Goal: Task Accomplishment & Management: Use online tool/utility

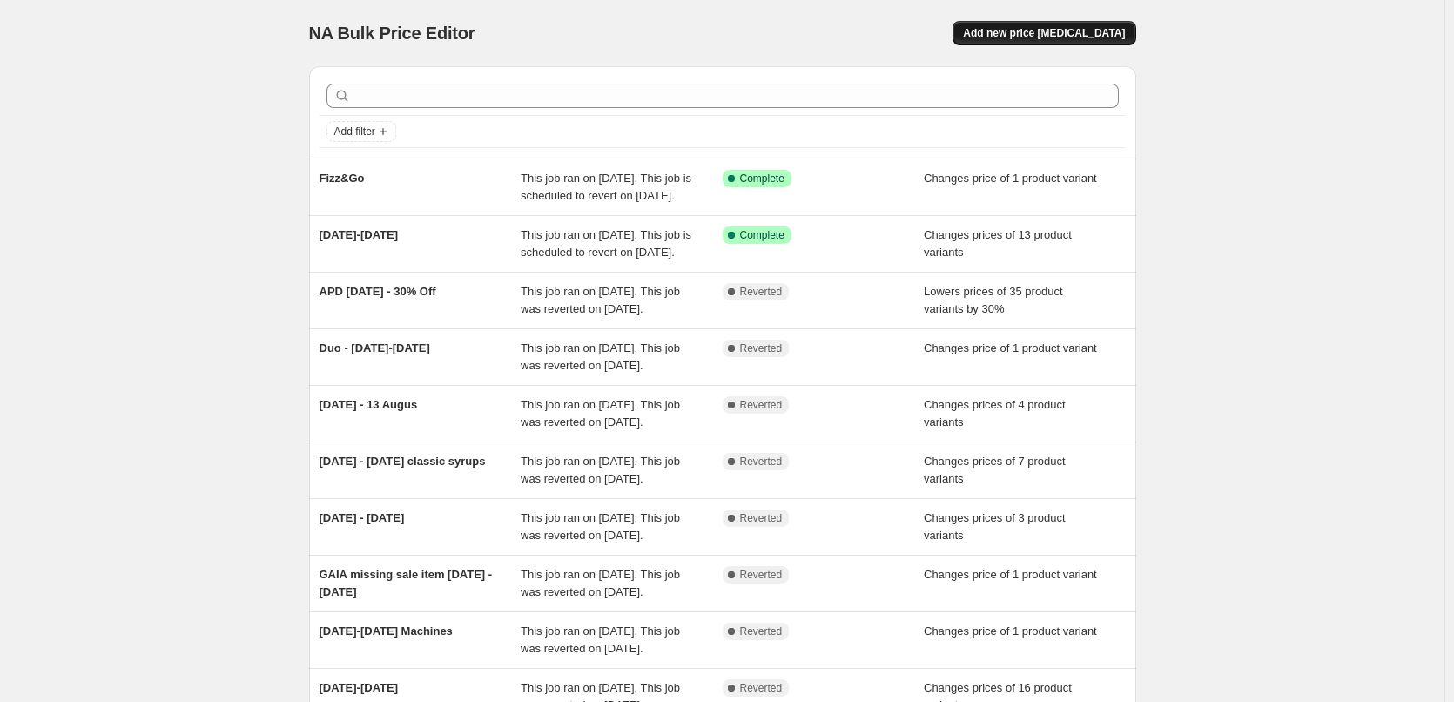
click at [1018, 35] on span "Add new price [MEDICAL_DATA]" at bounding box center [1044, 33] width 162 height 14
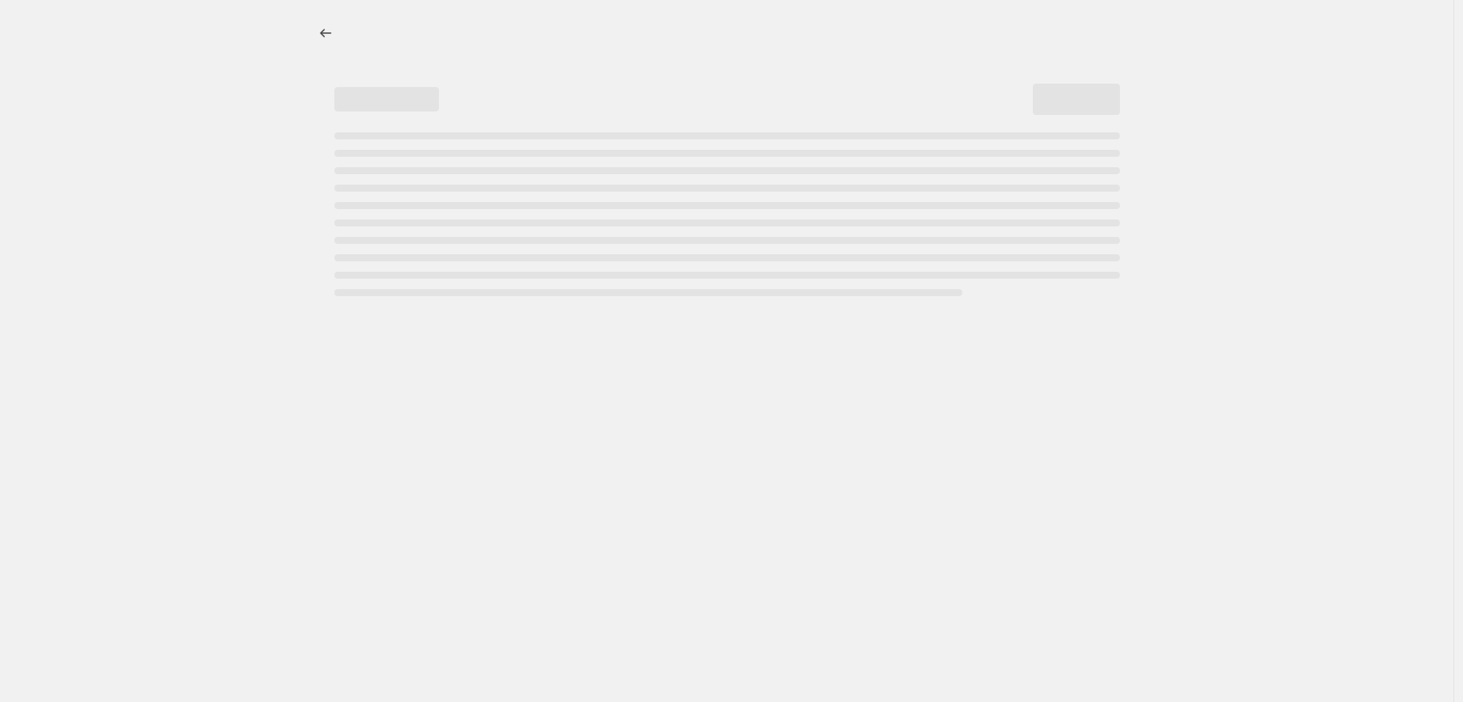
select select "percentage"
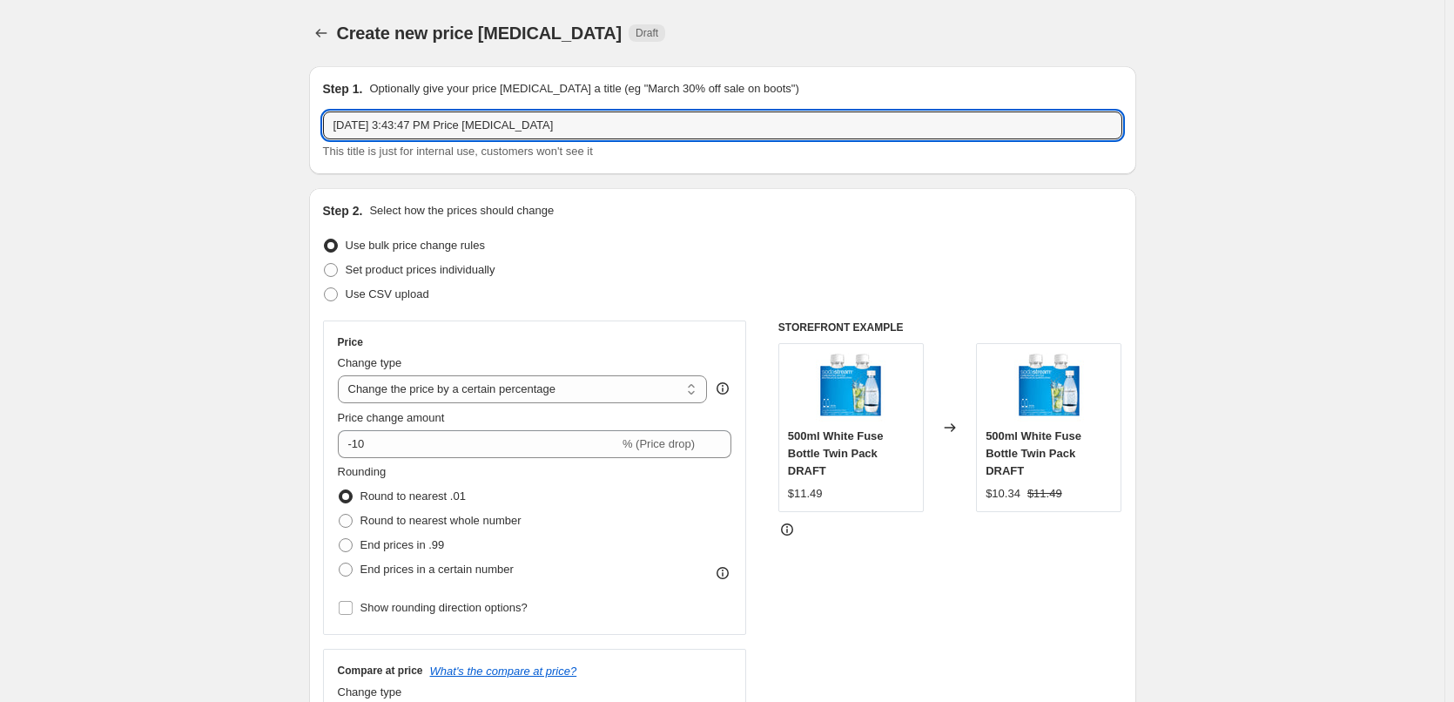
drag, startPoint x: 496, startPoint y: 127, endPoint x: 185, endPoint y: 123, distance: 310.9
type input "[DATE]- [DATE]"
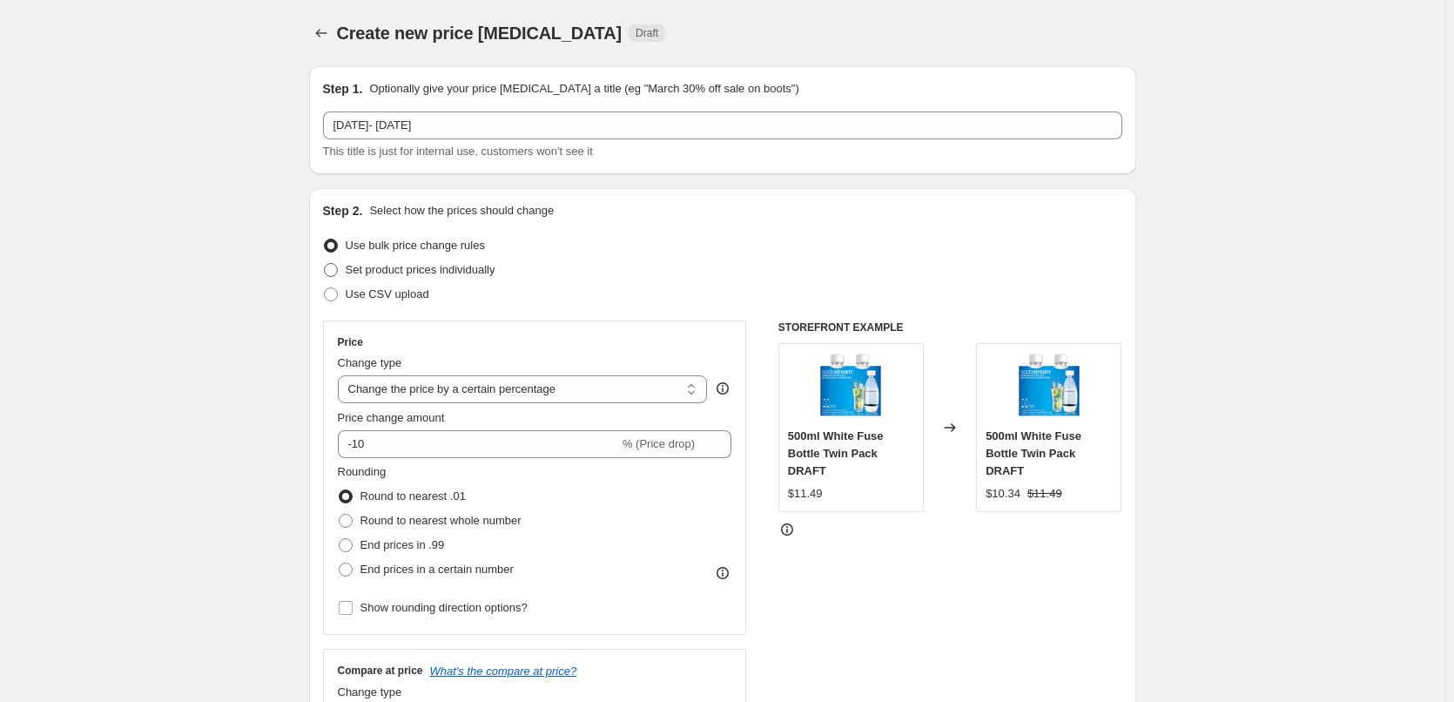
click at [453, 270] on span "Set product prices individually" at bounding box center [421, 269] width 150 height 13
click at [325, 264] on input "Set product prices individually" at bounding box center [324, 263] width 1 height 1
radio input "true"
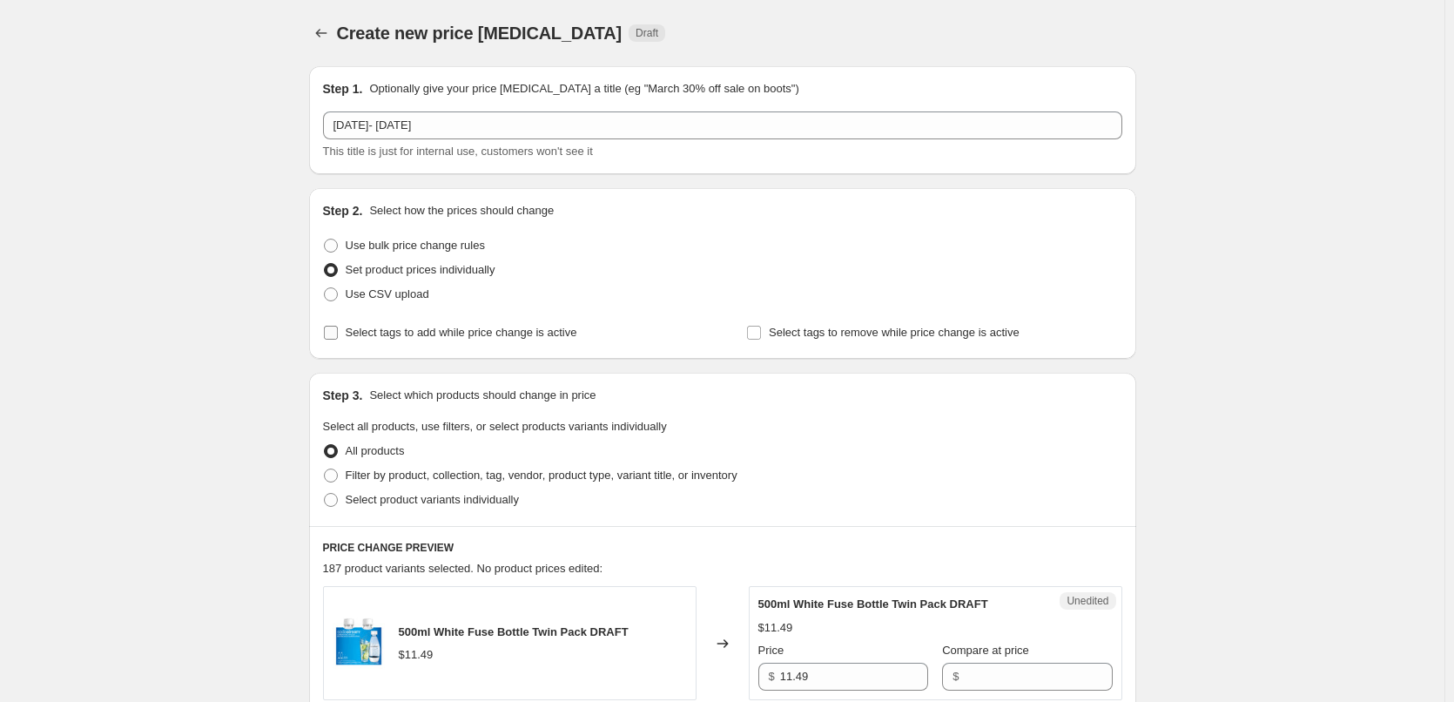
click at [513, 330] on span "Select tags to add while price change is active" at bounding box center [462, 332] width 232 height 13
click at [338, 330] on input "Select tags to add while price change is active" at bounding box center [331, 333] width 14 height 14
checkbox input "true"
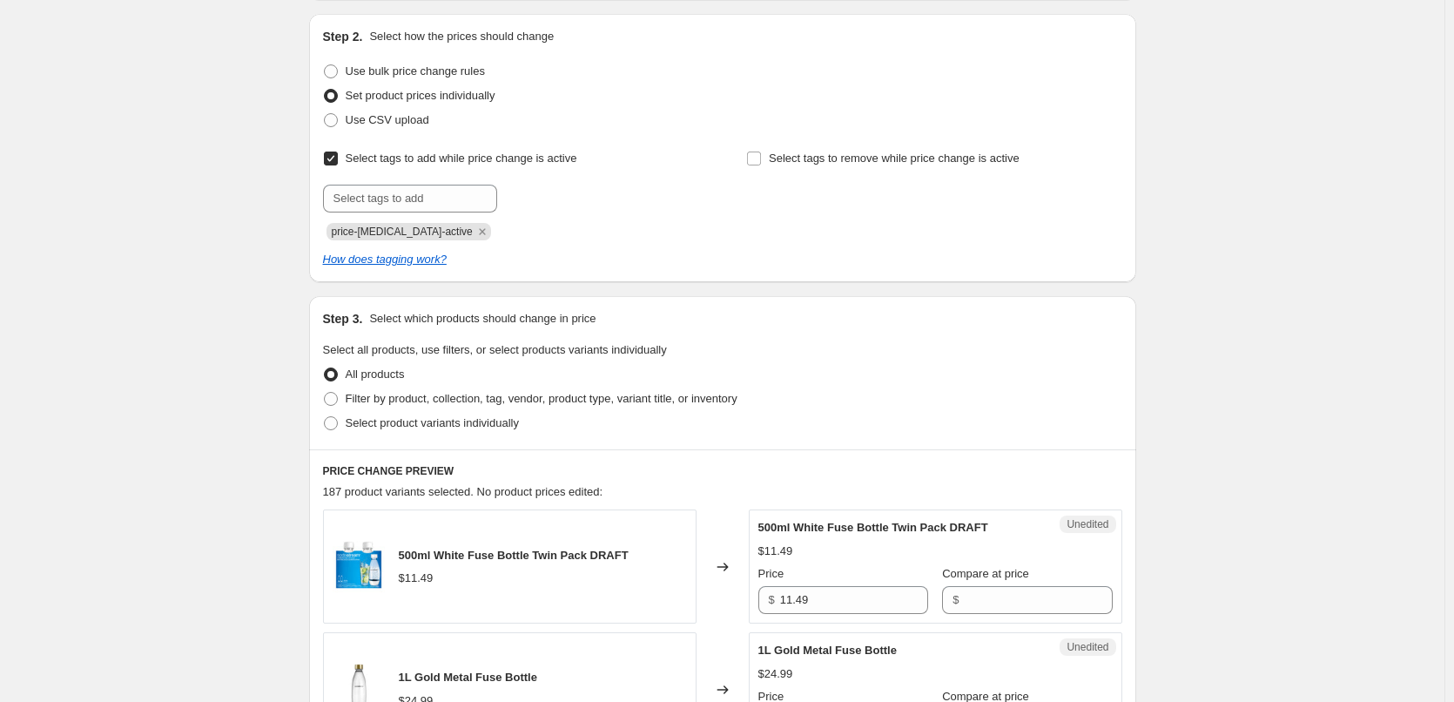
scroll to position [261, 0]
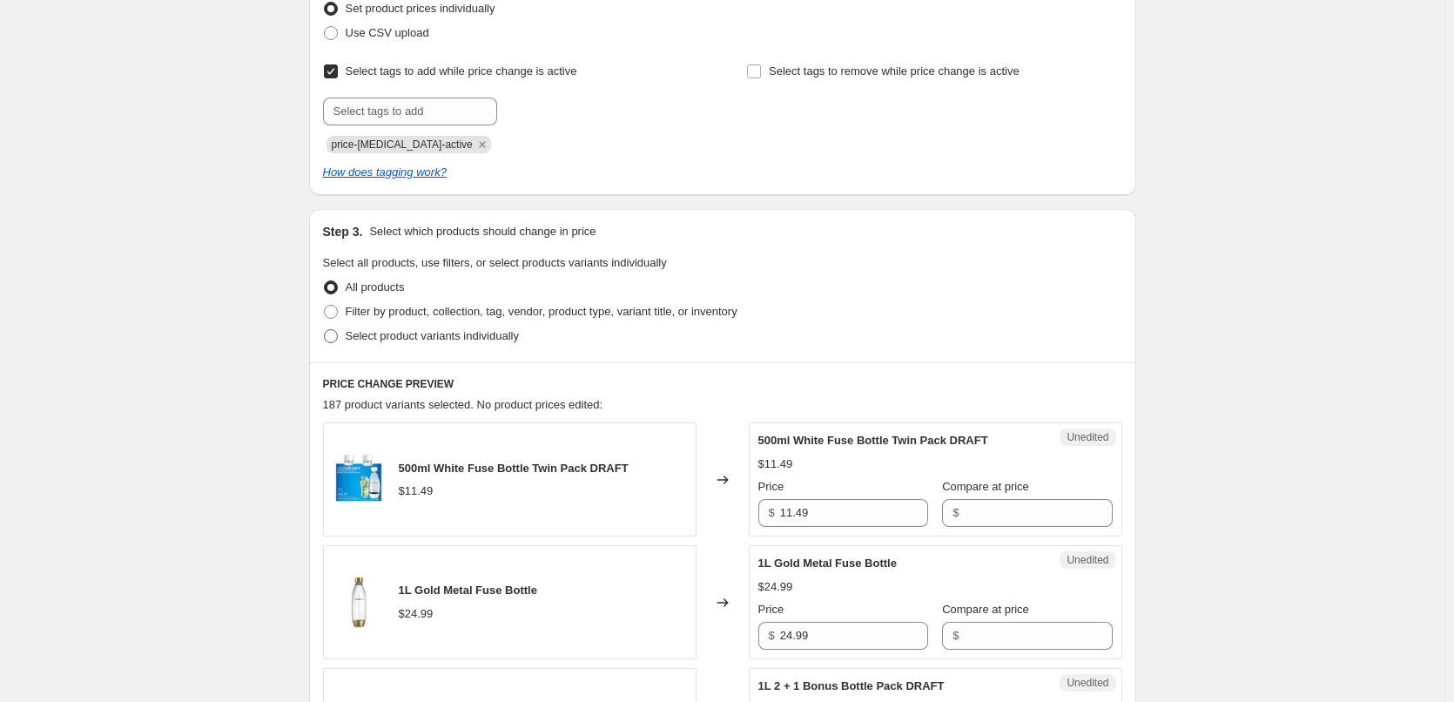
click at [502, 341] on span "Select product variants individually" at bounding box center [432, 335] width 173 height 13
click at [325, 330] on input "Select product variants individually" at bounding box center [324, 329] width 1 height 1
radio input "true"
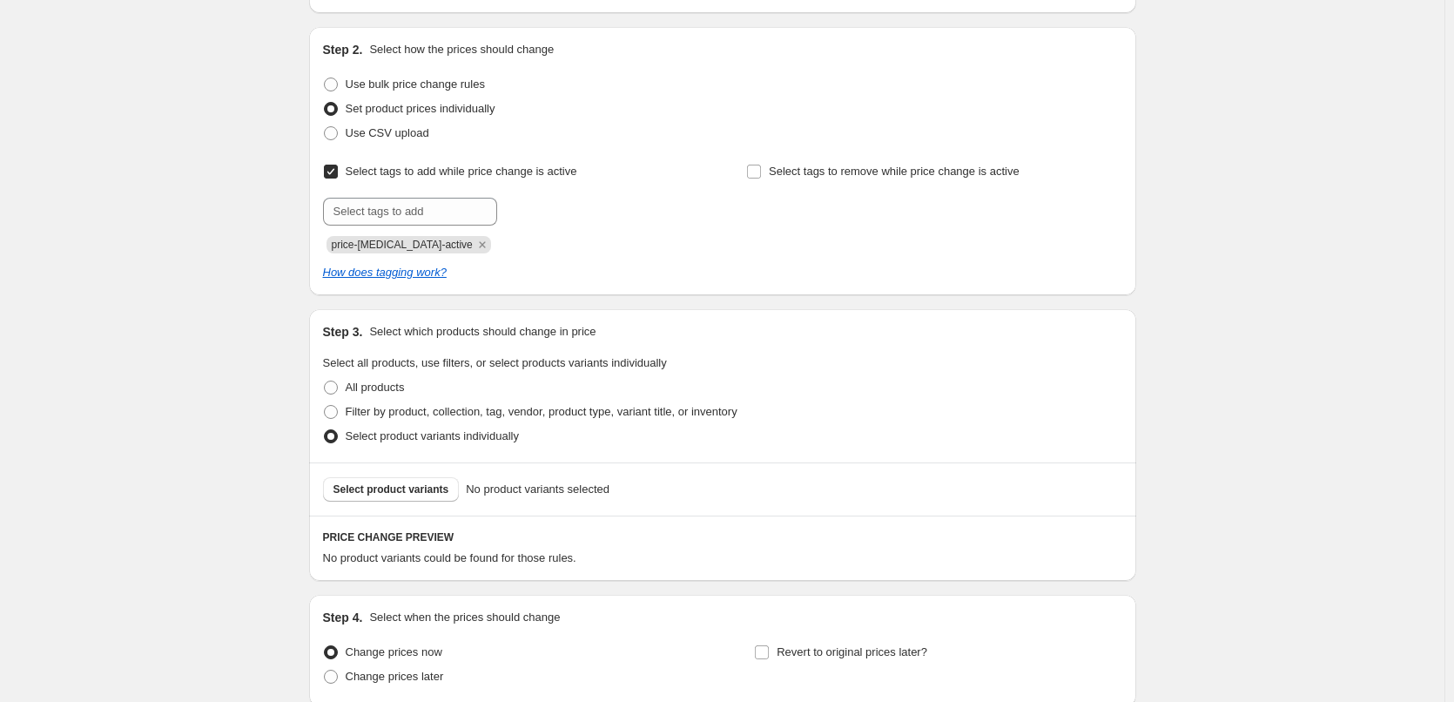
scroll to position [174, 0]
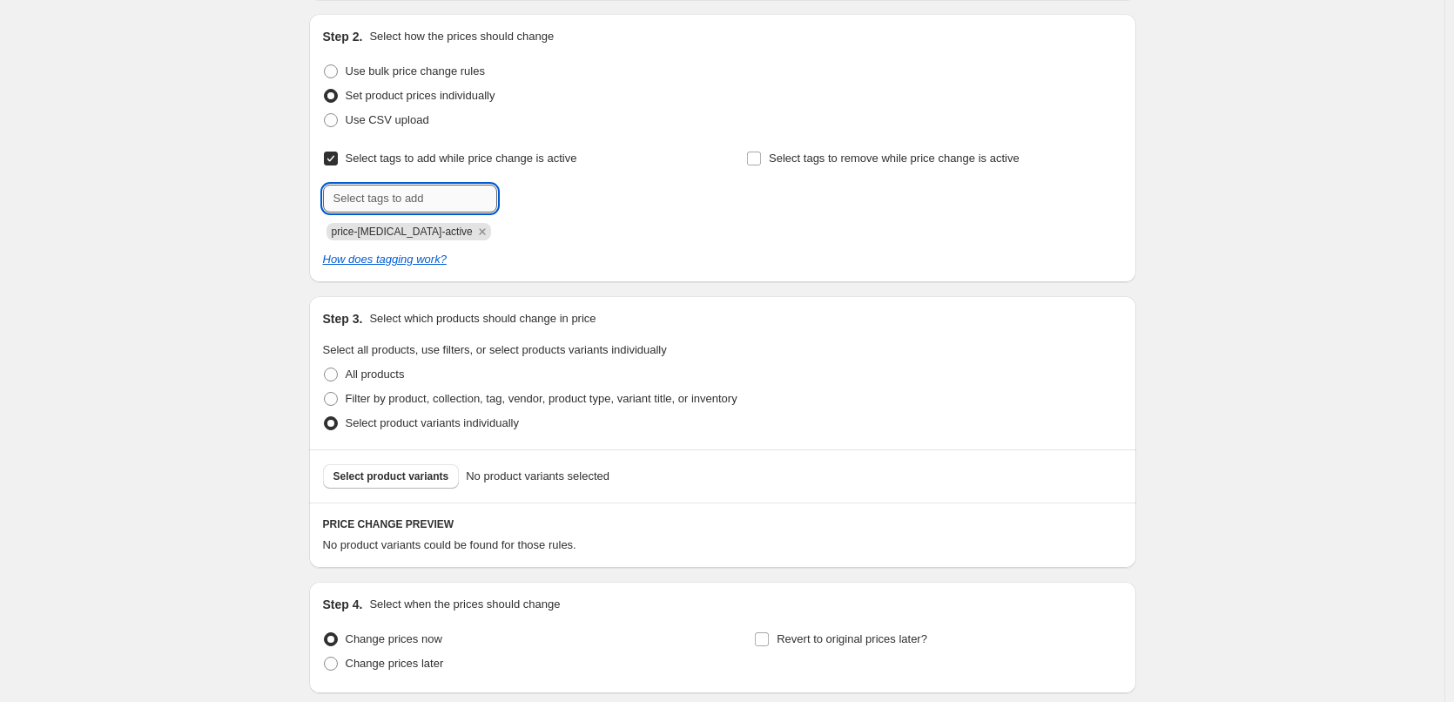
click at [387, 192] on input "text" at bounding box center [410, 199] width 174 height 28
type input "sale"
click at [421, 475] on span "Select product variants" at bounding box center [391, 476] width 116 height 14
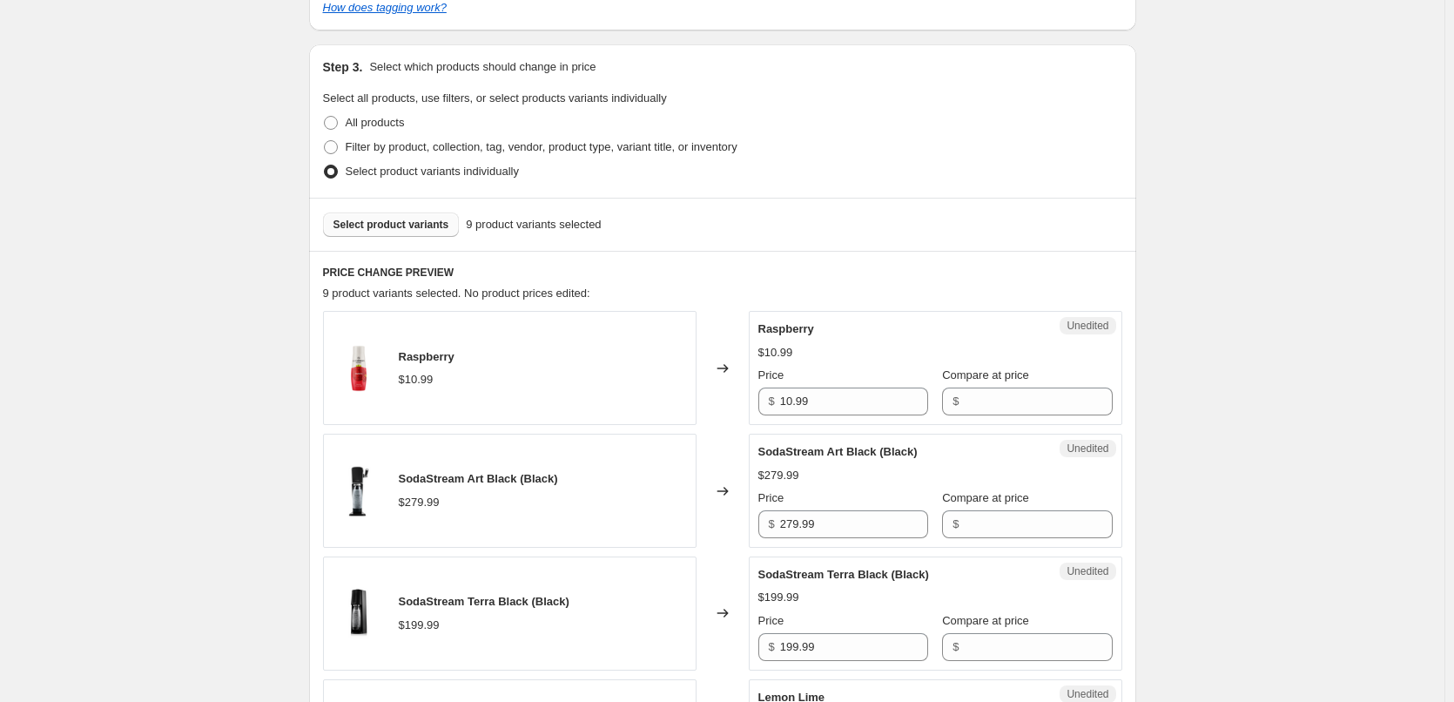
scroll to position [435, 0]
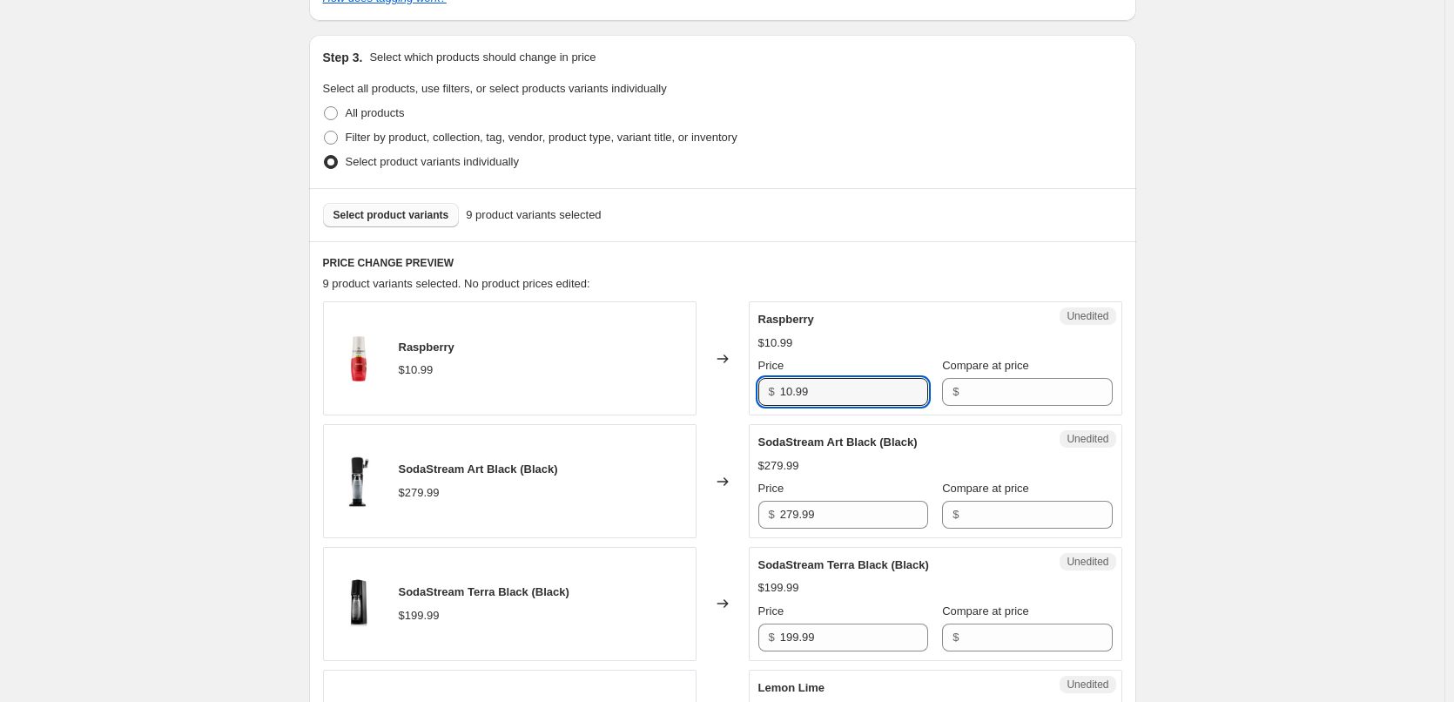
drag, startPoint x: 835, startPoint y: 389, endPoint x: 694, endPoint y: 391, distance: 141.1
click at [695, 391] on div "Raspberry $10.99 Changed to Unedited Raspberry $10.99 Price $ 10.99 Compare at …" at bounding box center [722, 358] width 799 height 114
click at [1040, 386] on input "Compare at price" at bounding box center [1038, 392] width 148 height 28
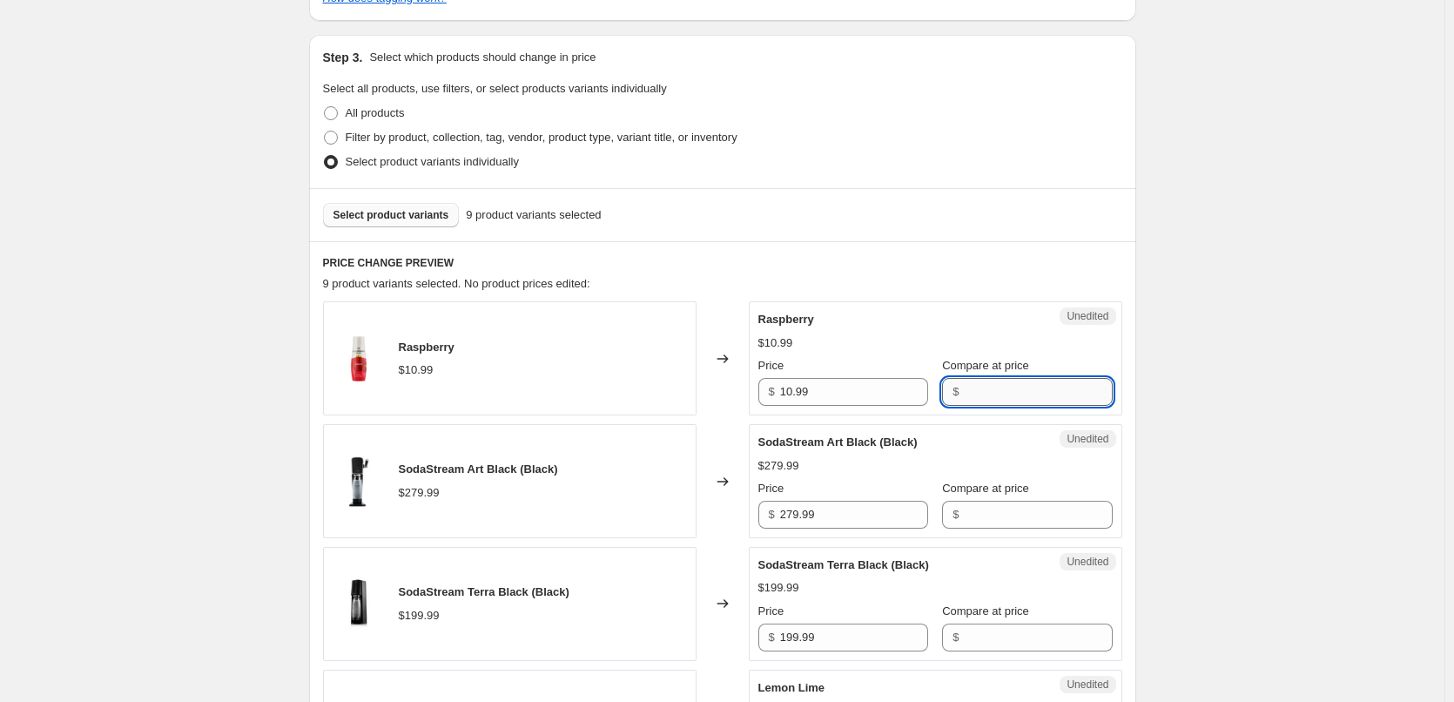
paste input "10.99"
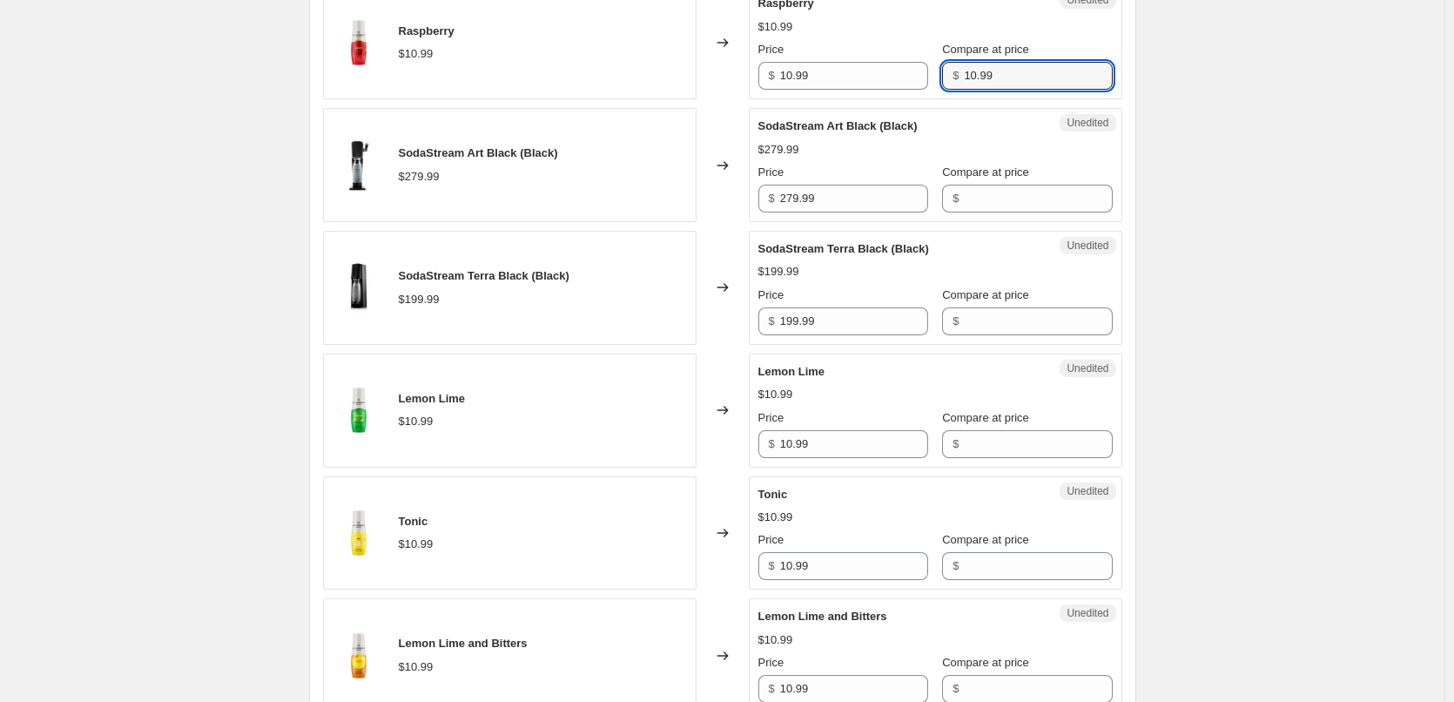
scroll to position [784, 0]
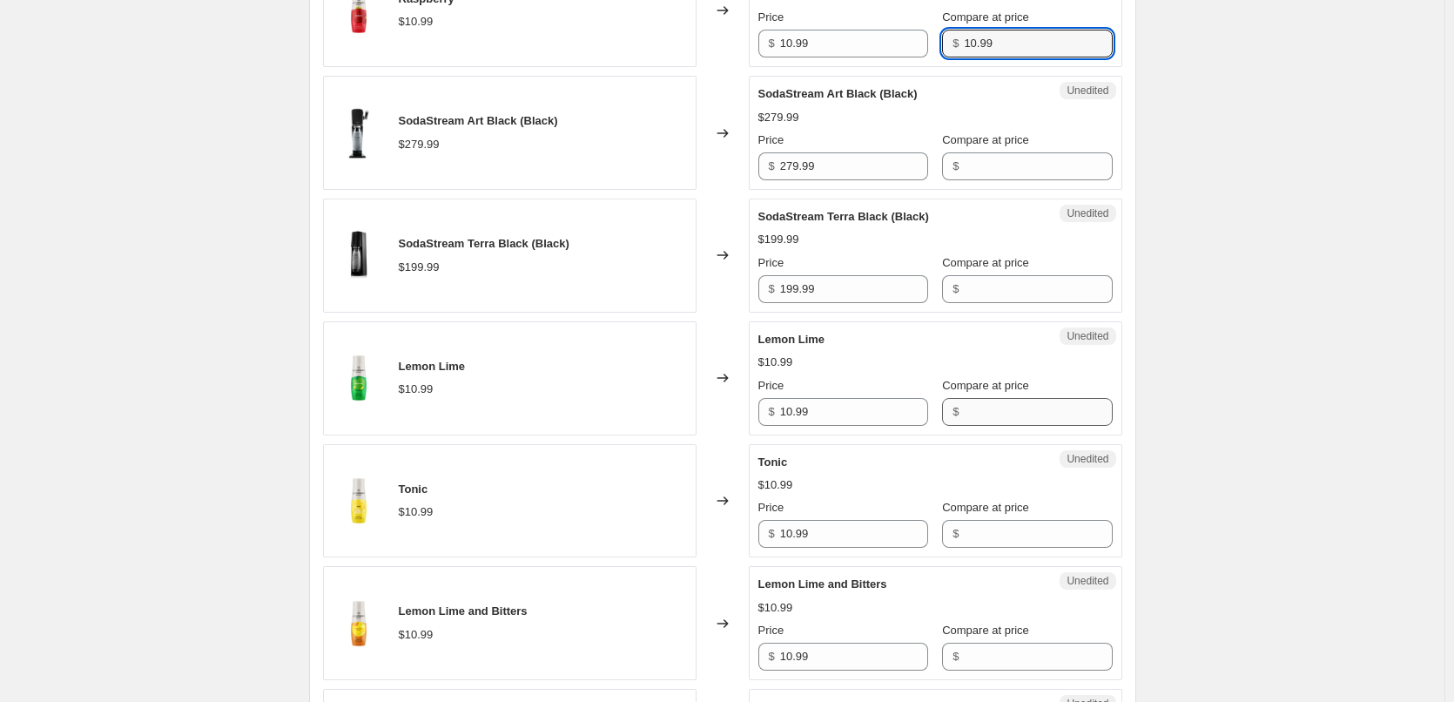
type input "10.99"
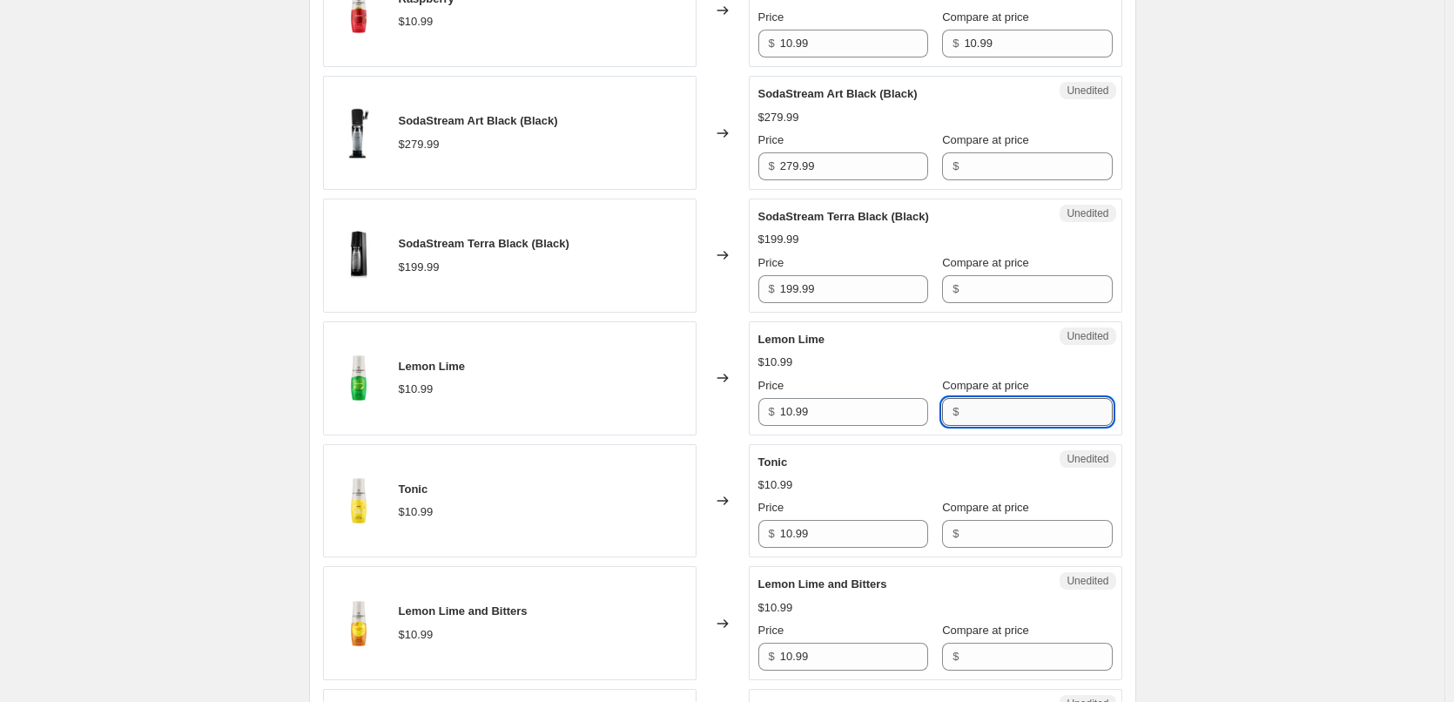
click at [998, 401] on input "Compare at price" at bounding box center [1038, 412] width 148 height 28
paste input "10.99"
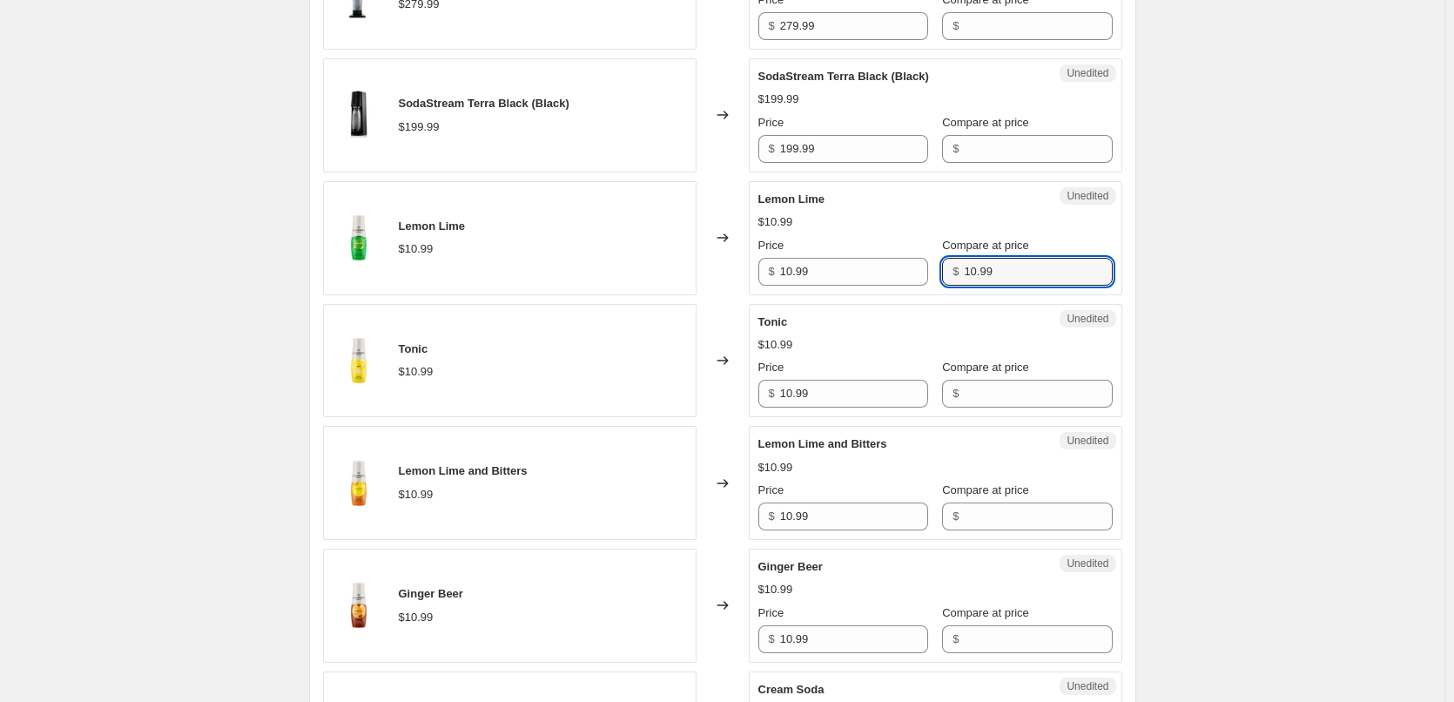
scroll to position [958, 0]
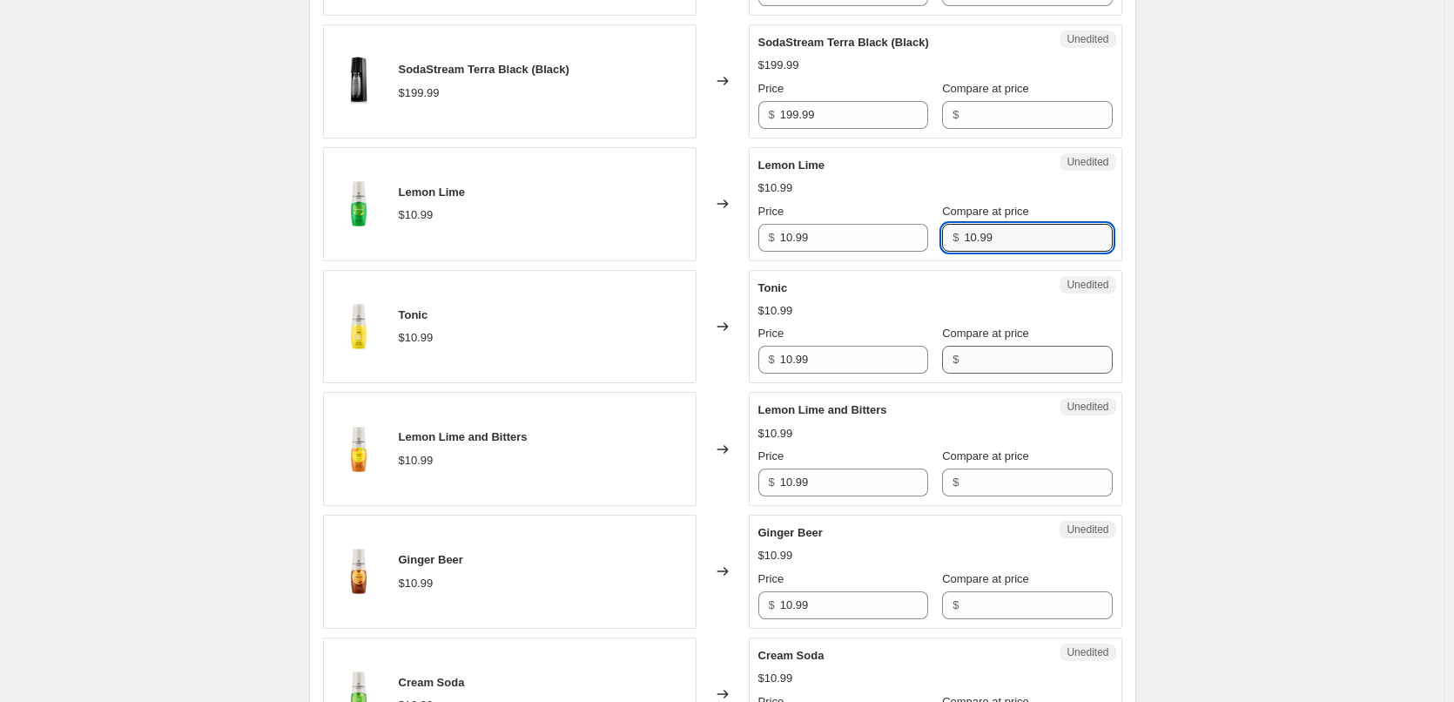
type input "10.99"
click at [986, 353] on input "Compare at price" at bounding box center [1038, 360] width 148 height 28
paste input "10.99"
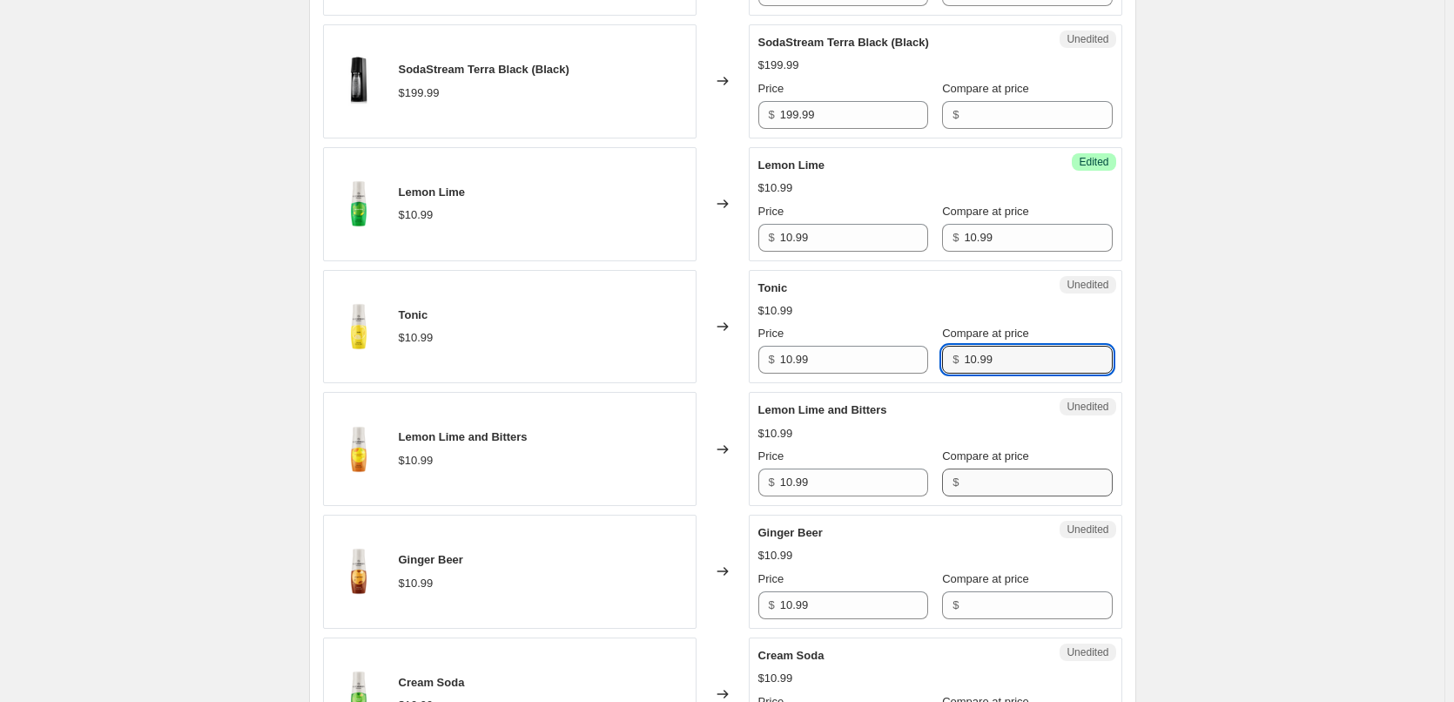
type input "10.99"
click at [973, 476] on input "Compare at price" at bounding box center [1038, 482] width 148 height 28
paste input "10.99"
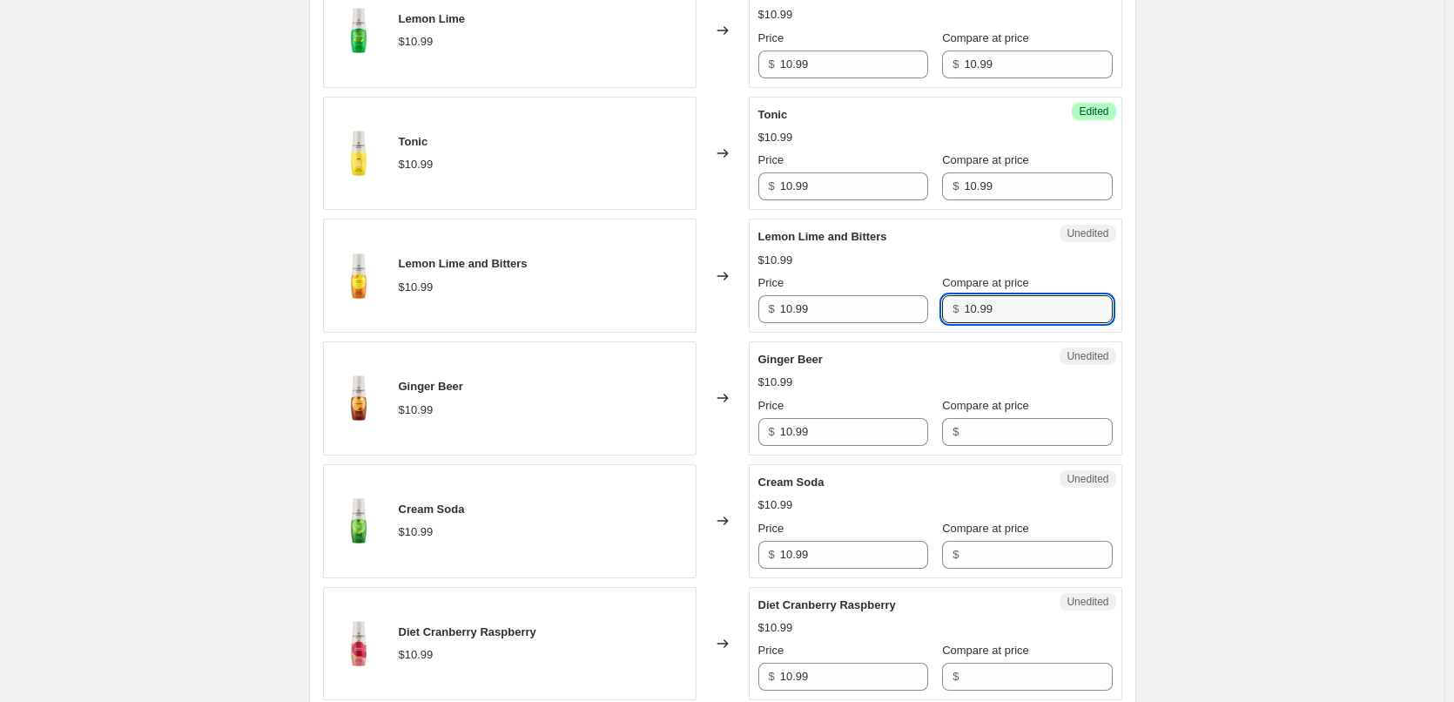
scroll to position [1132, 0]
type input "10.99"
click at [970, 439] on input "Compare at price" at bounding box center [1038, 431] width 148 height 28
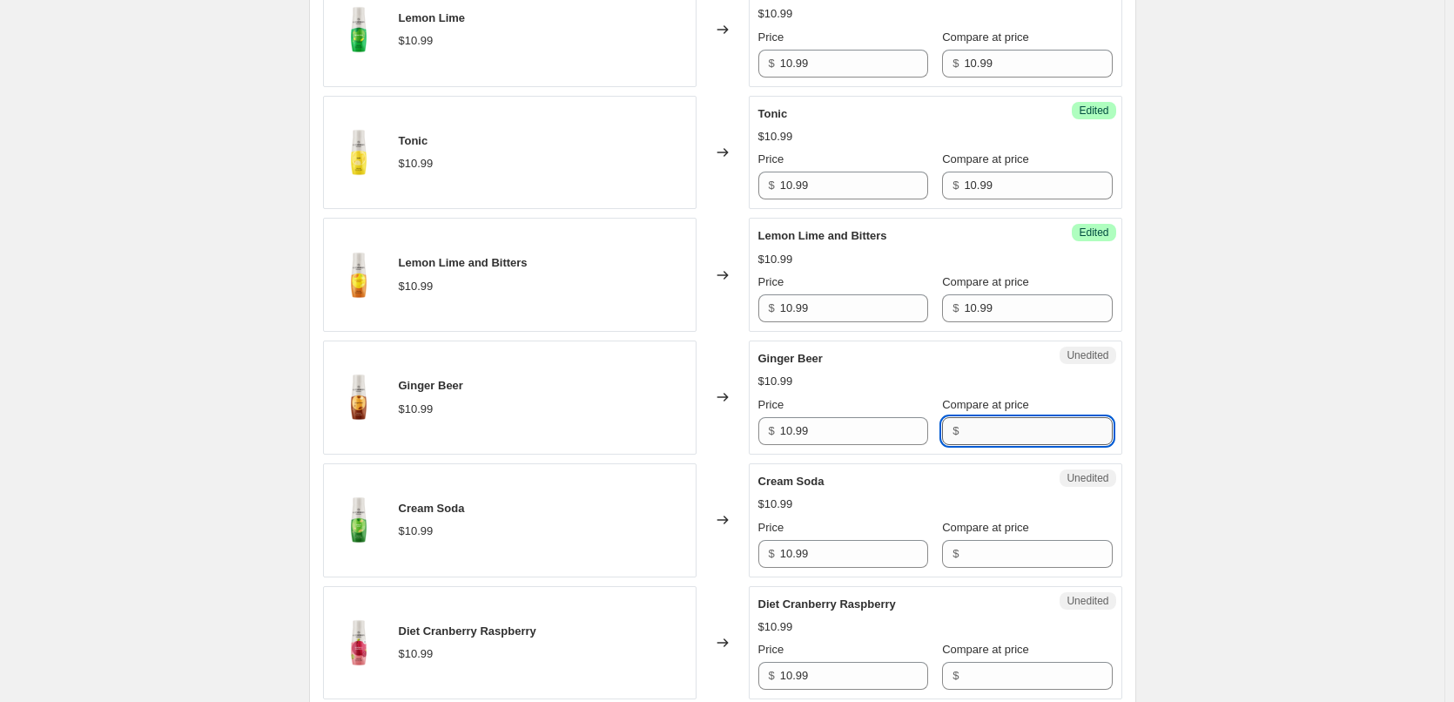
paste input "10.99"
type input "10.99"
click at [993, 552] on input "Compare at price" at bounding box center [1038, 554] width 148 height 28
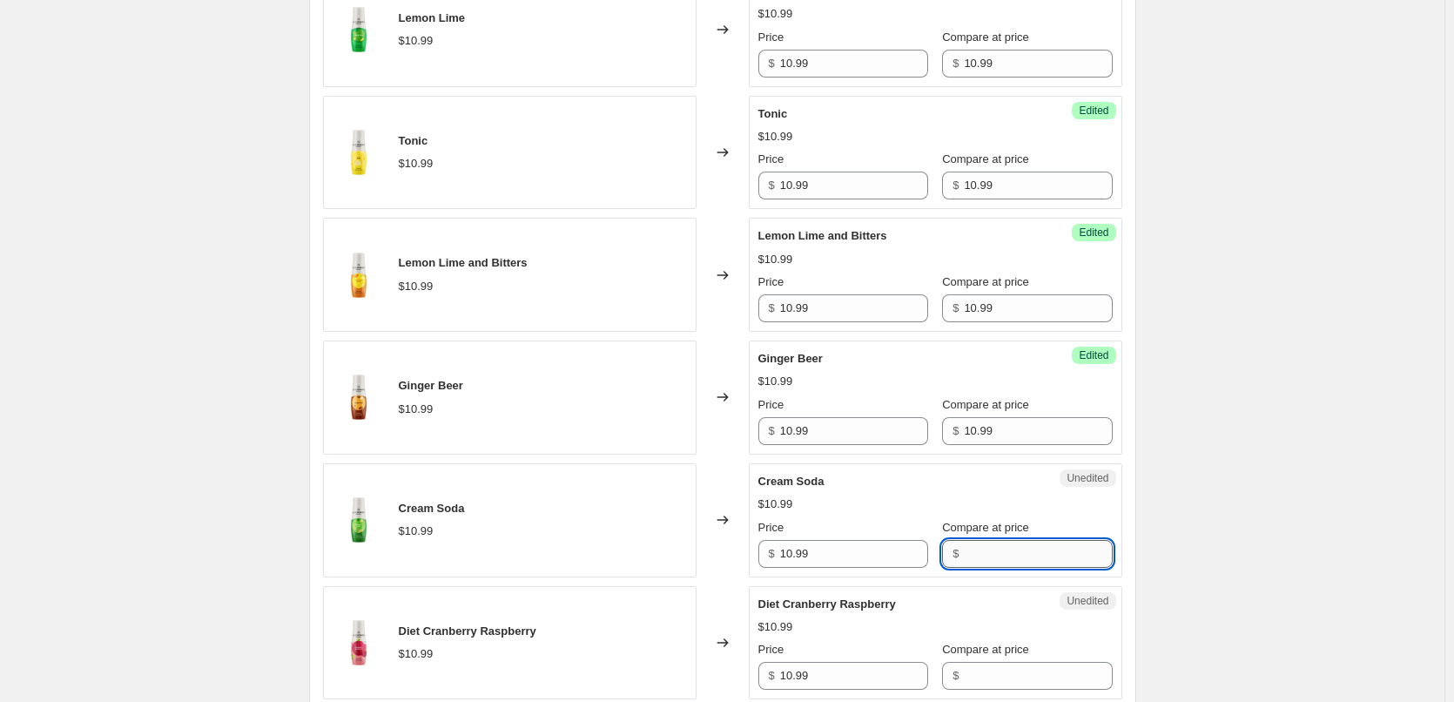
paste input "10.99"
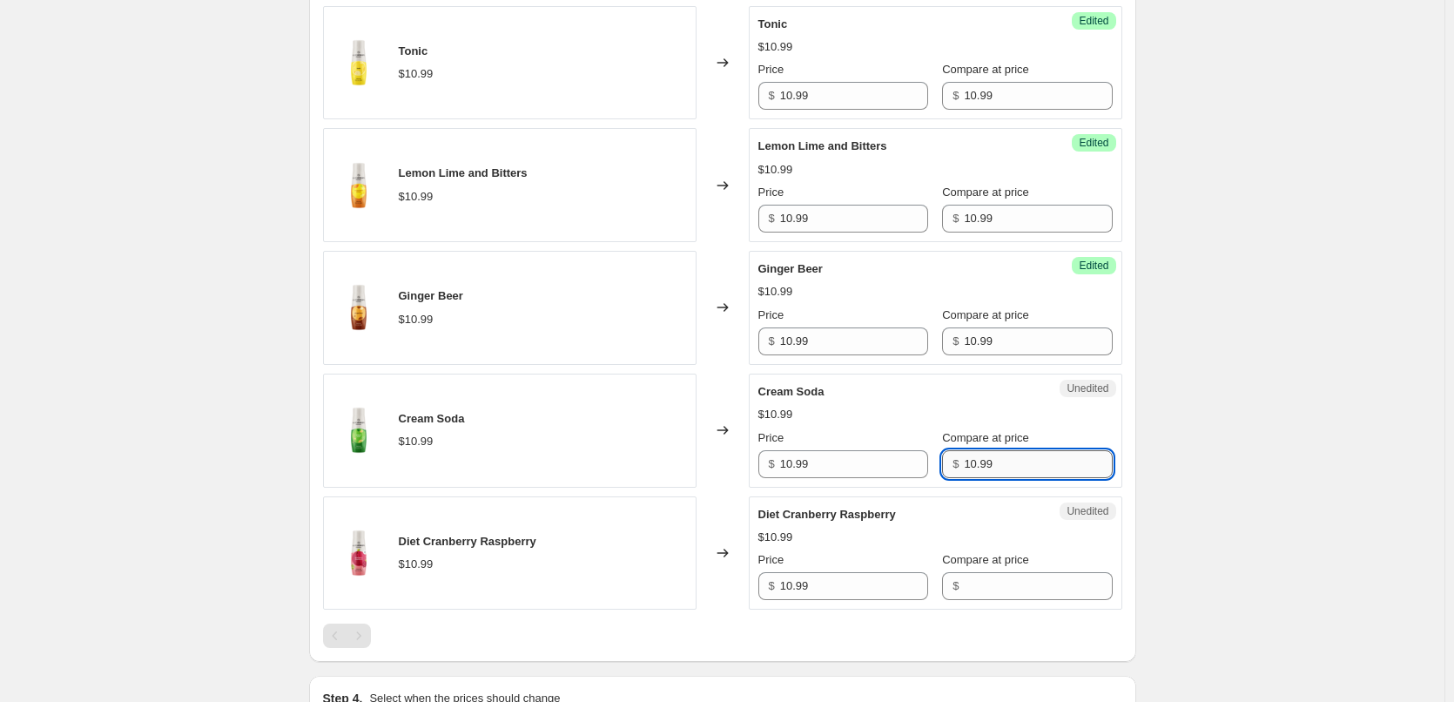
scroll to position [1306, 0]
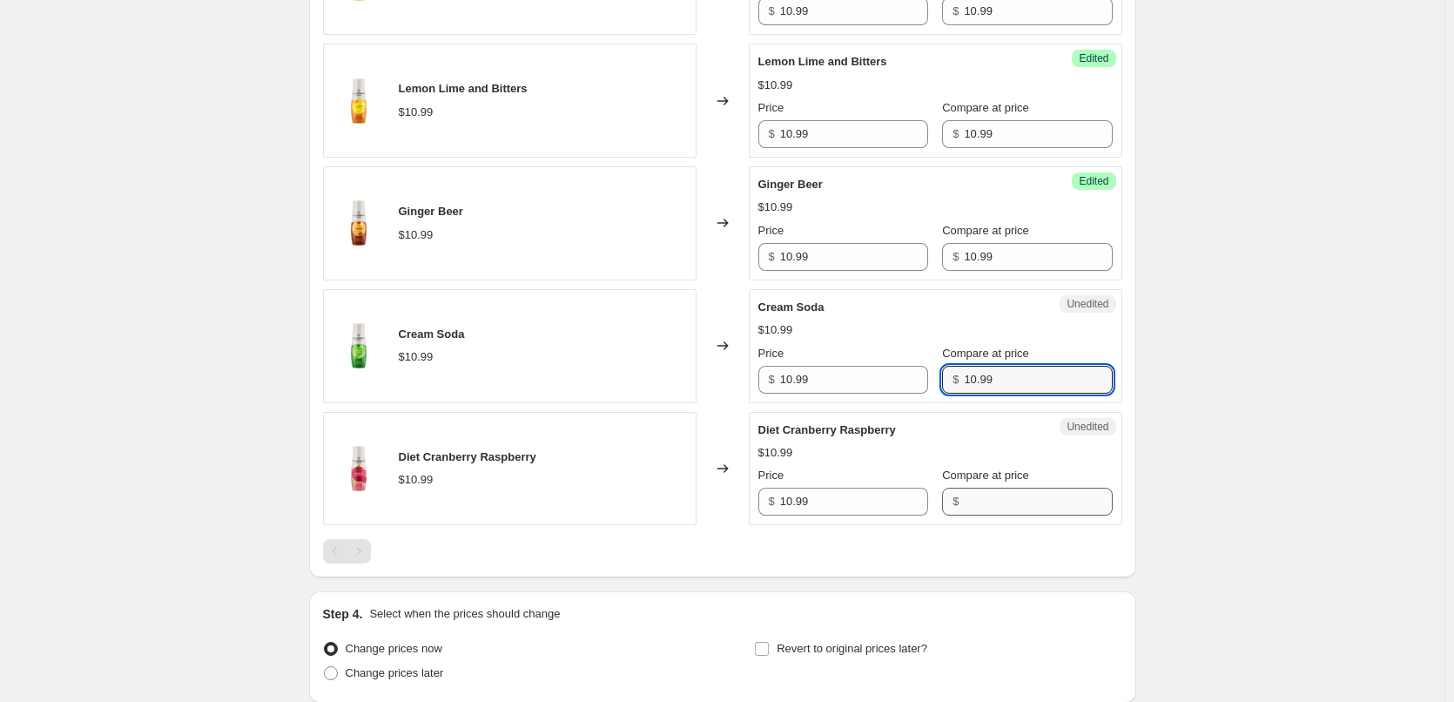
type input "10.99"
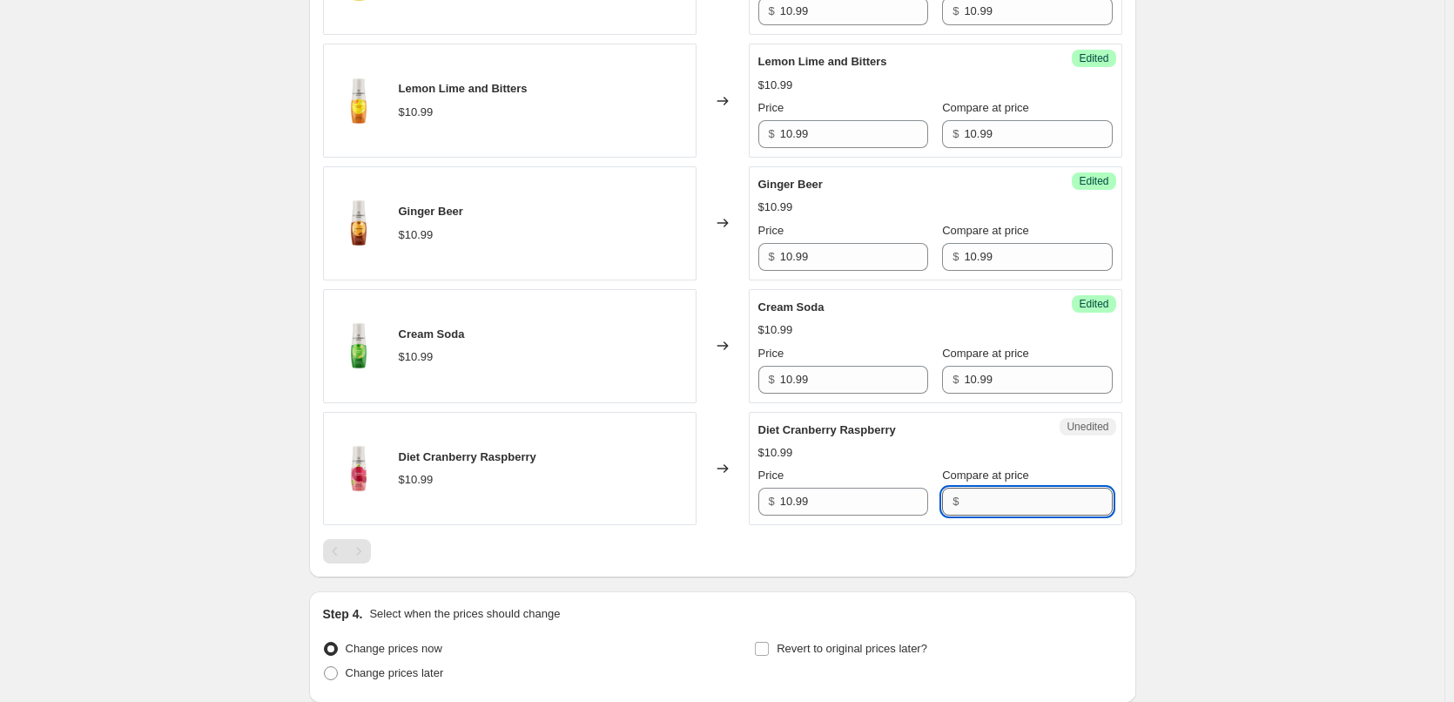
drag, startPoint x: 992, startPoint y: 503, endPoint x: 973, endPoint y: 499, distance: 19.6
click at [992, 503] on input "Compare at price" at bounding box center [1038, 502] width 148 height 28
paste input "10.99"
type input "10.99"
click at [695, 496] on div "Diet Cranberry Raspberry $10.99 Changed to Unedited Diet Cranberry Raspberry $1…" at bounding box center [722, 469] width 799 height 114
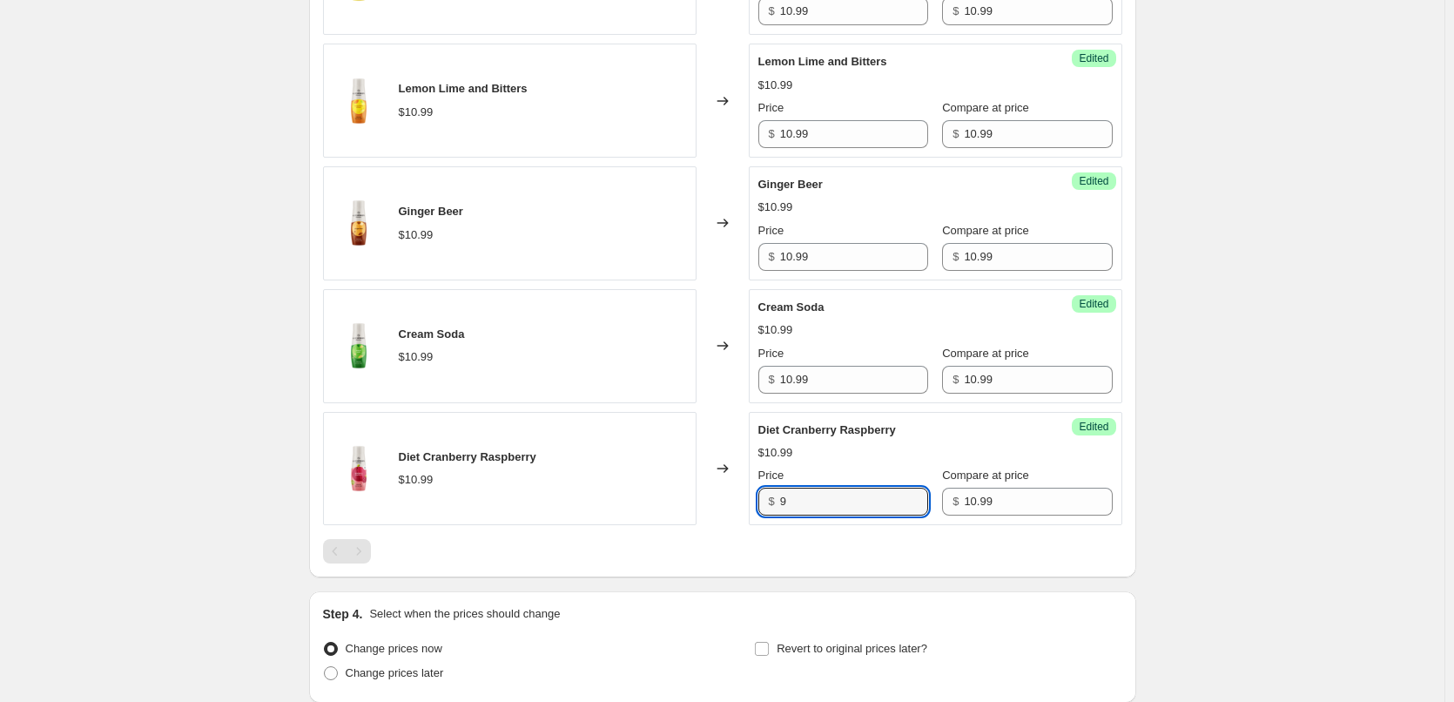
type input "9"
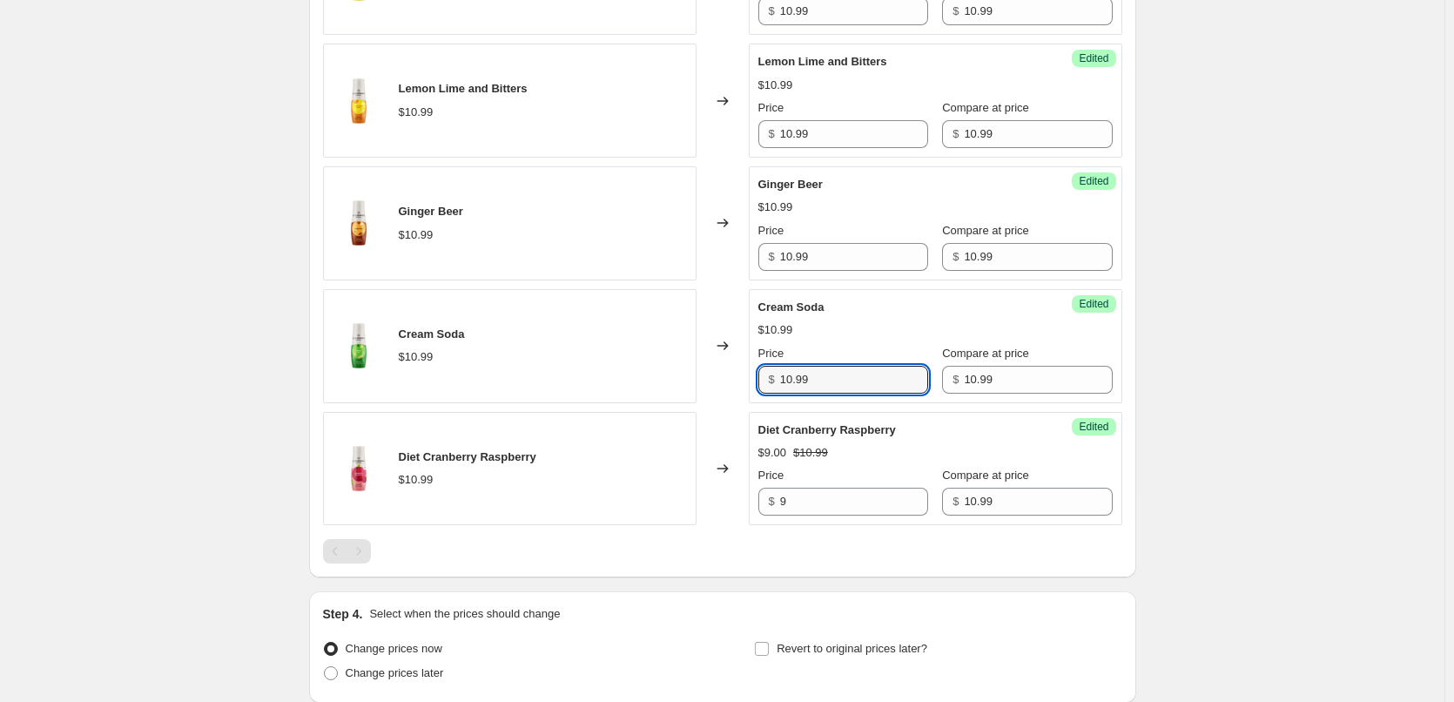
drag, startPoint x: 744, startPoint y: 378, endPoint x: 709, endPoint y: 377, distance: 35.7
click at [701, 377] on div "Cream Soda $10.99 Changed to Success Edited Cream Soda $10.99 Price $ 10.99 Com…" at bounding box center [722, 346] width 799 height 114
type input "9"
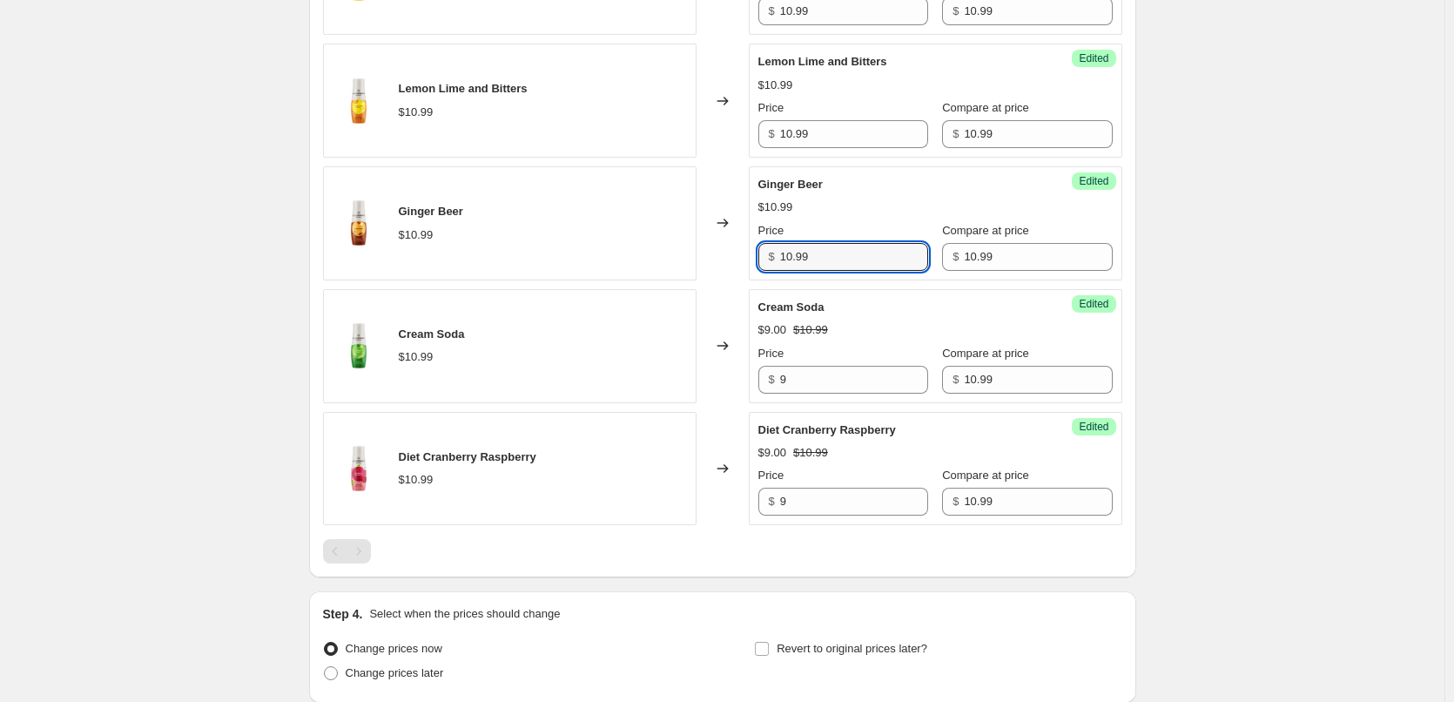
drag, startPoint x: 805, startPoint y: 256, endPoint x: 732, endPoint y: 264, distance: 72.7
click at [742, 264] on div "Ginger Beer $10.99 Changed to Success Edited Ginger Beer $10.99 Price $ 10.99 C…" at bounding box center [722, 223] width 799 height 114
type input "9"
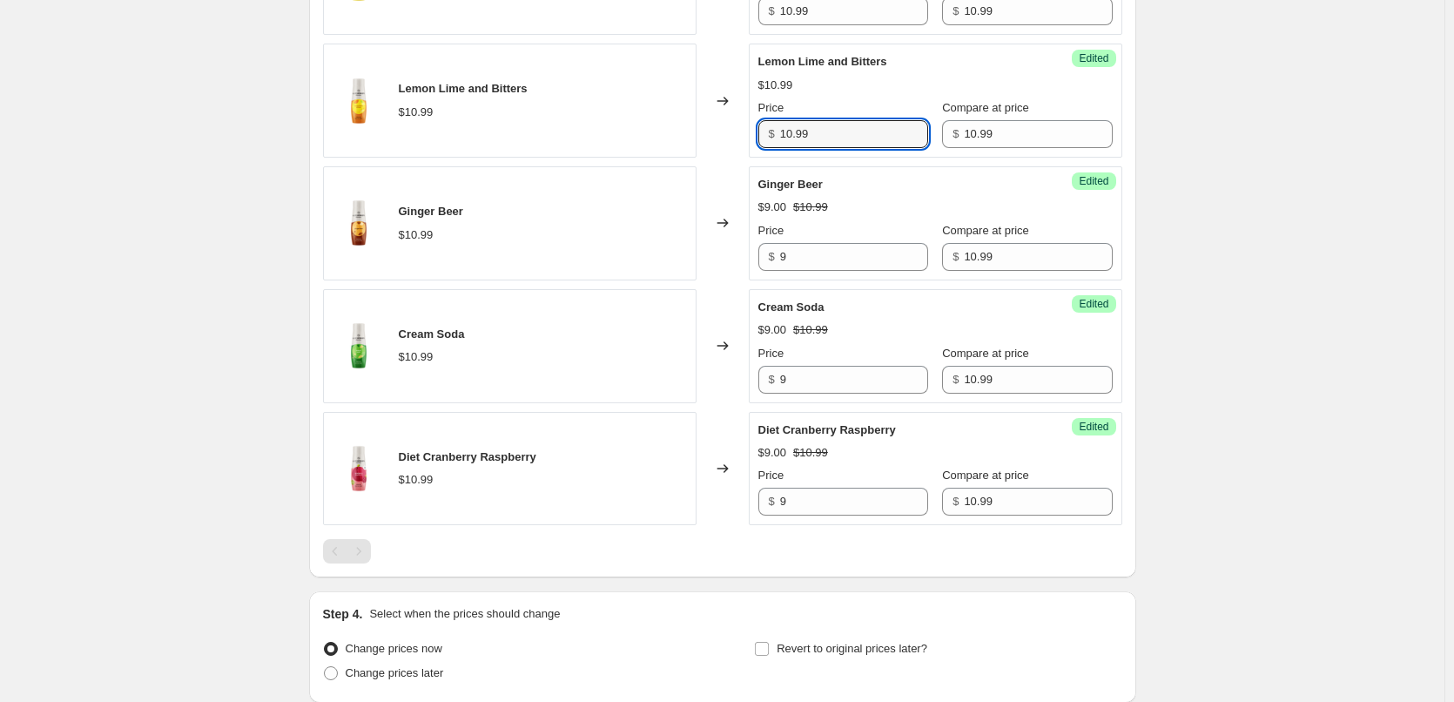
drag, startPoint x: 817, startPoint y: 138, endPoint x: 749, endPoint y: 137, distance: 67.9
click at [753, 135] on div "Success Edited [PERSON_NAME] and Bitters $10.99 Price $ 10.99 Compare at price …" at bounding box center [936, 101] width 374 height 114
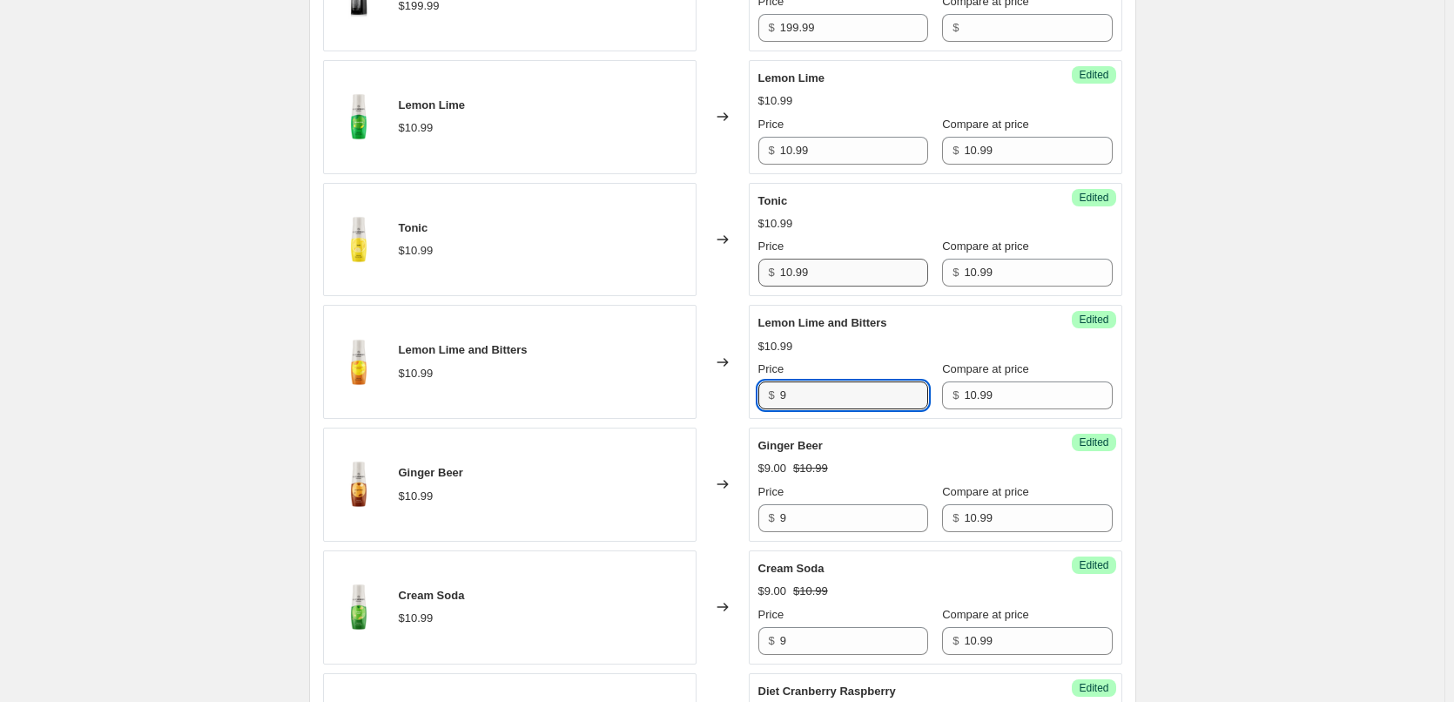
type input "9"
drag, startPoint x: 822, startPoint y: 267, endPoint x: 735, endPoint y: 264, distance: 87.1
click at [737, 262] on div "Tonic $10.99 Changed to Success Edited Tonic $10.99 Price $ 10.99 Compare at pr…" at bounding box center [722, 240] width 799 height 114
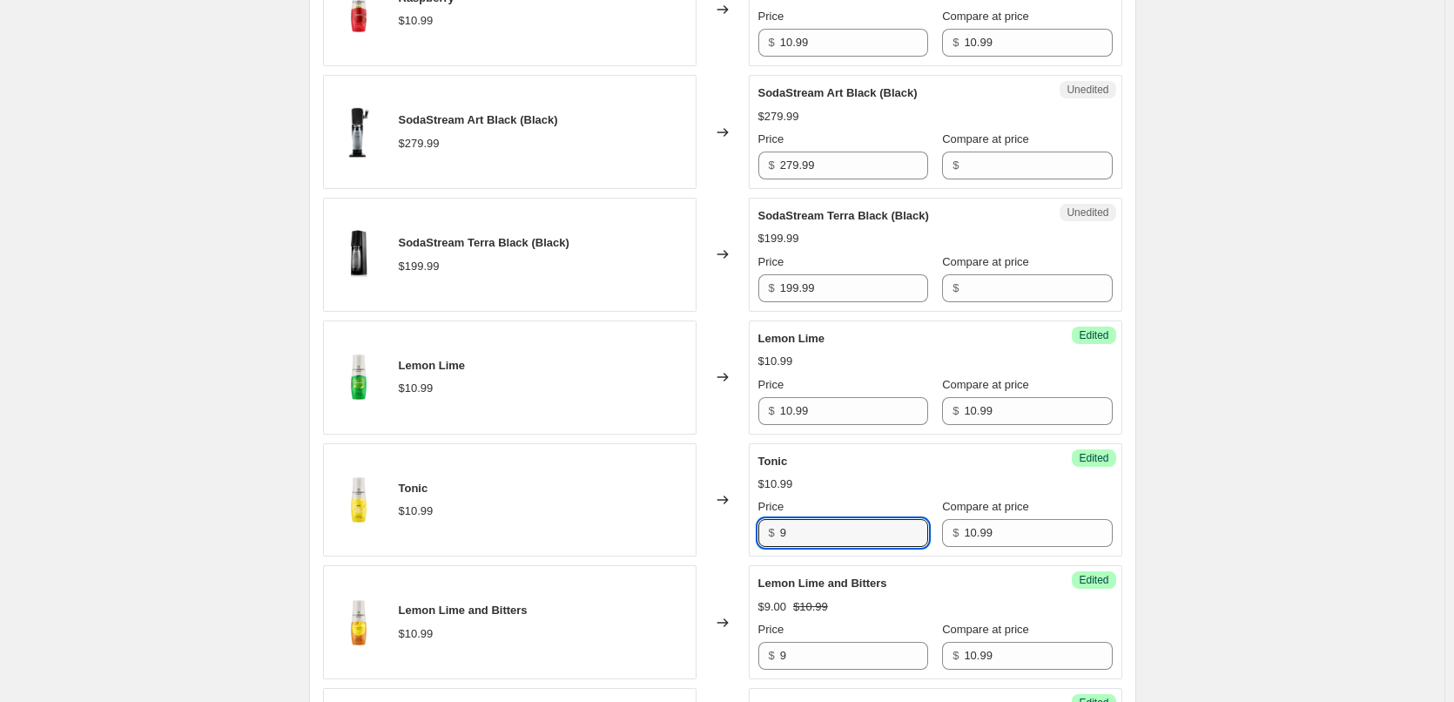
scroll to position [784, 0]
type input "9"
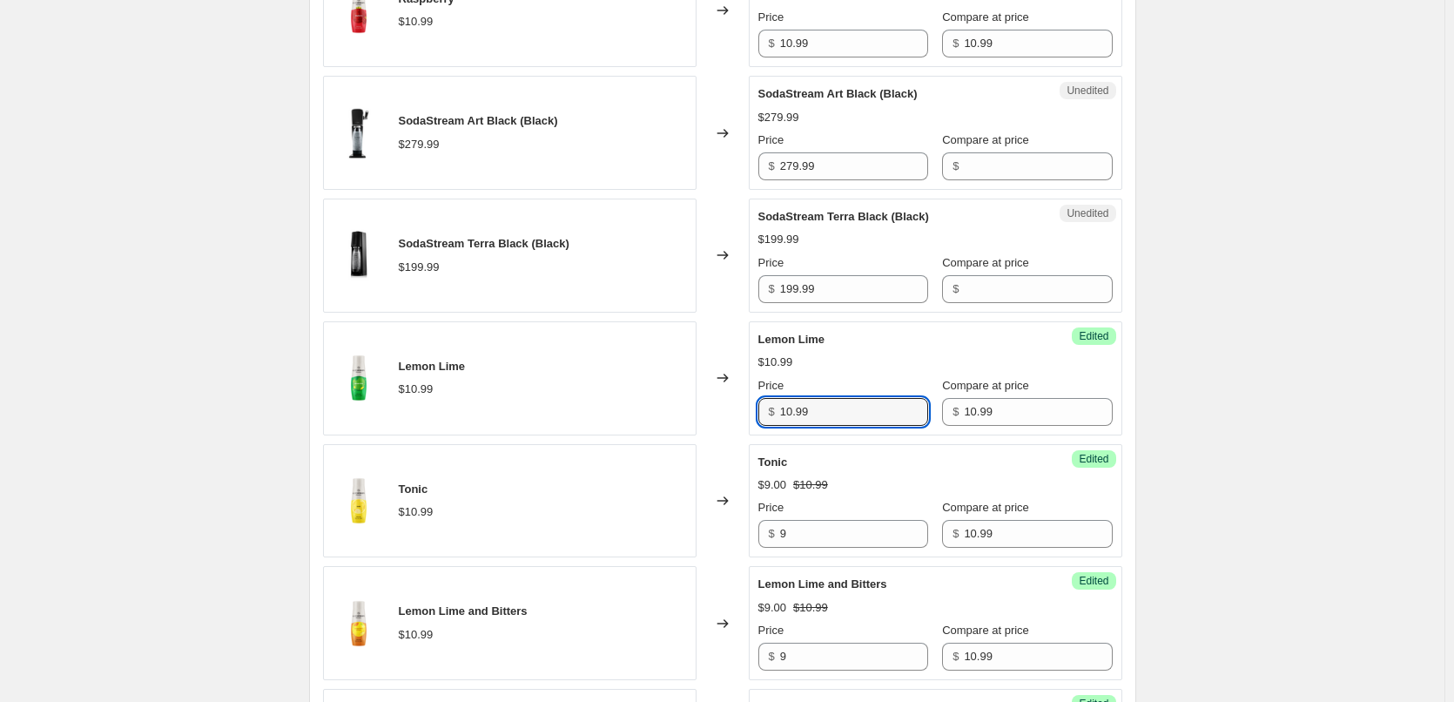
drag, startPoint x: 808, startPoint y: 412, endPoint x: 731, endPoint y: 410, distance: 76.6
click at [731, 410] on div "Lemon Lime $10.99 Changed to Success Edited [PERSON_NAME] $10.99 Price $ 10.99 …" at bounding box center [722, 378] width 799 height 114
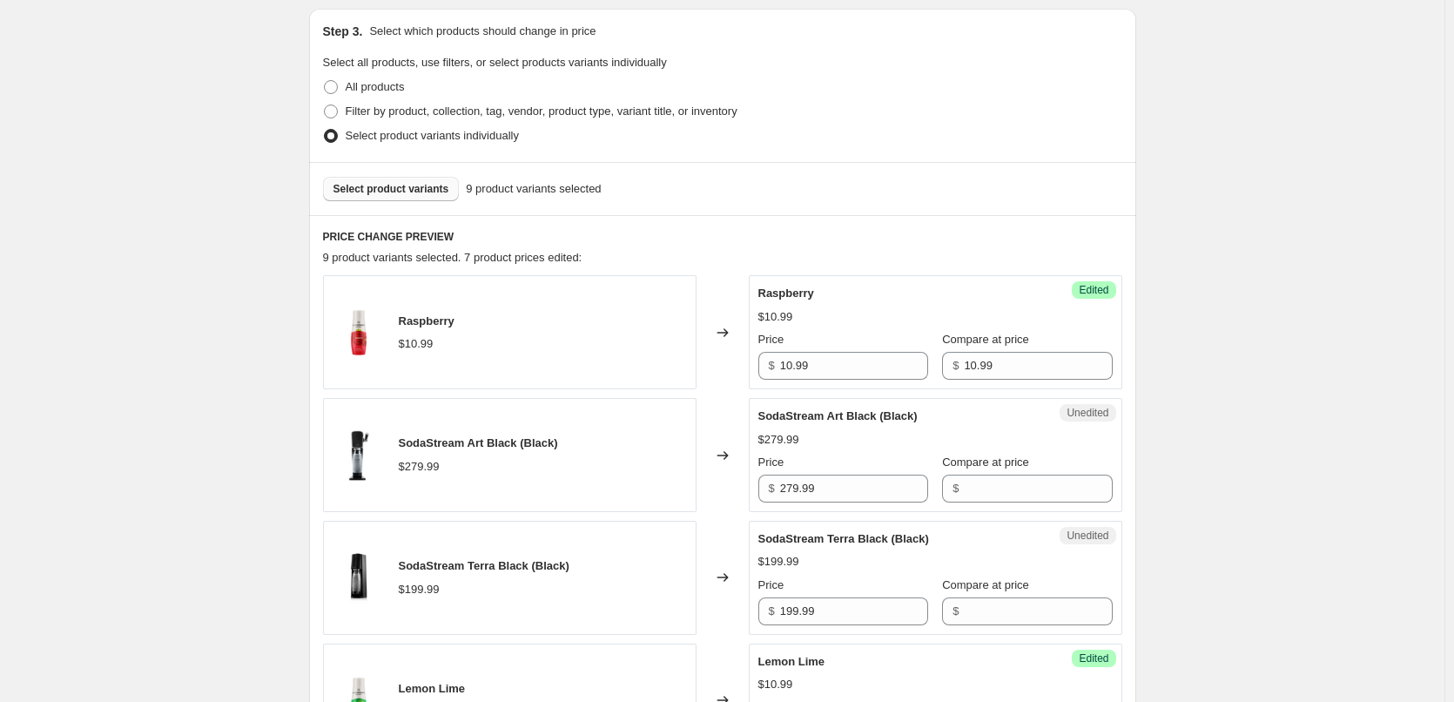
scroll to position [435, 0]
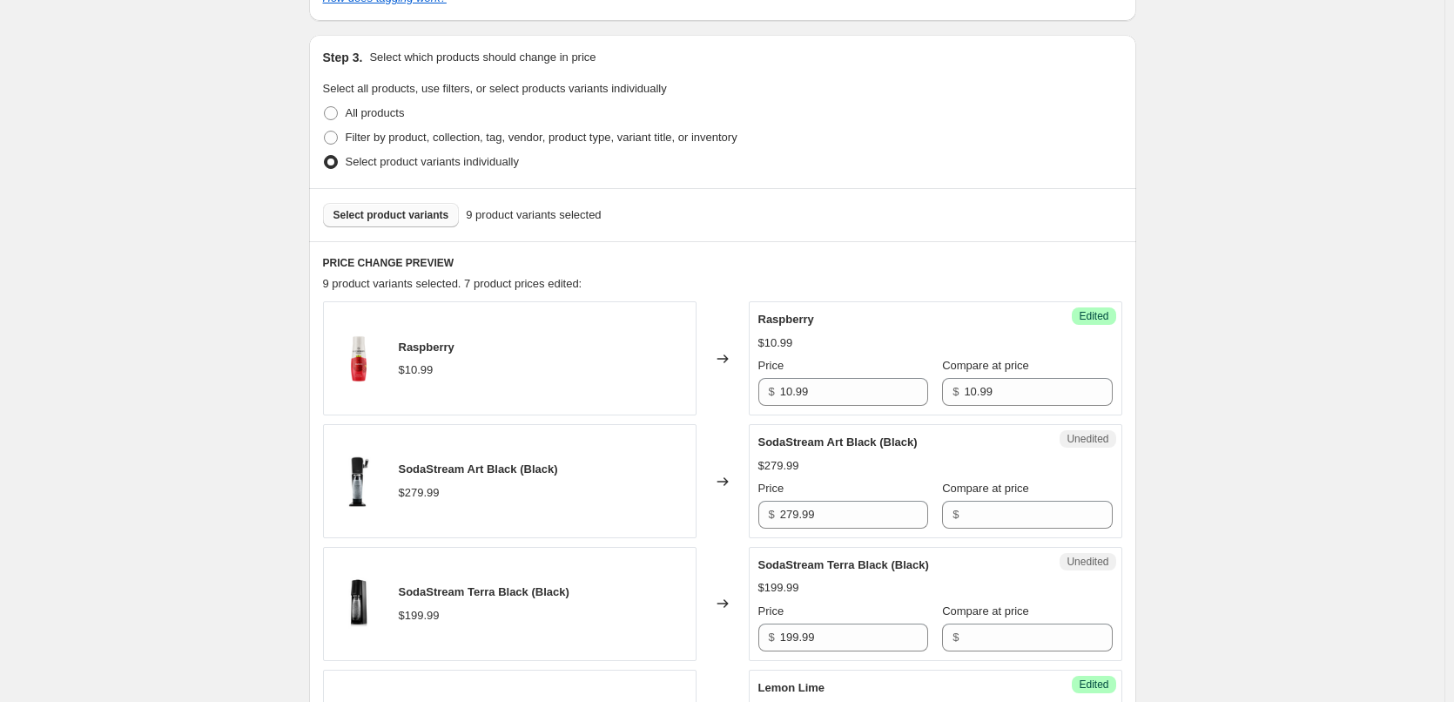
type input "9"
drag, startPoint x: 779, startPoint y: 396, endPoint x: 733, endPoint y: 398, distance: 46.2
click at [730, 397] on div "Raspberry $10.99 Changed to Success Edited Raspberry $10.99 Price $ 10.99 Compa…" at bounding box center [722, 358] width 799 height 114
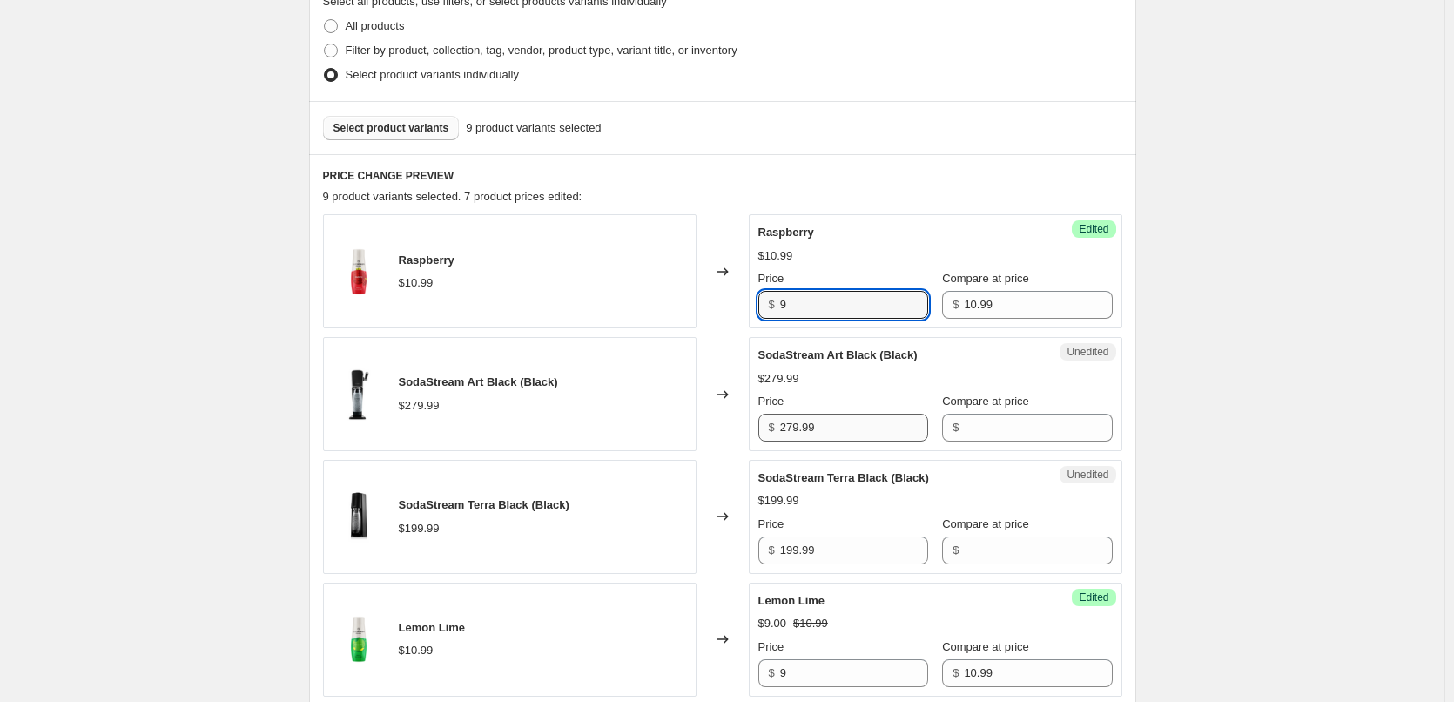
type input "9"
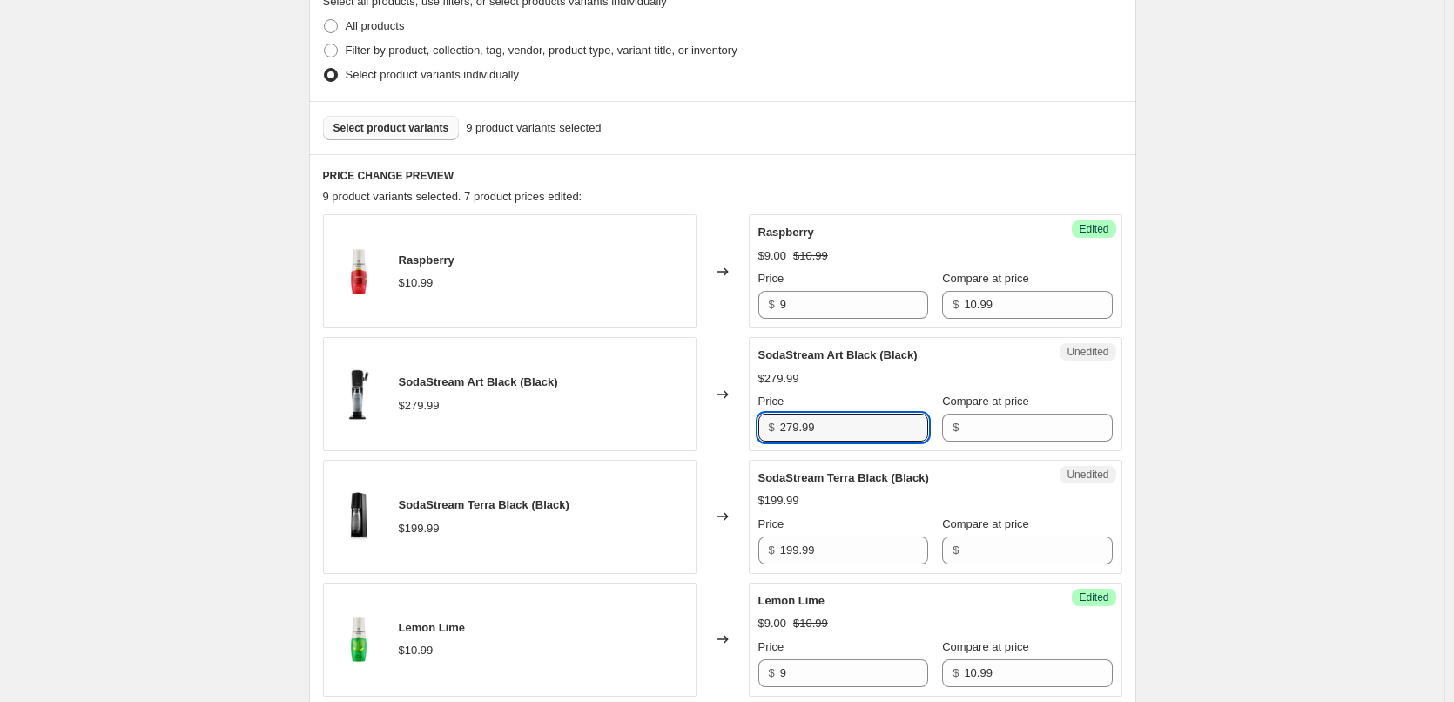
drag, startPoint x: 824, startPoint y: 432, endPoint x: 737, endPoint y: 431, distance: 87.1
click at [737, 431] on div "SodaStream Art Black (Black) $279.99 Changed to Unedited SodaStream Art Black (…" at bounding box center [722, 394] width 799 height 114
click at [964, 433] on input "Compare at price" at bounding box center [1038, 428] width 148 height 28
paste input "279.99"
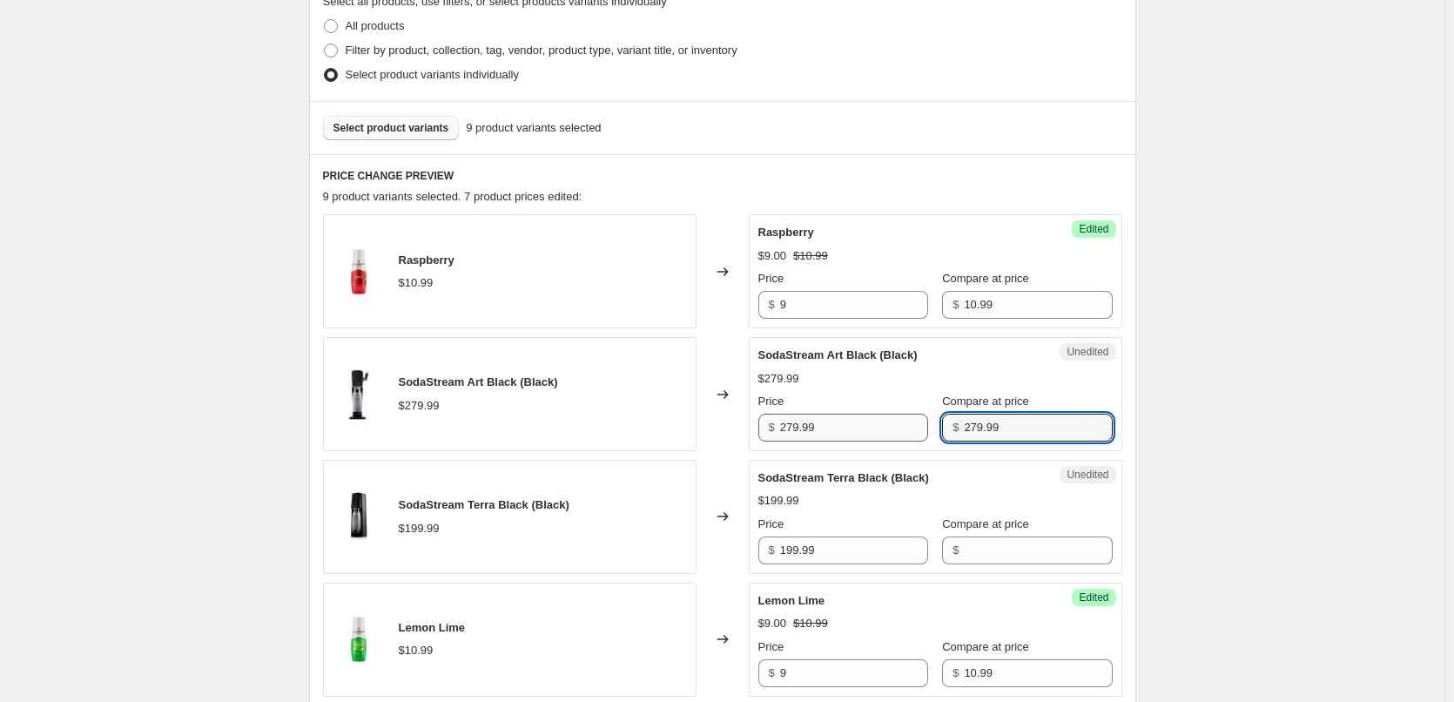
type input "279.99"
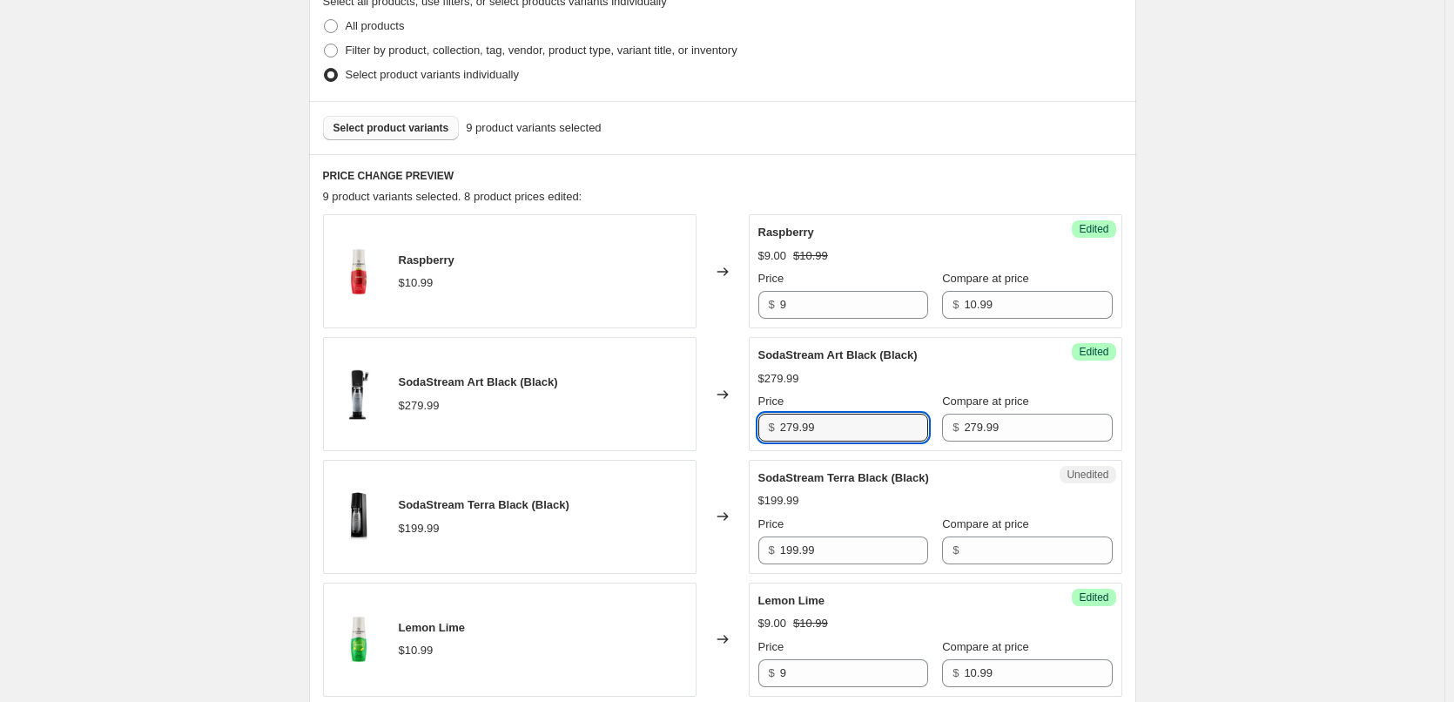
drag, startPoint x: 849, startPoint y: 427, endPoint x: 742, endPoint y: 430, distance: 107.1
click at [743, 430] on div "SodaStream Art Black (Black) $279.99 Changed to Success Edited SodaStream Art B…" at bounding box center [722, 394] width 799 height 114
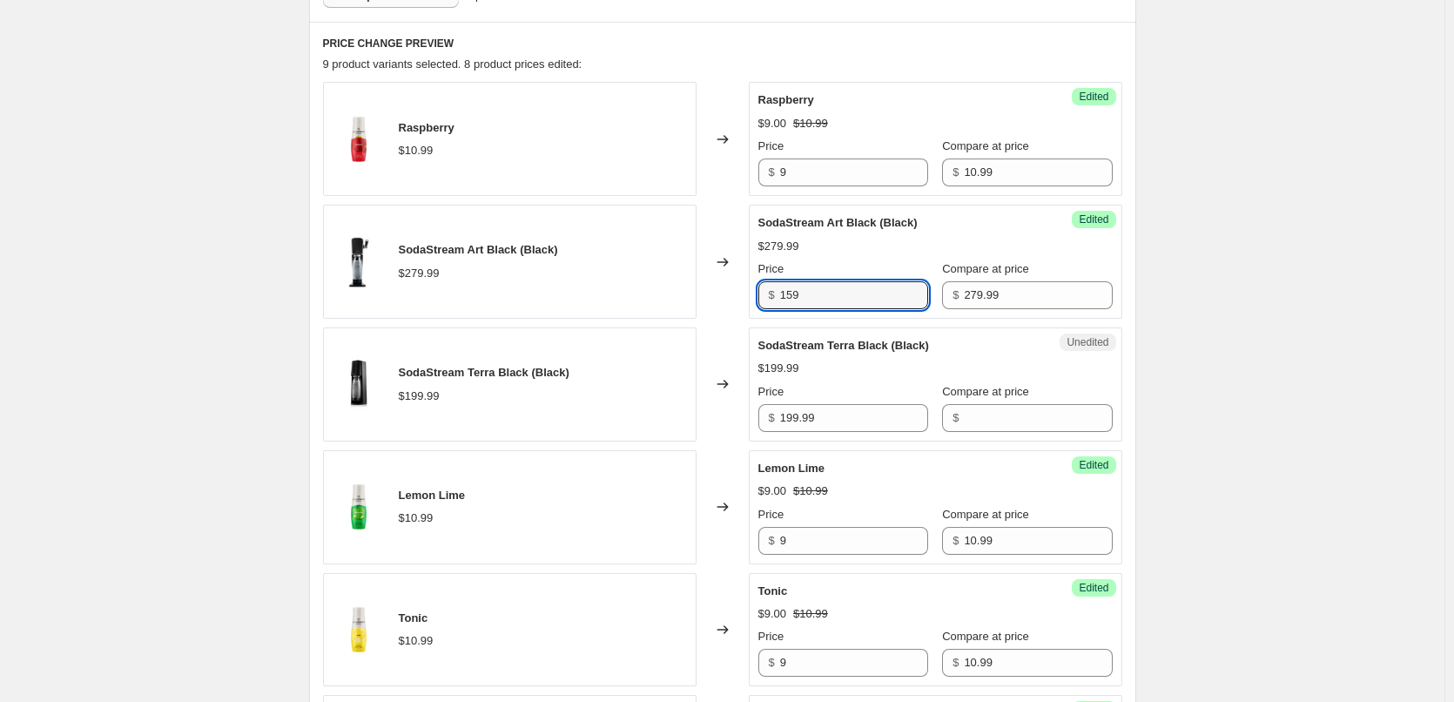
scroll to position [697, 0]
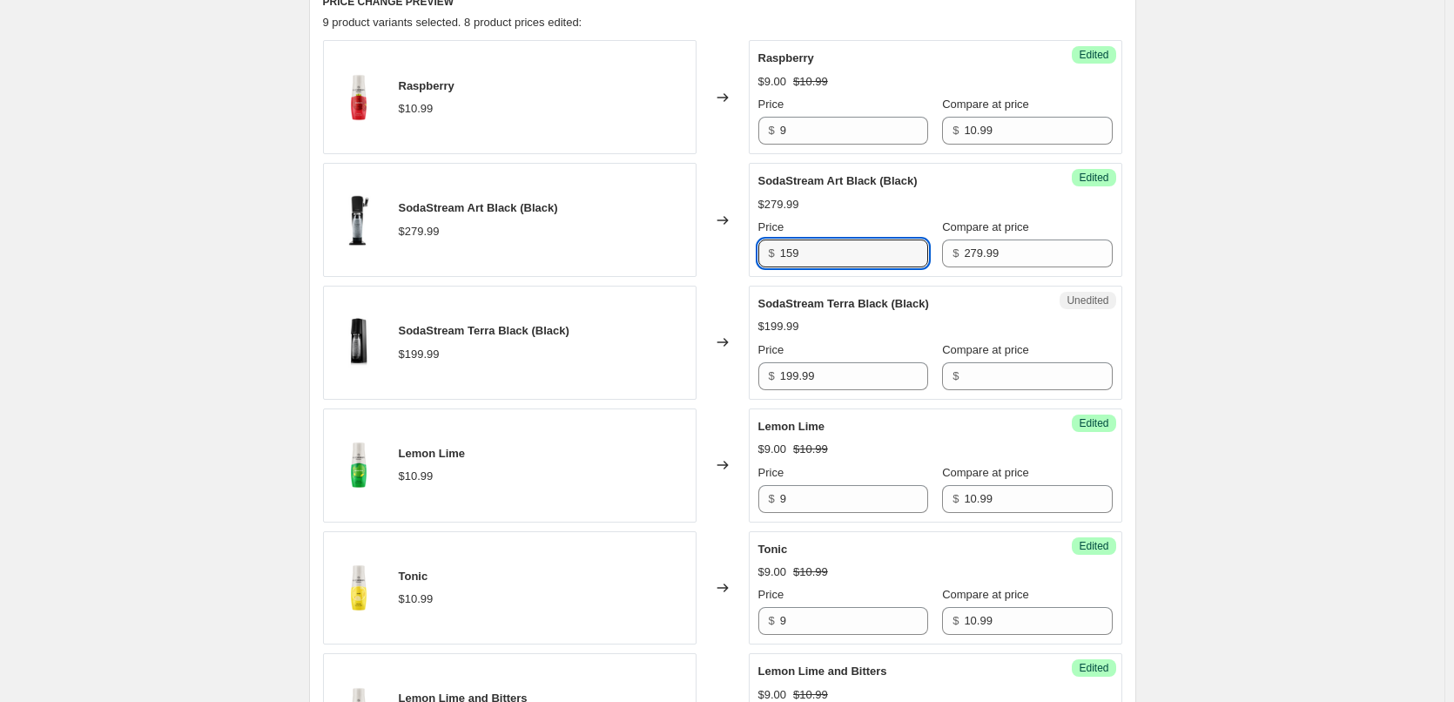
type input "159"
drag, startPoint x: 753, startPoint y: 378, endPoint x: 712, endPoint y: 375, distance: 41.0
click at [714, 375] on div "SodaStream Terra Black (Black) $199.99 Changed to Unedited SodaStream Terra Bla…" at bounding box center [722, 343] width 799 height 114
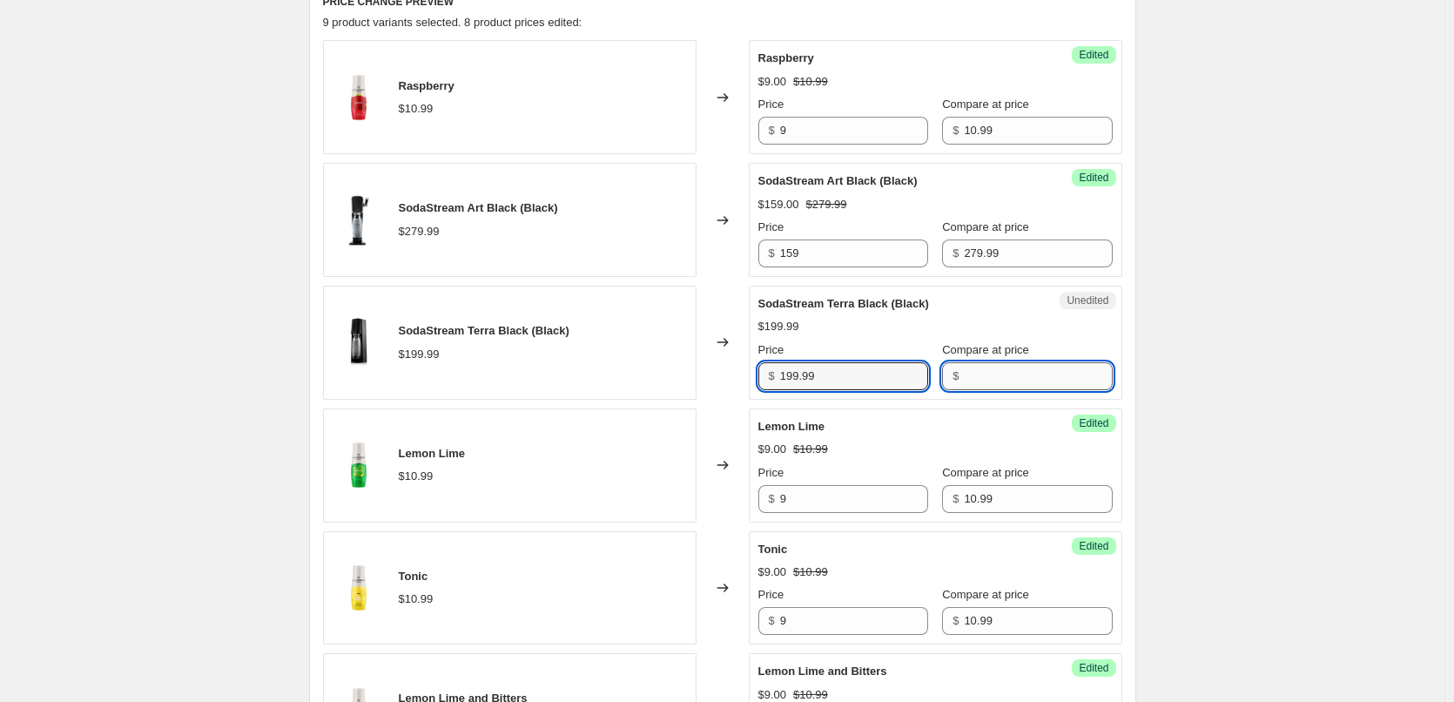
click at [1020, 375] on input "Compare at price" at bounding box center [1038, 376] width 148 height 28
paste input "199.99"
type input "199.99"
drag, startPoint x: 815, startPoint y: 374, endPoint x: 656, endPoint y: 376, distance: 159.4
click at [657, 374] on div "SodaStream Terra Black (Black) $199.99 Changed to Unedited SodaStream Terra Bla…" at bounding box center [722, 343] width 799 height 114
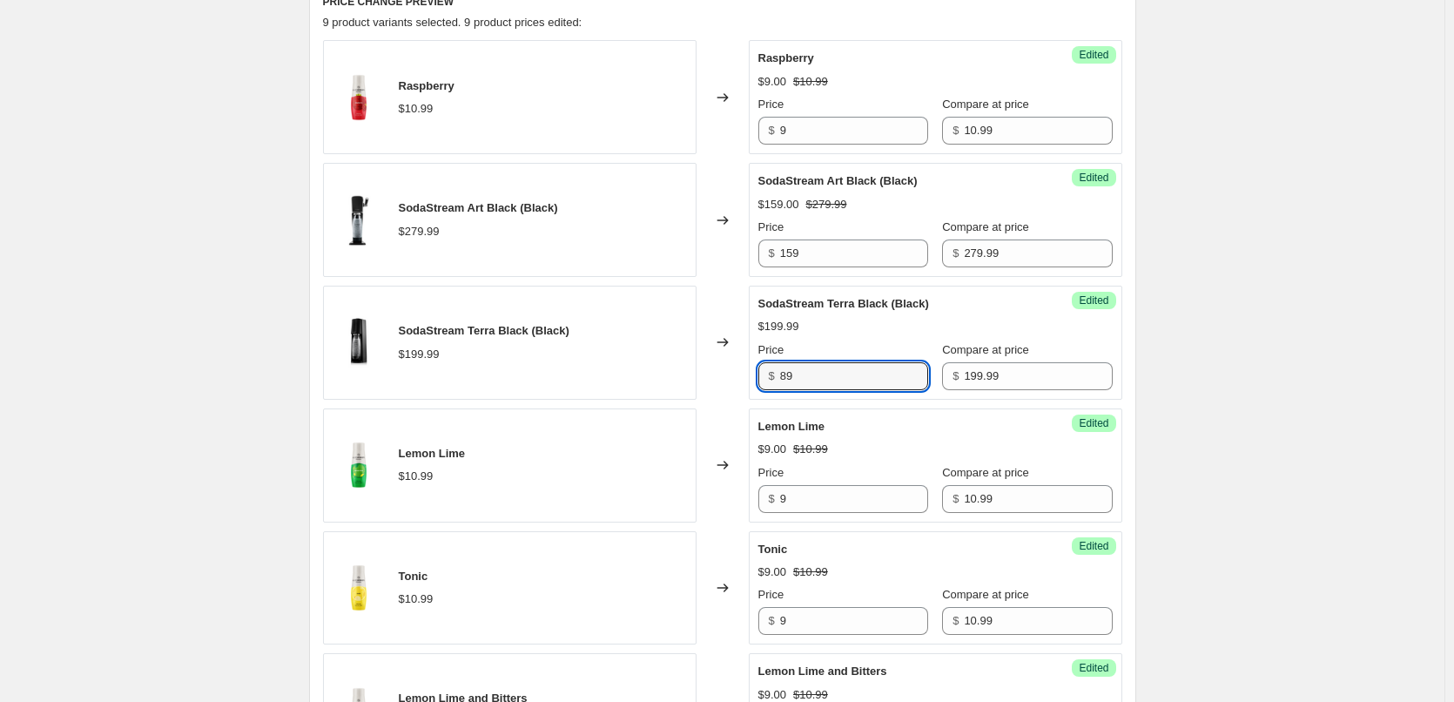
type input "89"
click at [1303, 419] on div "Create new price [MEDICAL_DATA]. This page is ready Create new price [MEDICAL_D…" at bounding box center [722, 379] width 1444 height 2153
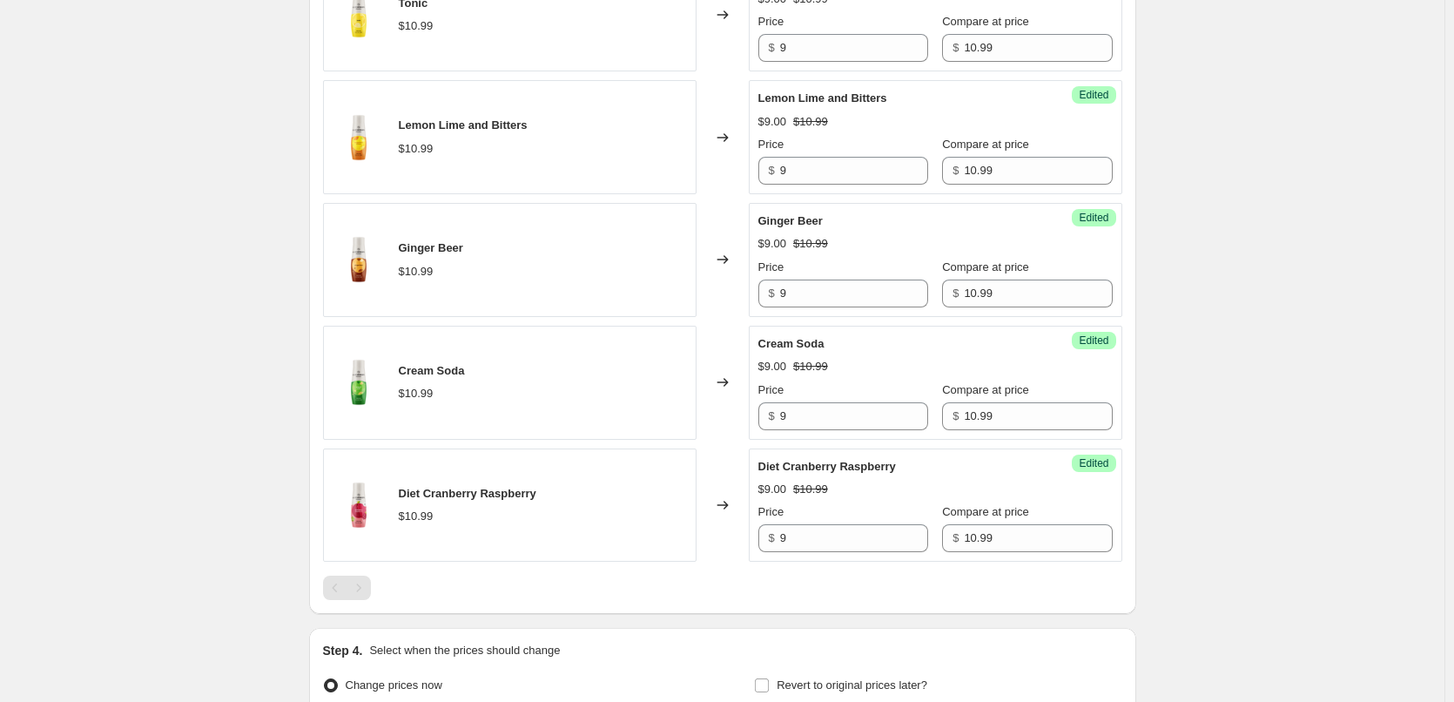
scroll to position [1451, 0]
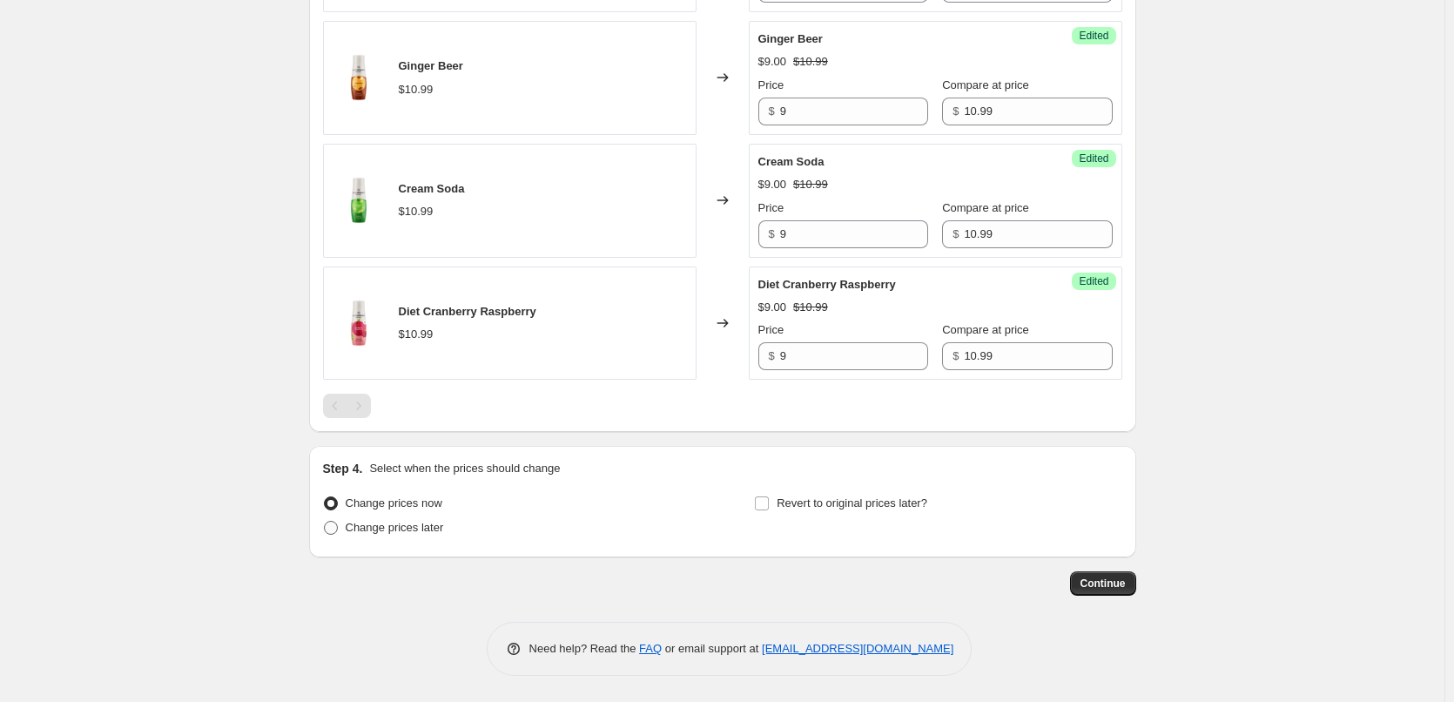
click at [357, 538] on label "Change prices later" at bounding box center [383, 527] width 121 height 24
click at [325, 522] on input "Change prices later" at bounding box center [324, 521] width 1 height 1
radio input "true"
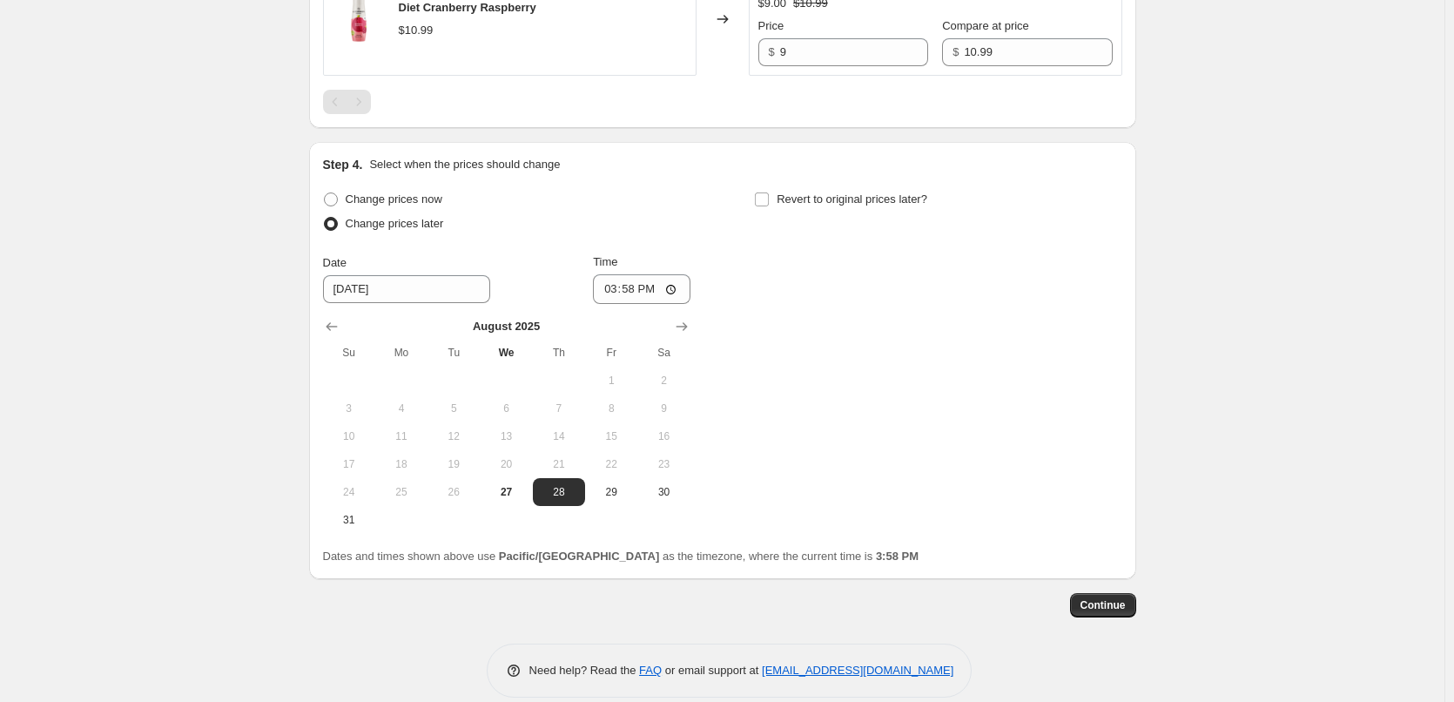
scroll to position [1777, 0]
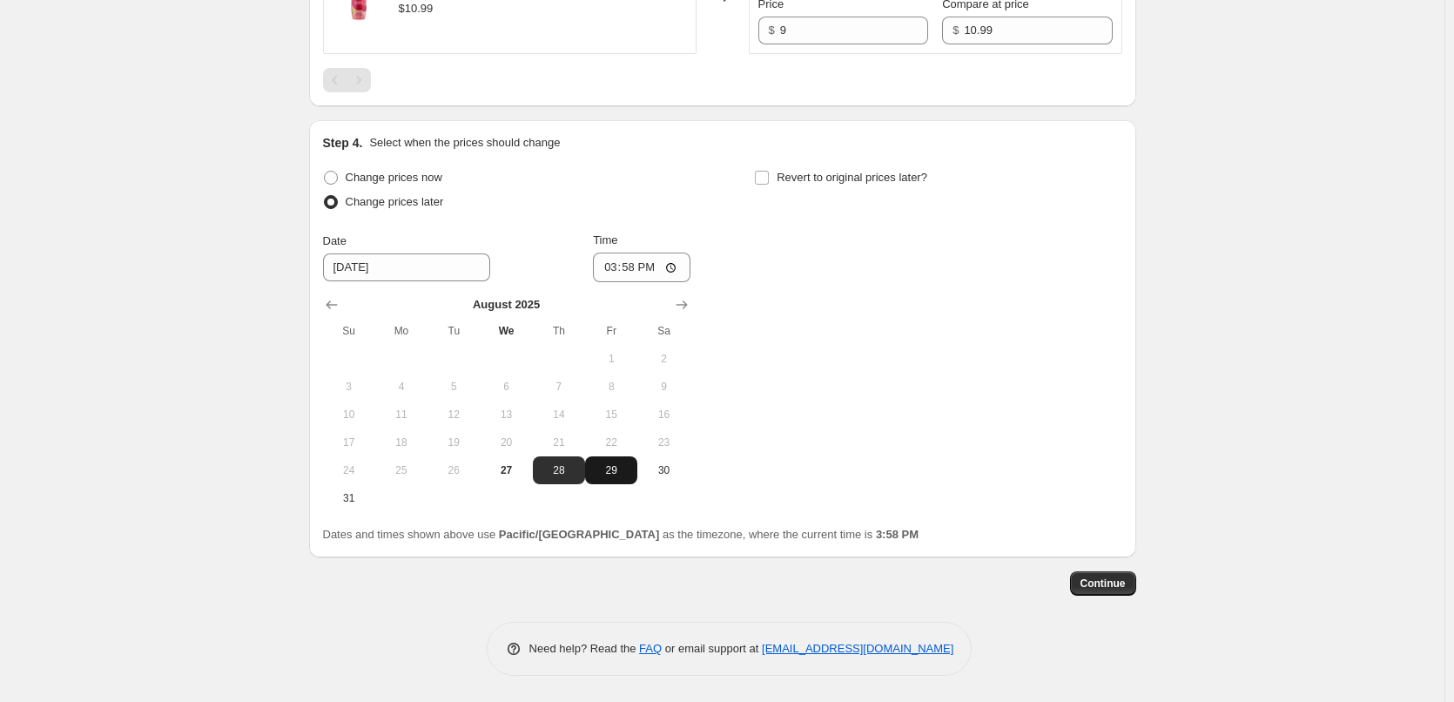
click at [612, 481] on button "29" at bounding box center [611, 470] width 52 height 28
type input "[DATE]"
click at [614, 270] on input "15:58" at bounding box center [642, 267] width 98 height 30
type input "00:05"
click at [832, 178] on span "Revert to original prices later?" at bounding box center [852, 177] width 151 height 13
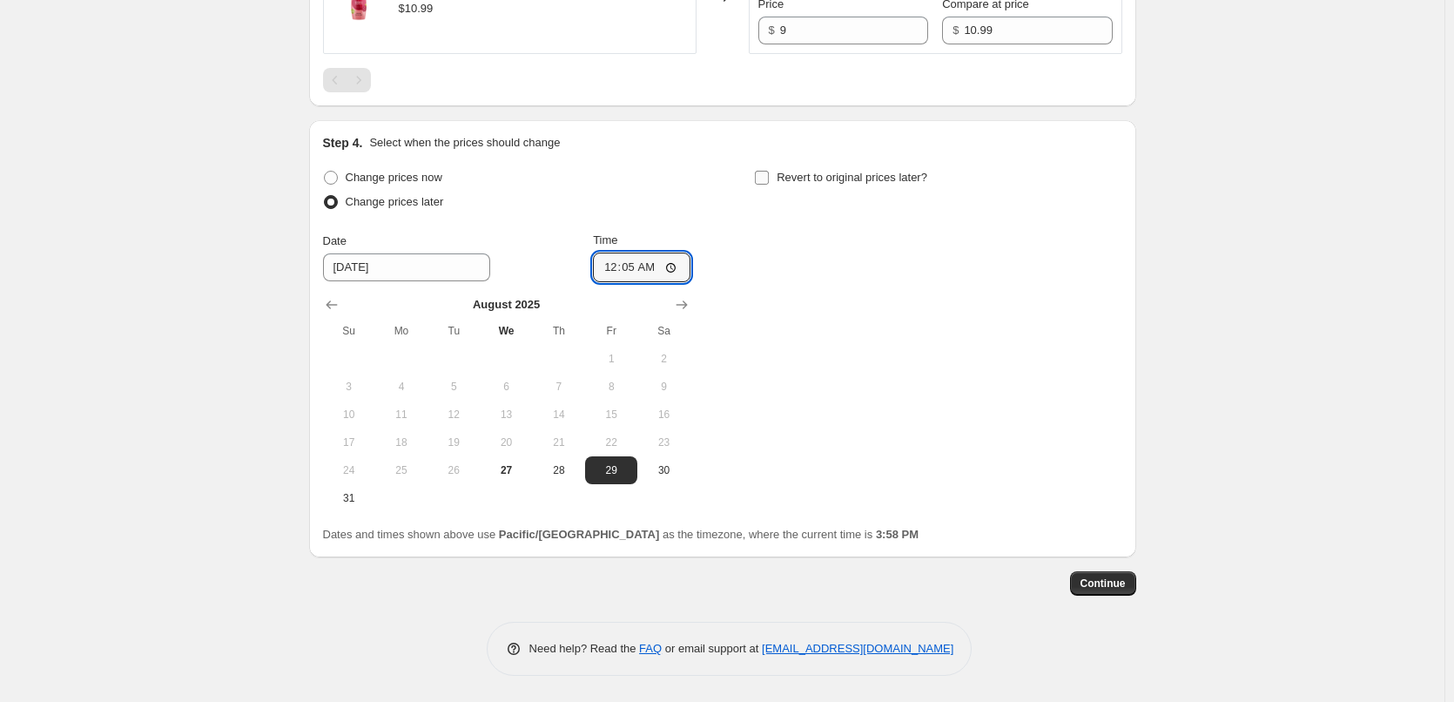
click at [769, 178] on input "Revert to original prices later?" at bounding box center [762, 178] width 14 height 14
checkbox input "true"
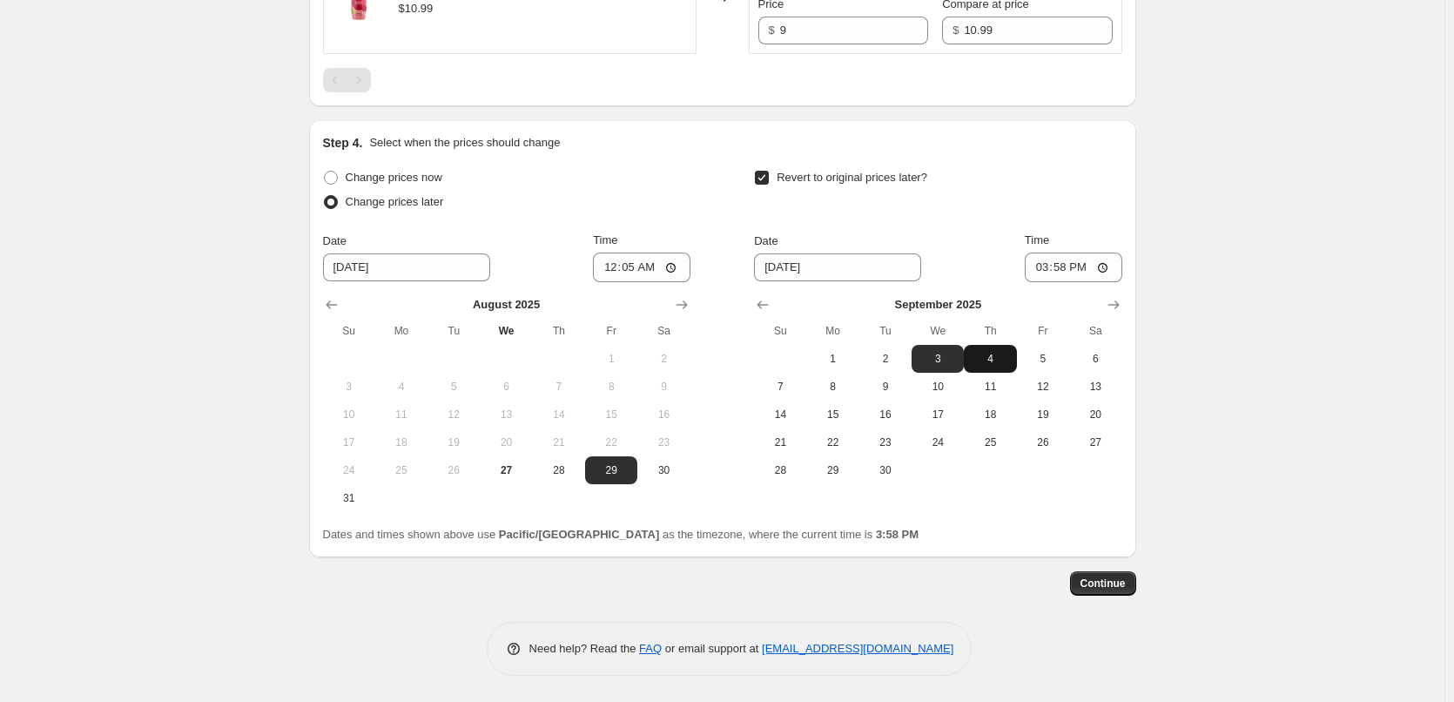
click at [1001, 358] on span "4" at bounding box center [990, 359] width 38 height 14
type input "[DATE]"
click at [1043, 260] on input "15:58" at bounding box center [1074, 267] width 98 height 30
type input "23:55"
click at [1120, 589] on span "Continue" at bounding box center [1103, 583] width 45 height 14
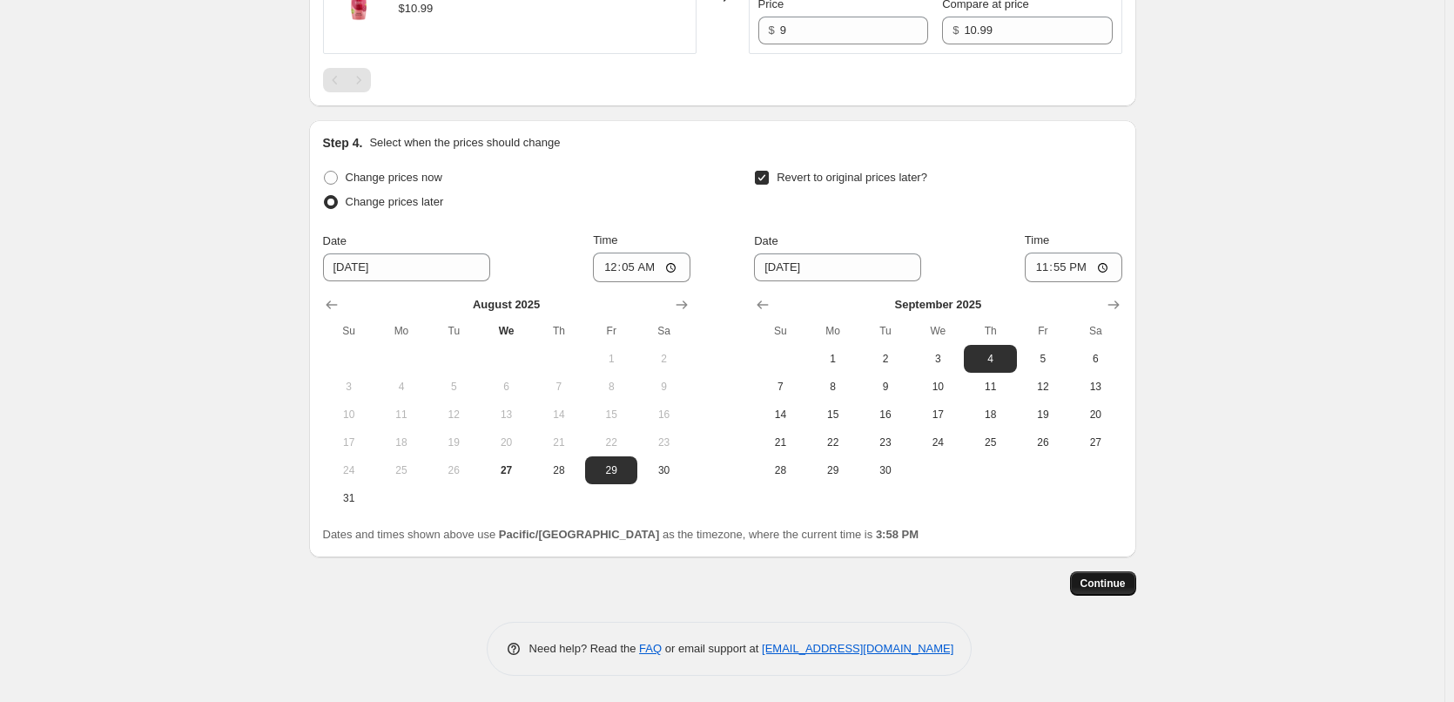
scroll to position [0, 0]
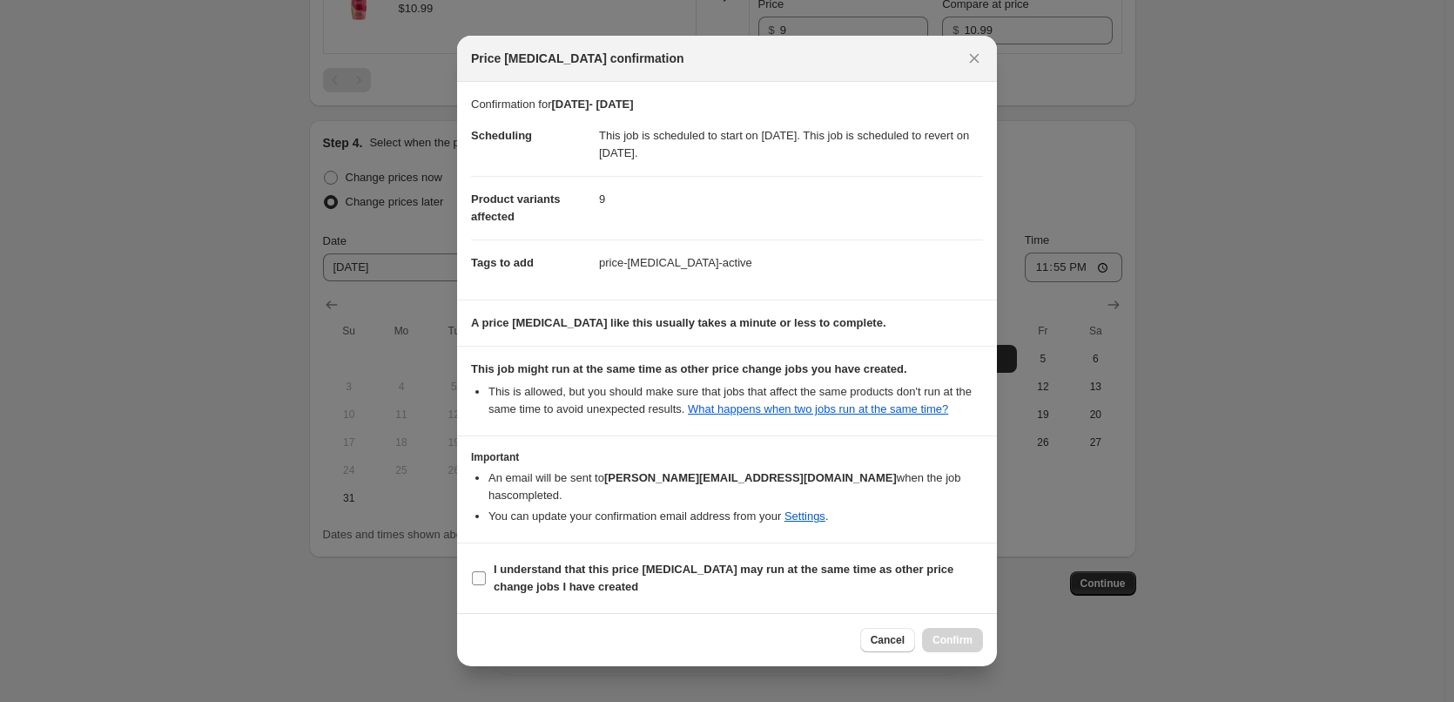
click at [886, 562] on b "I understand that this price [MEDICAL_DATA] may run at the same time as other p…" at bounding box center [724, 577] width 460 height 30
click at [486, 571] on input "I understand that this price [MEDICAL_DATA] may run at the same time as other p…" at bounding box center [479, 578] width 14 height 14
checkbox input "true"
click at [946, 633] on span "Confirm" at bounding box center [952, 640] width 40 height 14
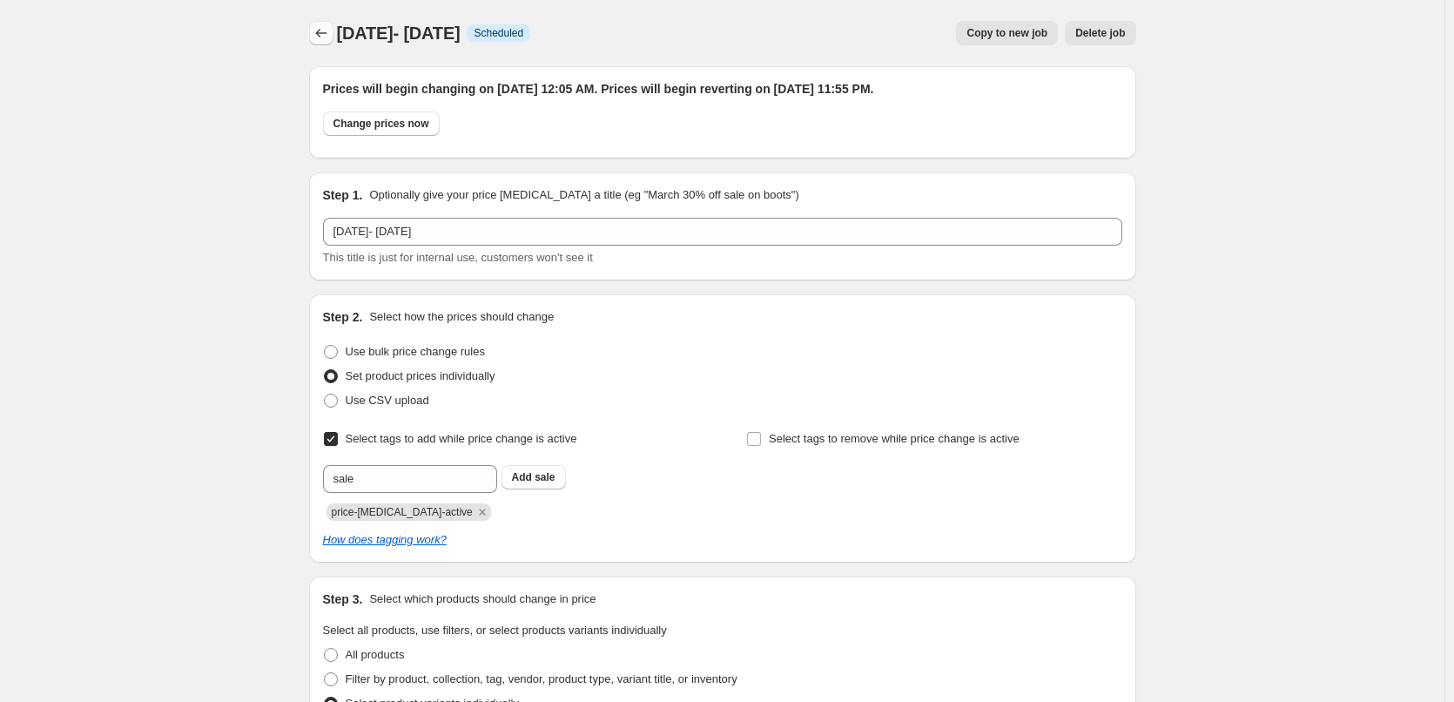
click at [327, 35] on icon "Price change jobs" at bounding box center [321, 32] width 17 height 17
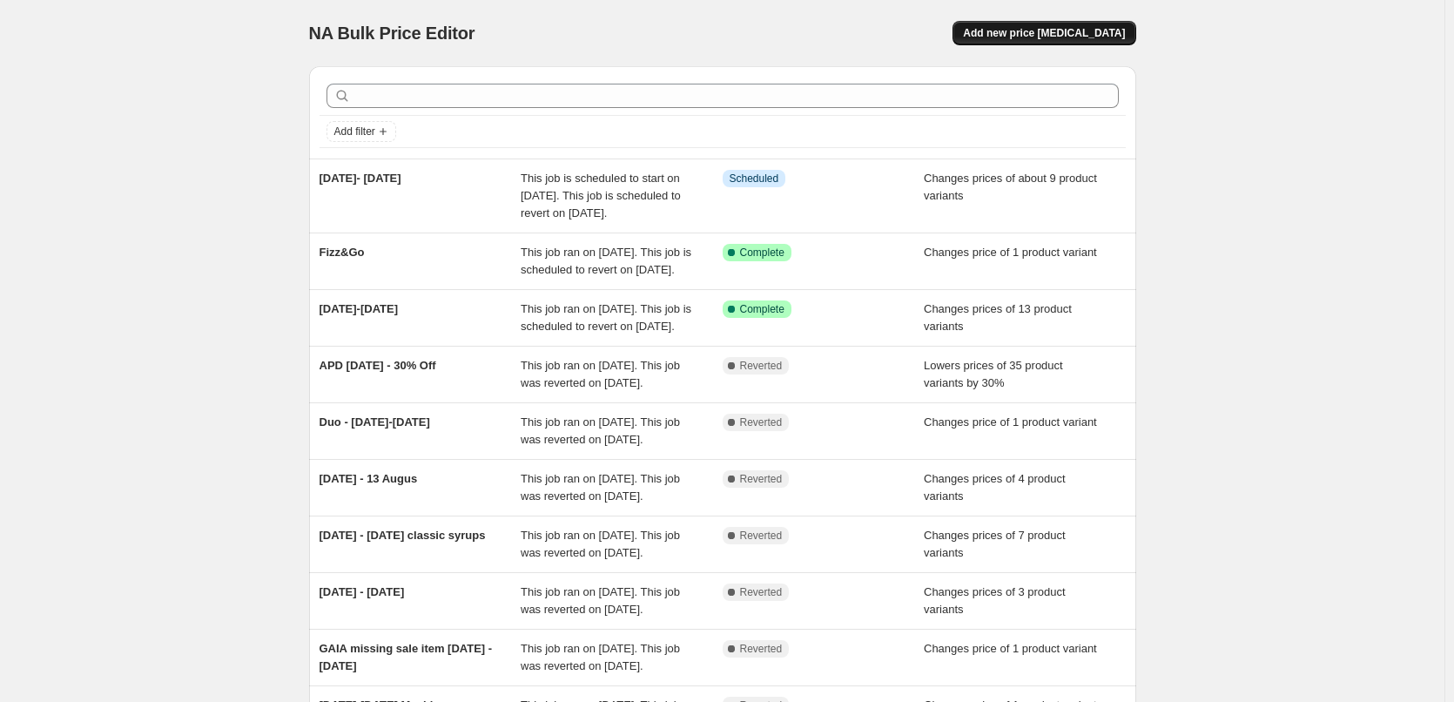
click at [1014, 32] on span "Add new price [MEDICAL_DATA]" at bounding box center [1044, 33] width 162 height 14
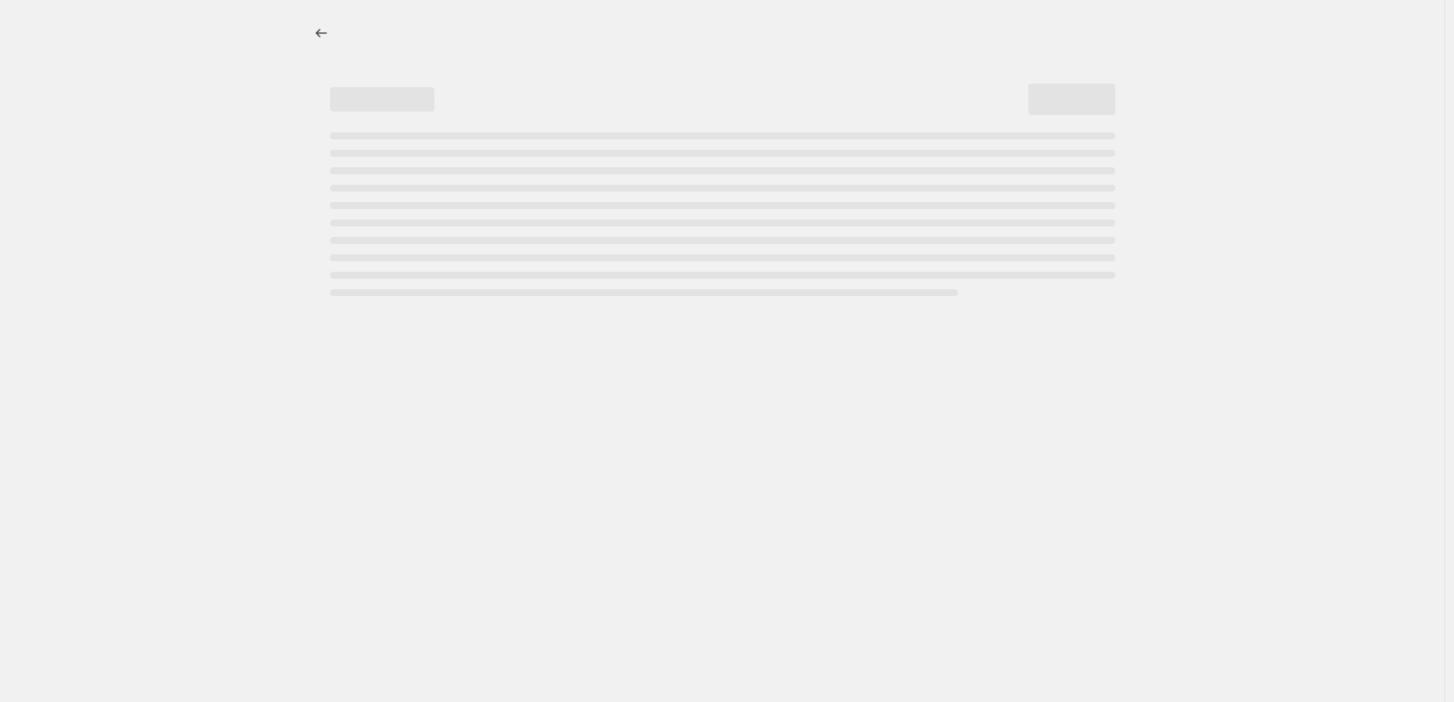
select select "percentage"
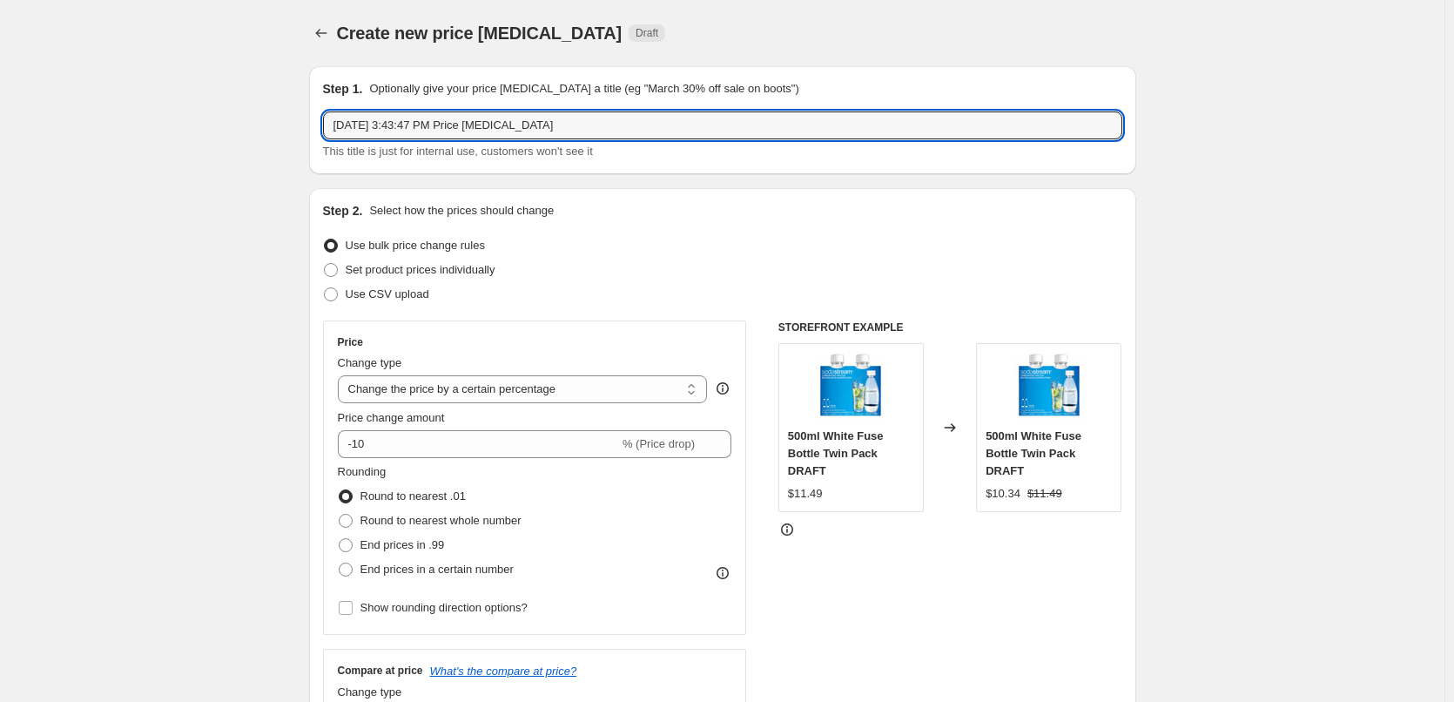
drag, startPoint x: 555, startPoint y: 131, endPoint x: 182, endPoint y: 124, distance: 373.6
type input "A"
type input "[DATE] - [DATE]"
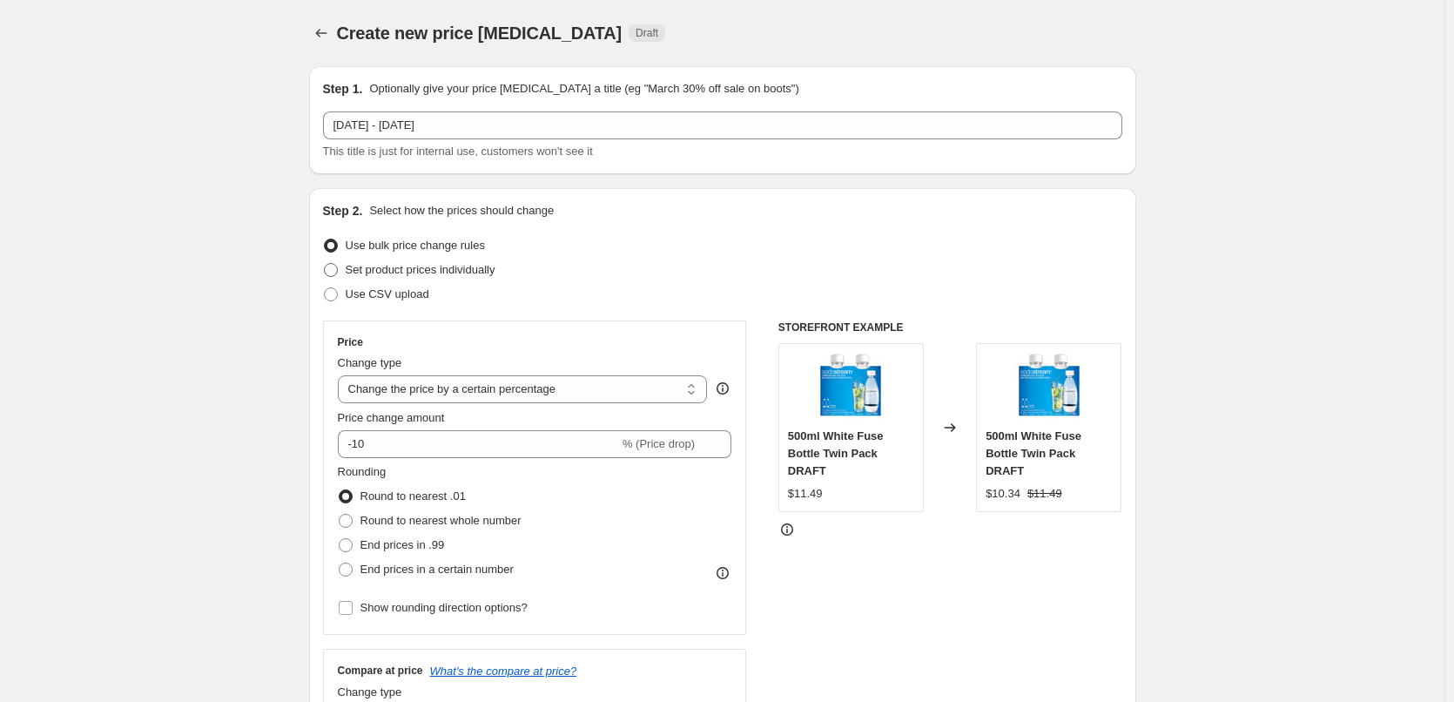
click at [449, 275] on span "Set product prices individually" at bounding box center [421, 269] width 150 height 13
click at [325, 264] on input "Set product prices individually" at bounding box center [324, 263] width 1 height 1
radio input "true"
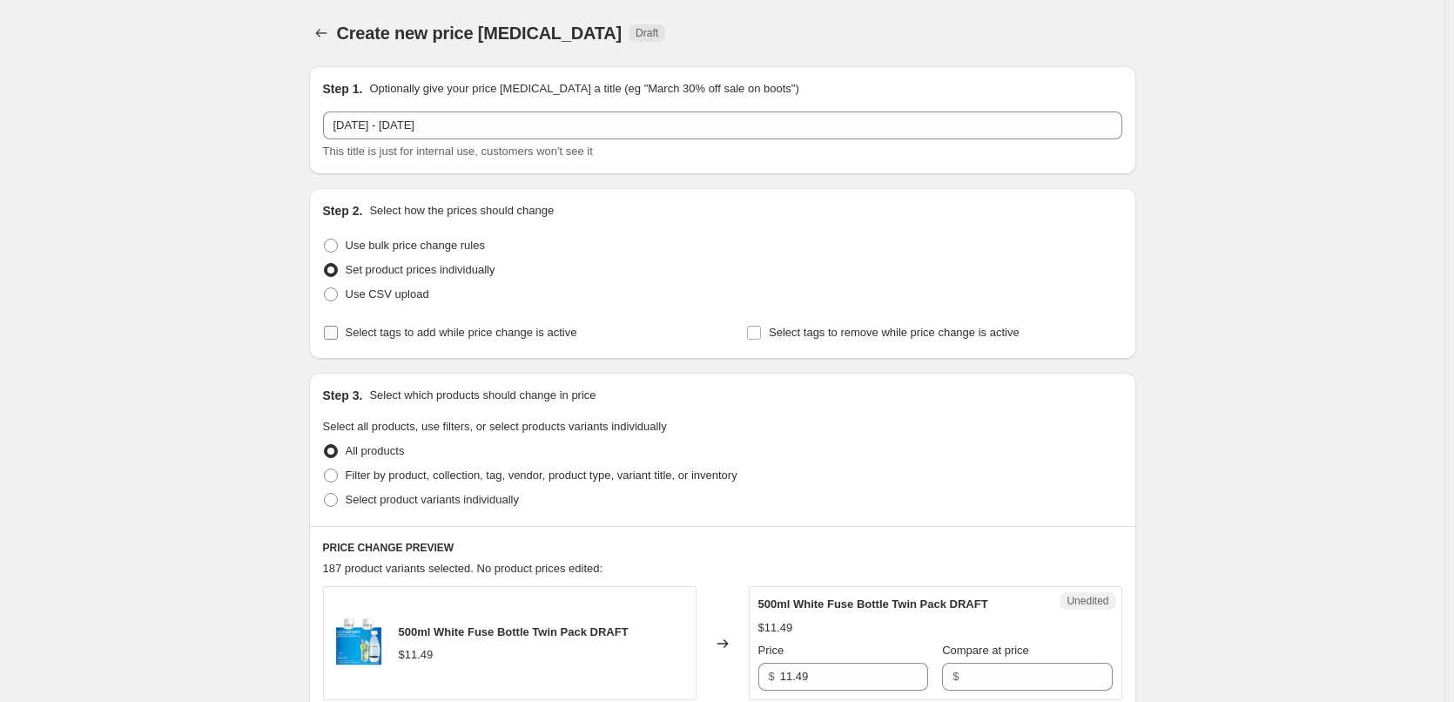
click at [457, 340] on span "Select tags to add while price change is active" at bounding box center [462, 332] width 232 height 17
click at [338, 340] on input "Select tags to add while price change is active" at bounding box center [331, 333] width 14 height 14
checkbox input "true"
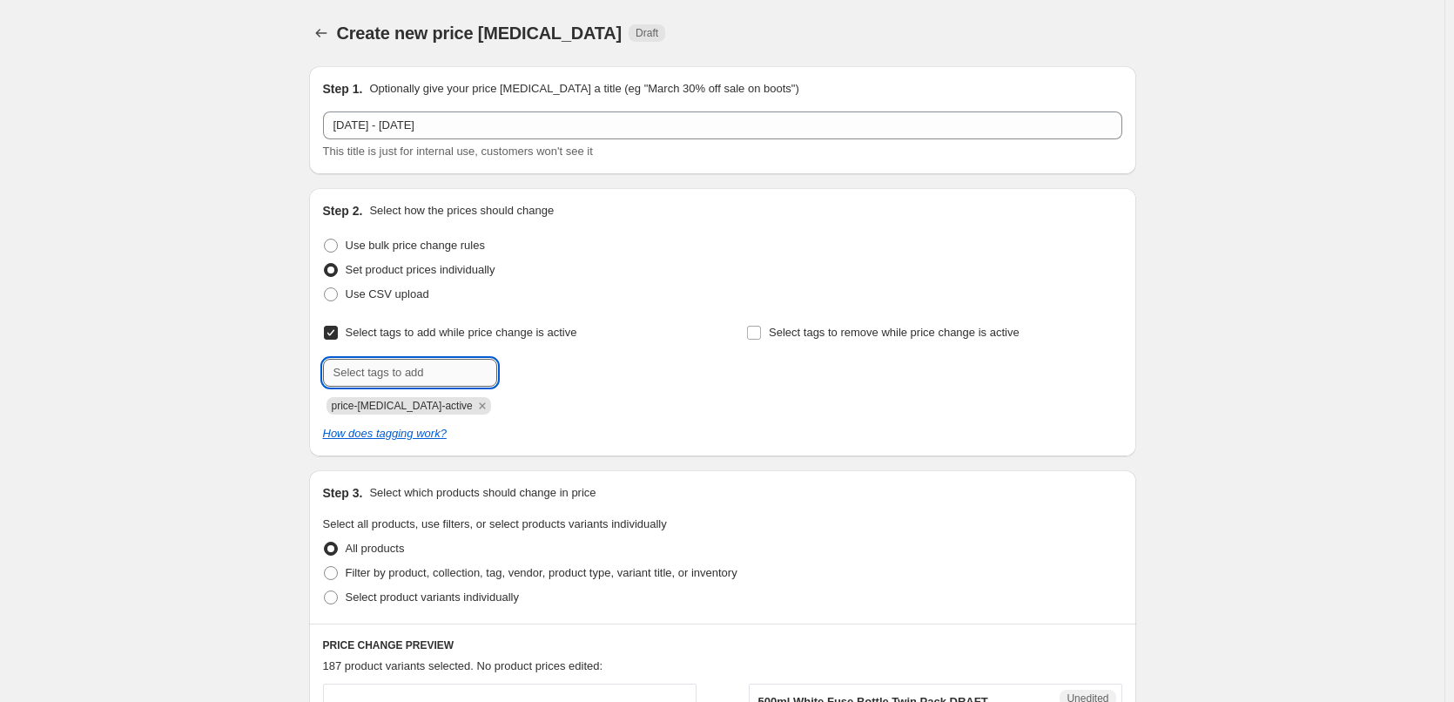
click at [407, 378] on input "text" at bounding box center [410, 373] width 174 height 28
type input "sale"
click at [549, 376] on span "sale" at bounding box center [545, 371] width 20 height 12
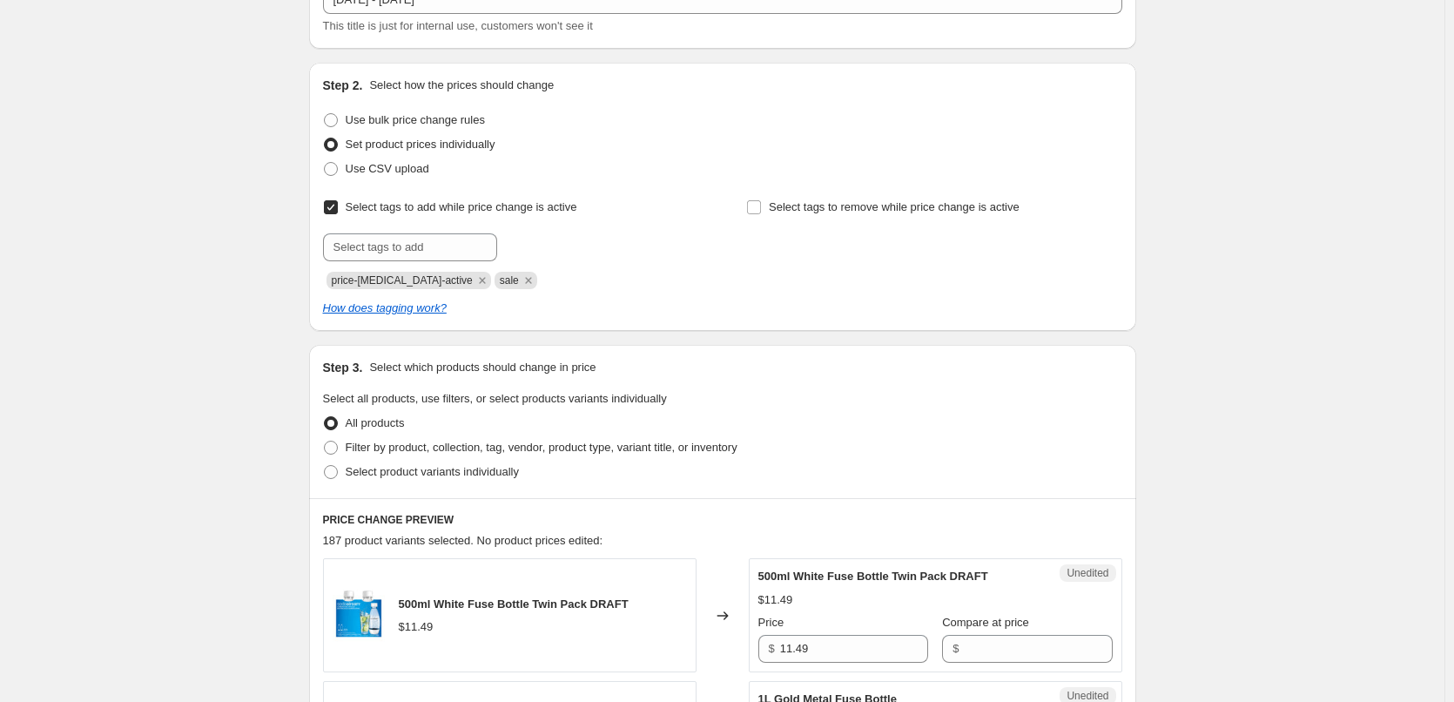
scroll to position [348, 0]
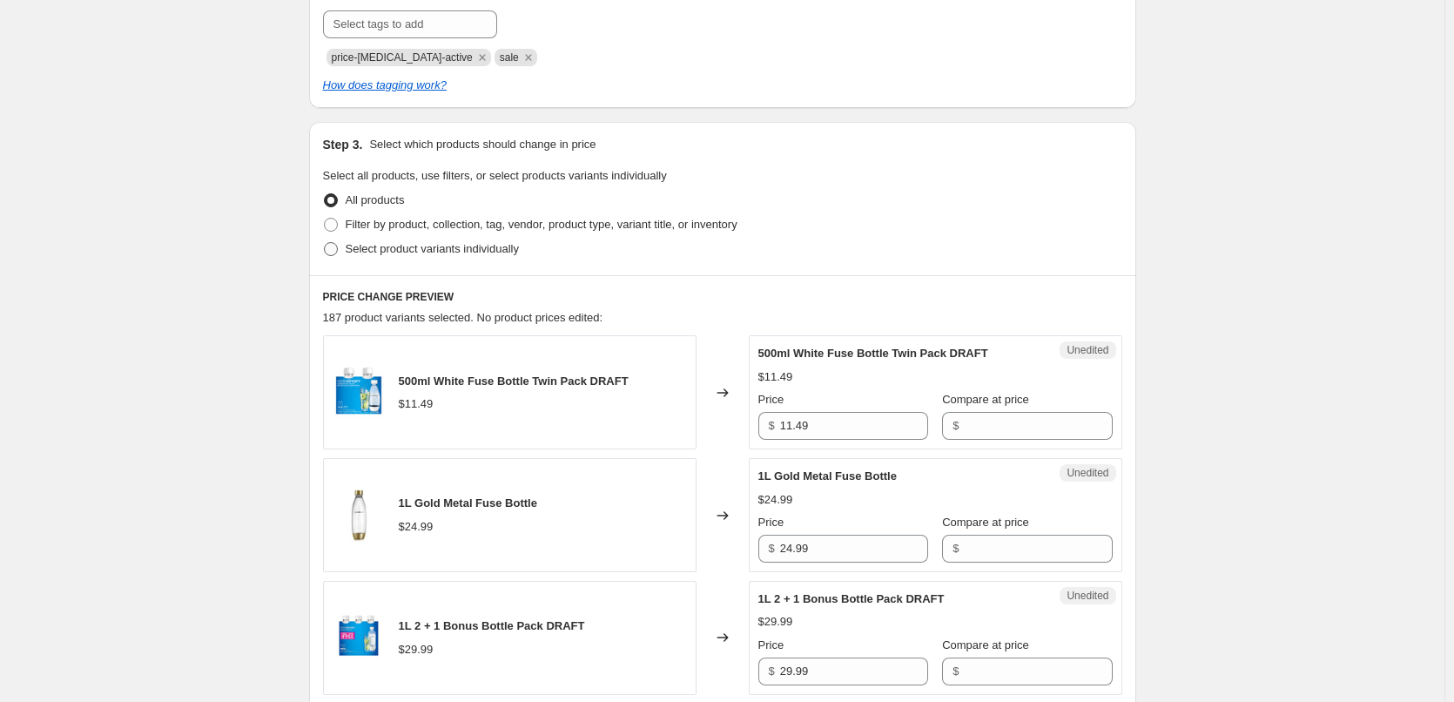
click at [458, 256] on span "Select product variants individually" at bounding box center [432, 248] width 173 height 17
click at [325, 243] on input "Select product variants individually" at bounding box center [324, 242] width 1 height 1
radio input "true"
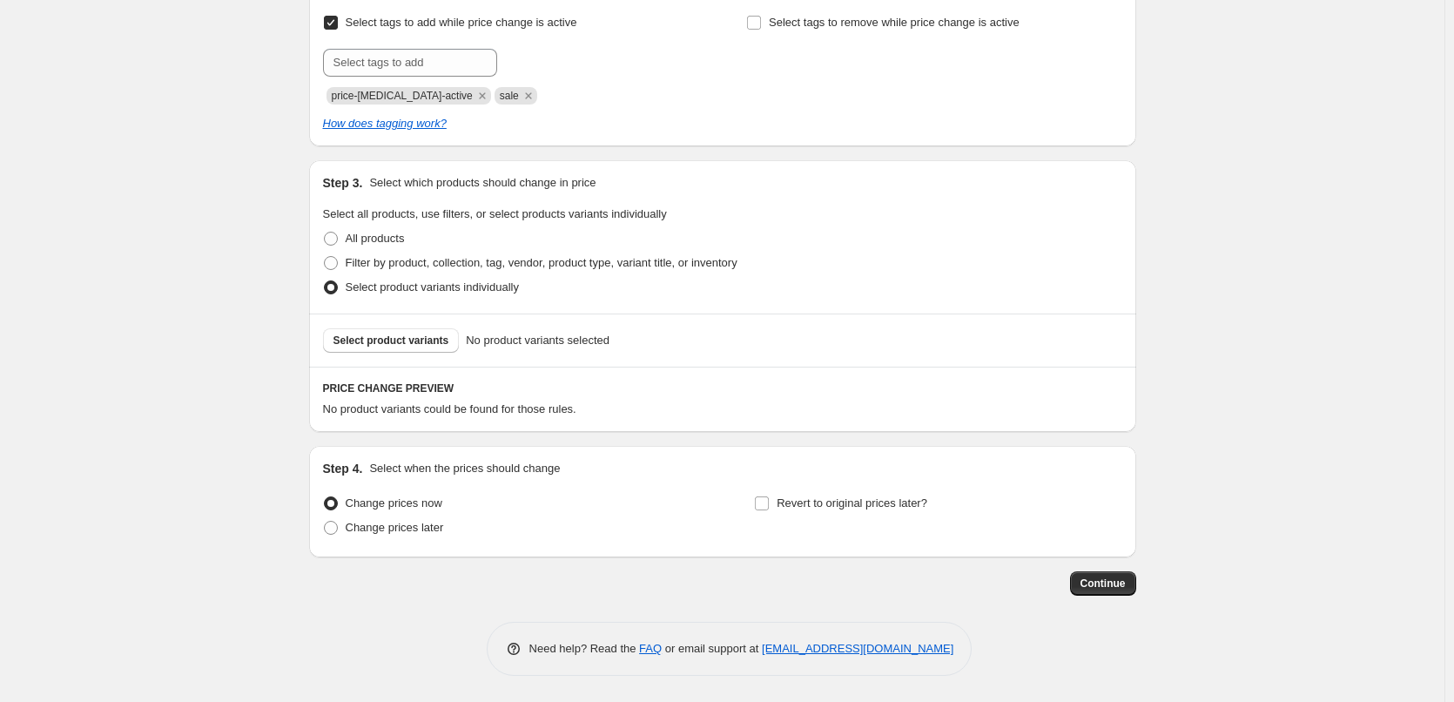
scroll to position [310, 0]
click at [407, 337] on span "Select product variants" at bounding box center [391, 340] width 116 height 14
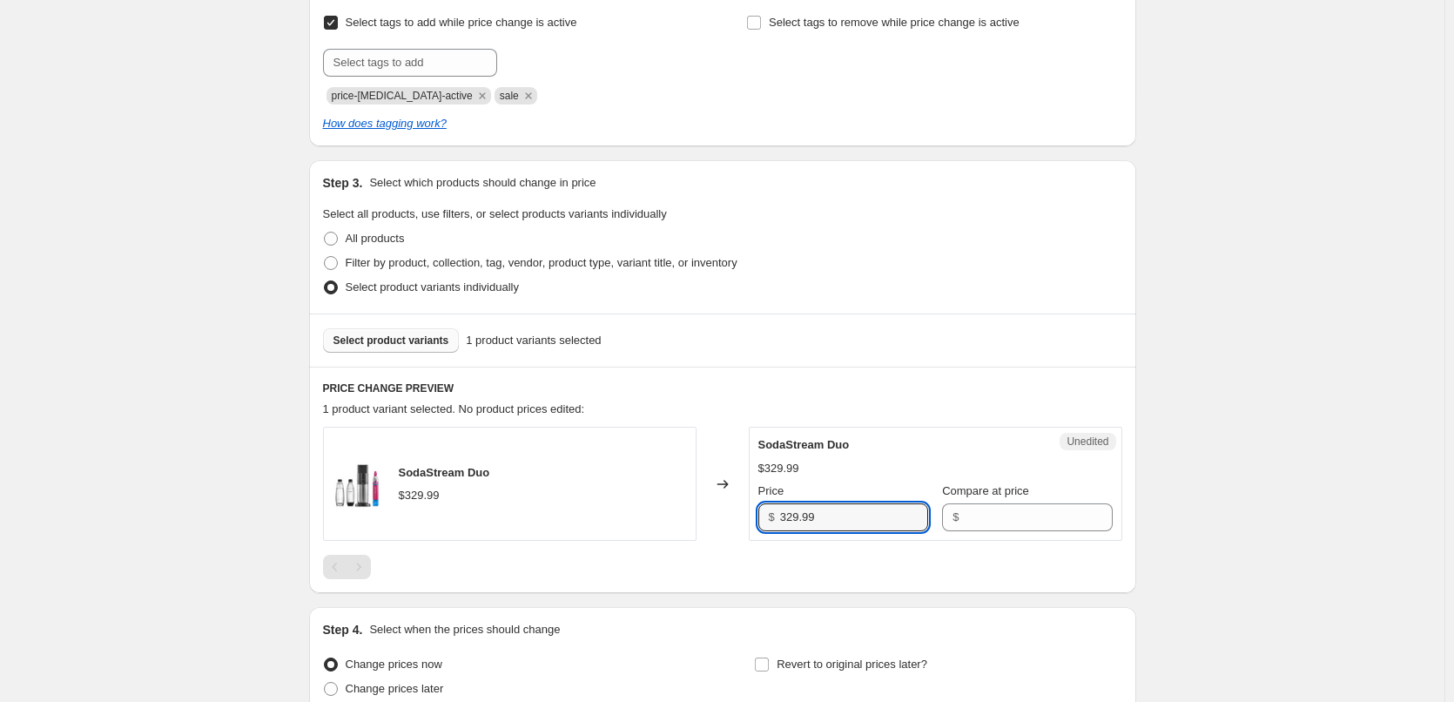
drag, startPoint x: 845, startPoint y: 521, endPoint x: 730, endPoint y: 511, distance: 116.2
click at [730, 511] on div "SodaStream Duo $329.99 Changed to Unedited SodaStream Duo $329.99 Price $ 329.9…" at bounding box center [722, 484] width 799 height 114
click at [964, 522] on input "Compare at price" at bounding box center [1038, 517] width 148 height 28
paste input "329.99"
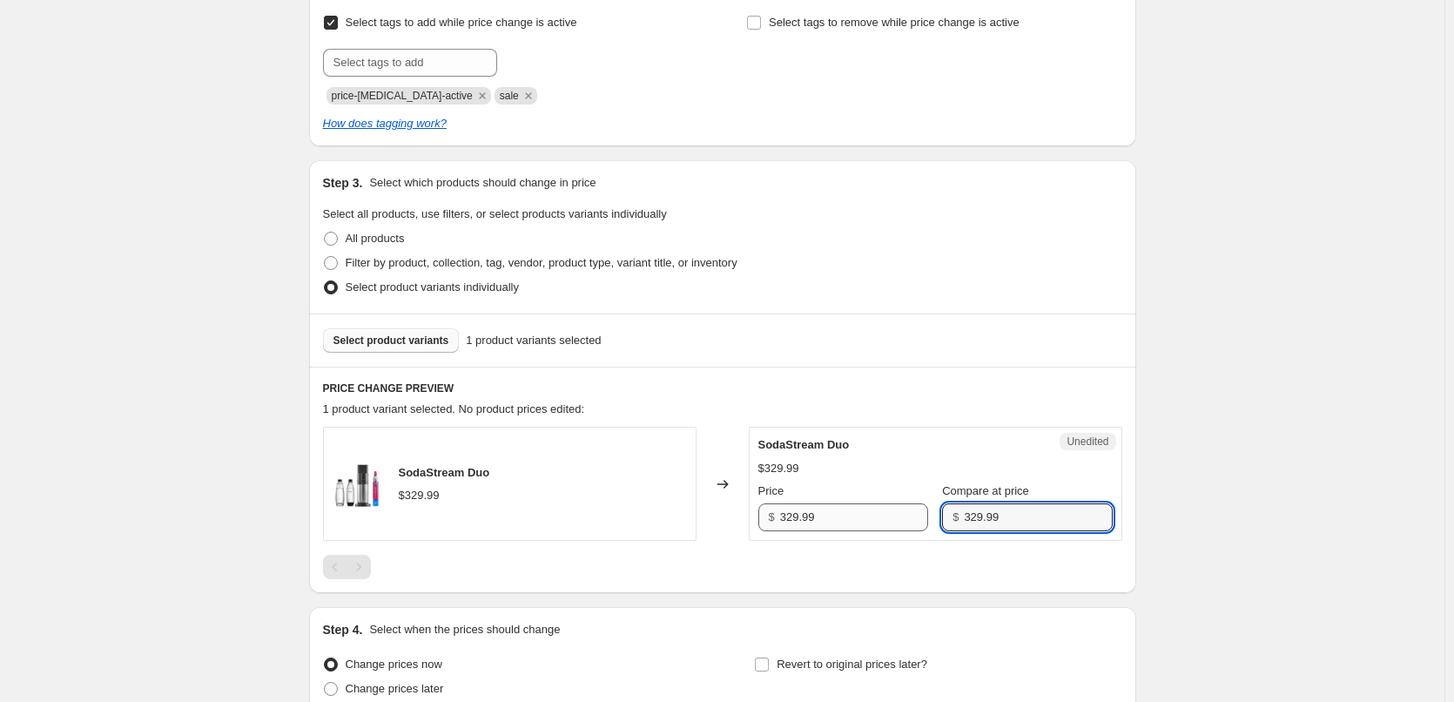
type input "329.99"
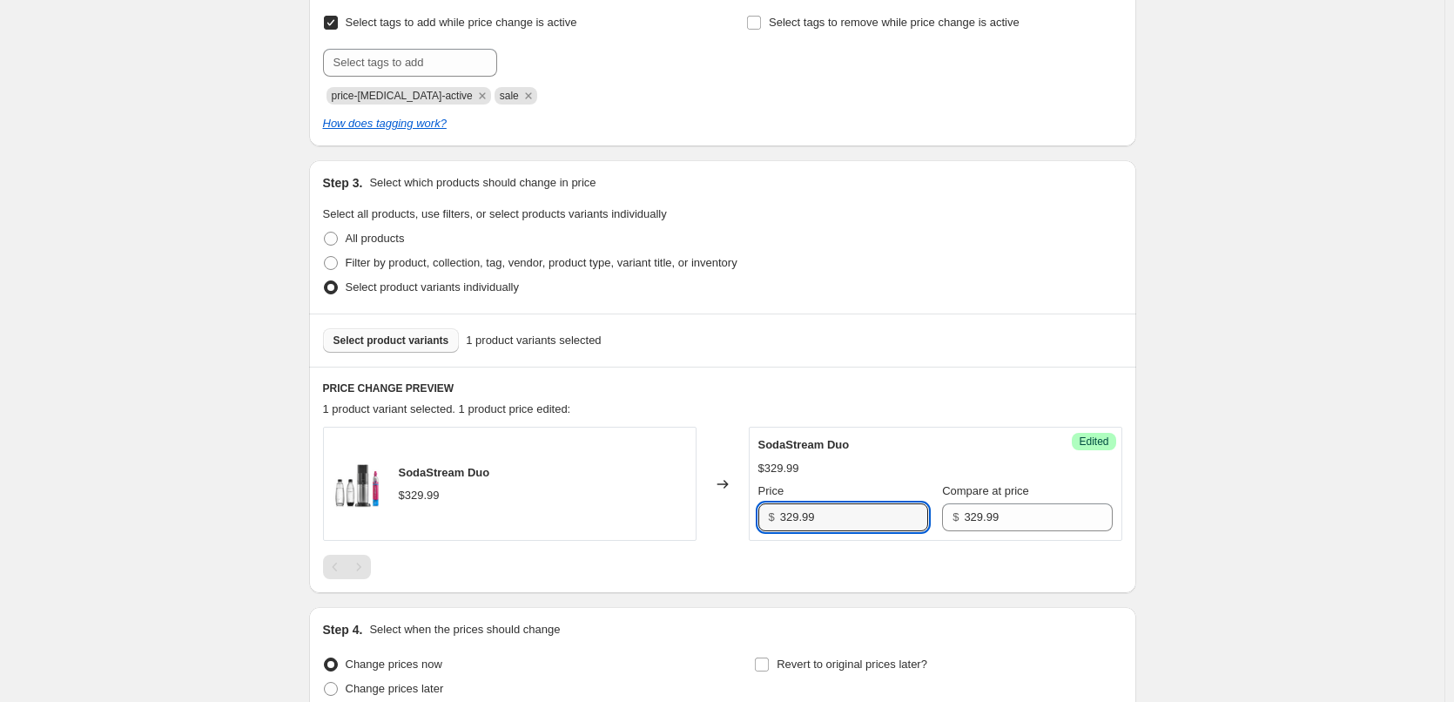
drag, startPoint x: 852, startPoint y: 517, endPoint x: 697, endPoint y: 515, distance: 154.1
click at [716, 517] on div "SodaStream Duo $329.99 Changed to Success Edited SodaStream Duo $329.99 Price $…" at bounding box center [722, 484] width 799 height 114
type input "199"
click at [784, 555] on div at bounding box center [722, 567] width 799 height 24
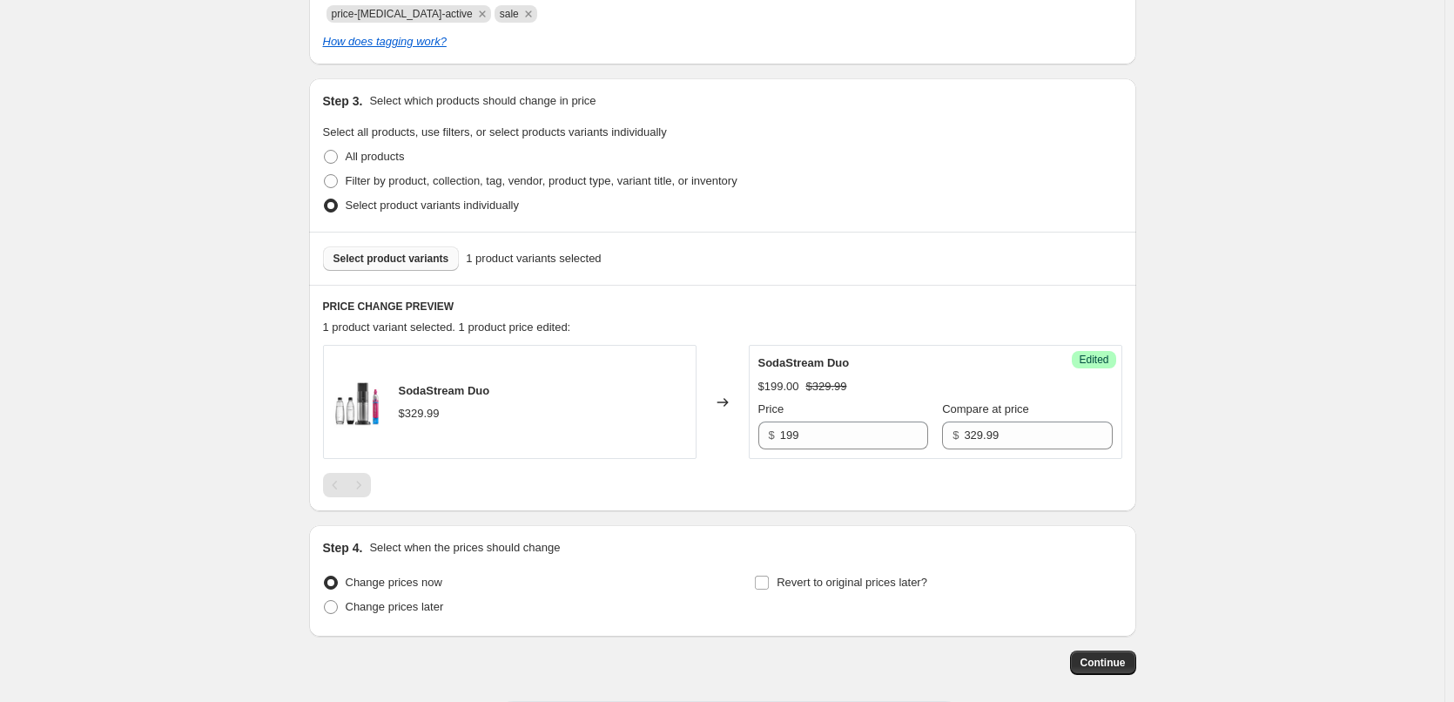
scroll to position [471, 0]
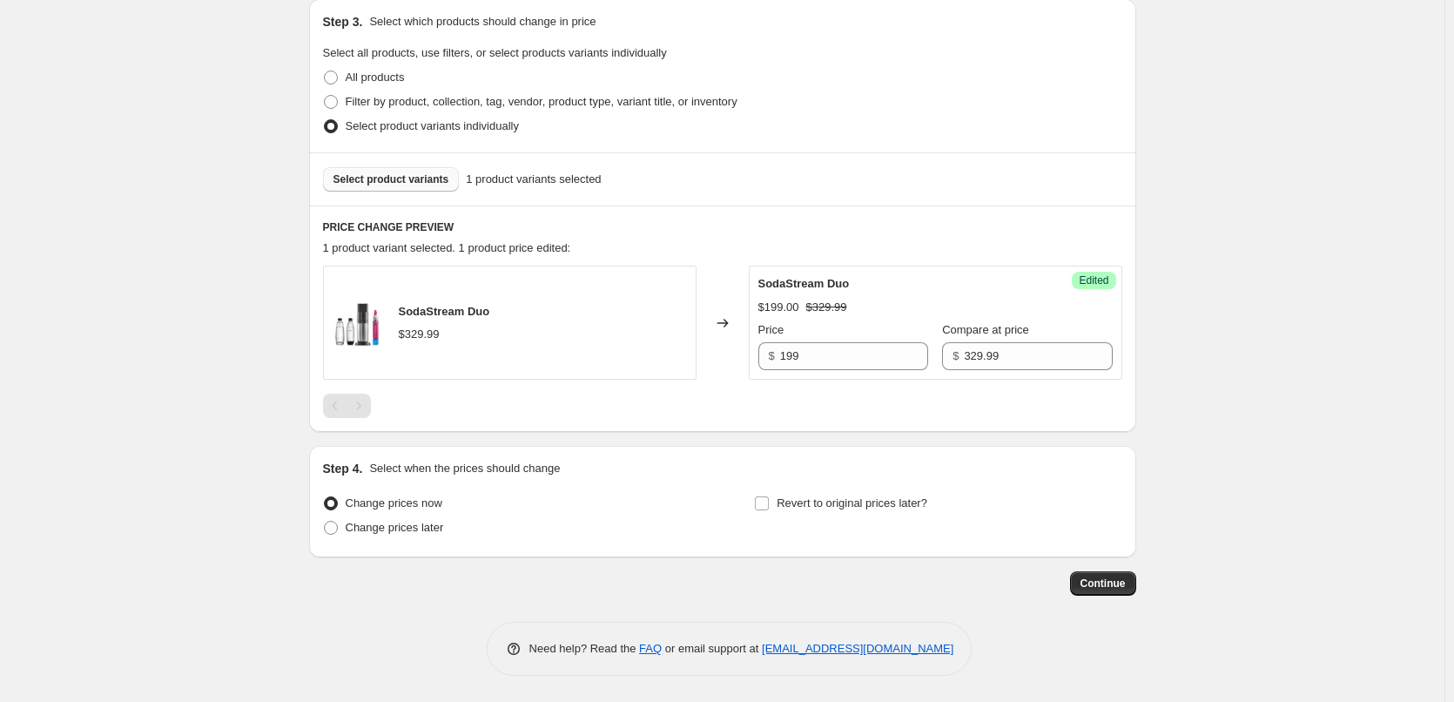
click at [494, 538] on div "Change prices later" at bounding box center [506, 527] width 367 height 24
click at [389, 530] on span "Change prices later" at bounding box center [395, 527] width 98 height 13
click at [325, 522] on input "Change prices later" at bounding box center [324, 521] width 1 height 1
radio input "true"
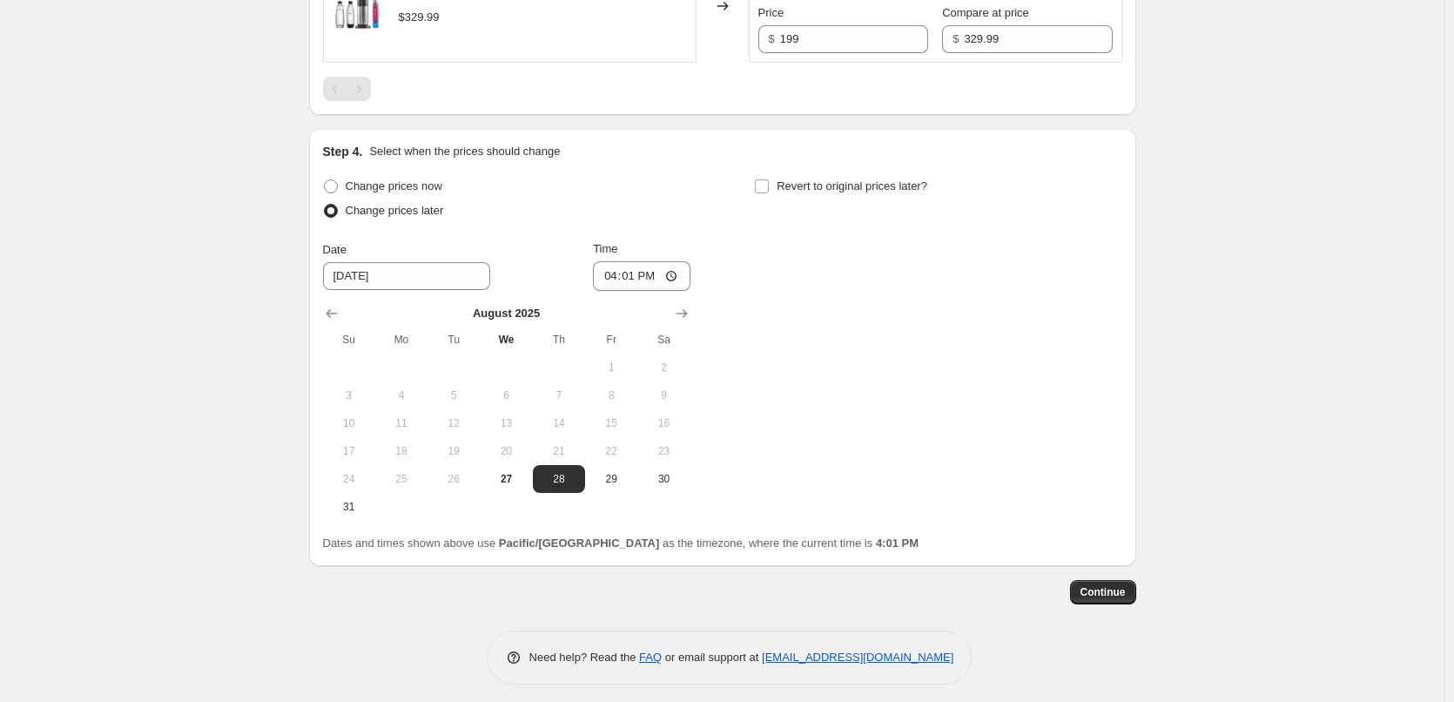
scroll to position [797, 0]
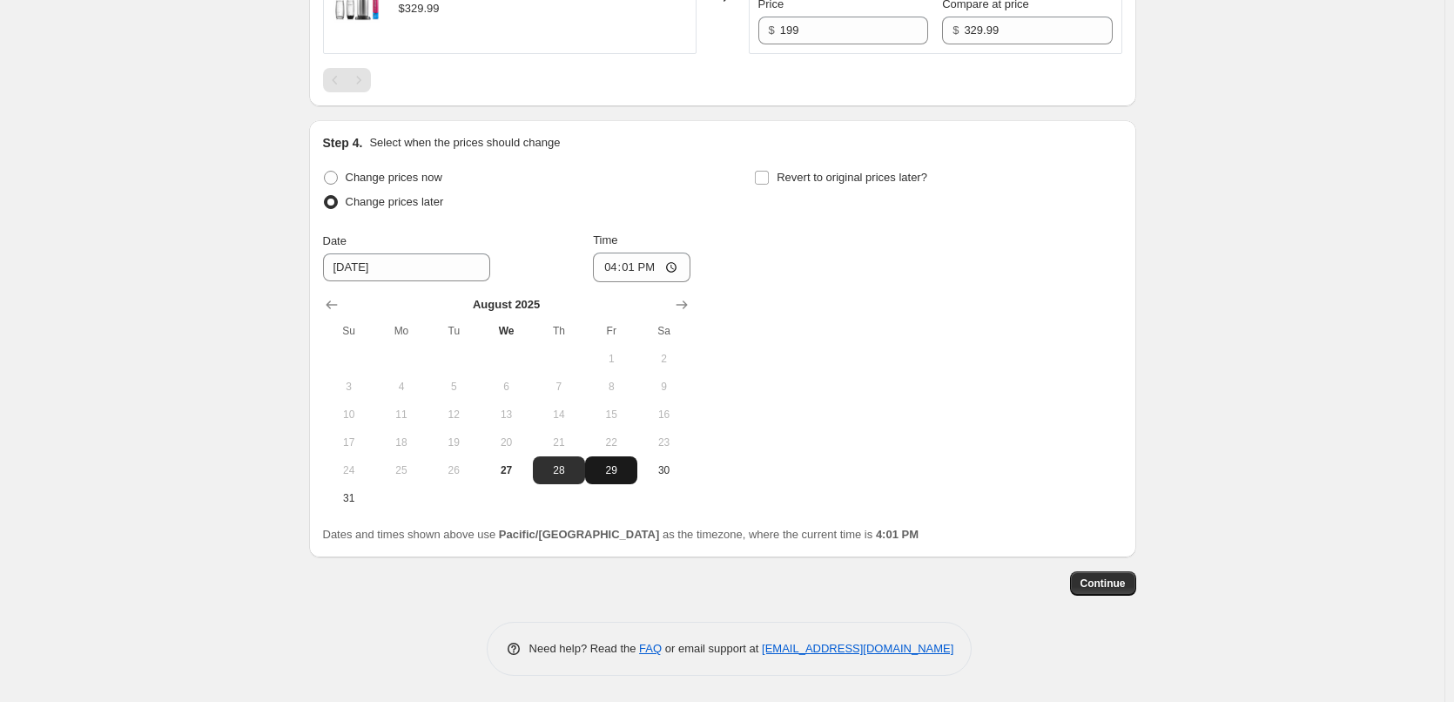
click at [616, 473] on span "29" at bounding box center [611, 470] width 38 height 14
type input "[DATE]"
click at [621, 270] on input "16:01" at bounding box center [642, 267] width 98 height 30
type input "00:05"
click at [769, 174] on input "Revert to original prices later?" at bounding box center [762, 178] width 14 height 14
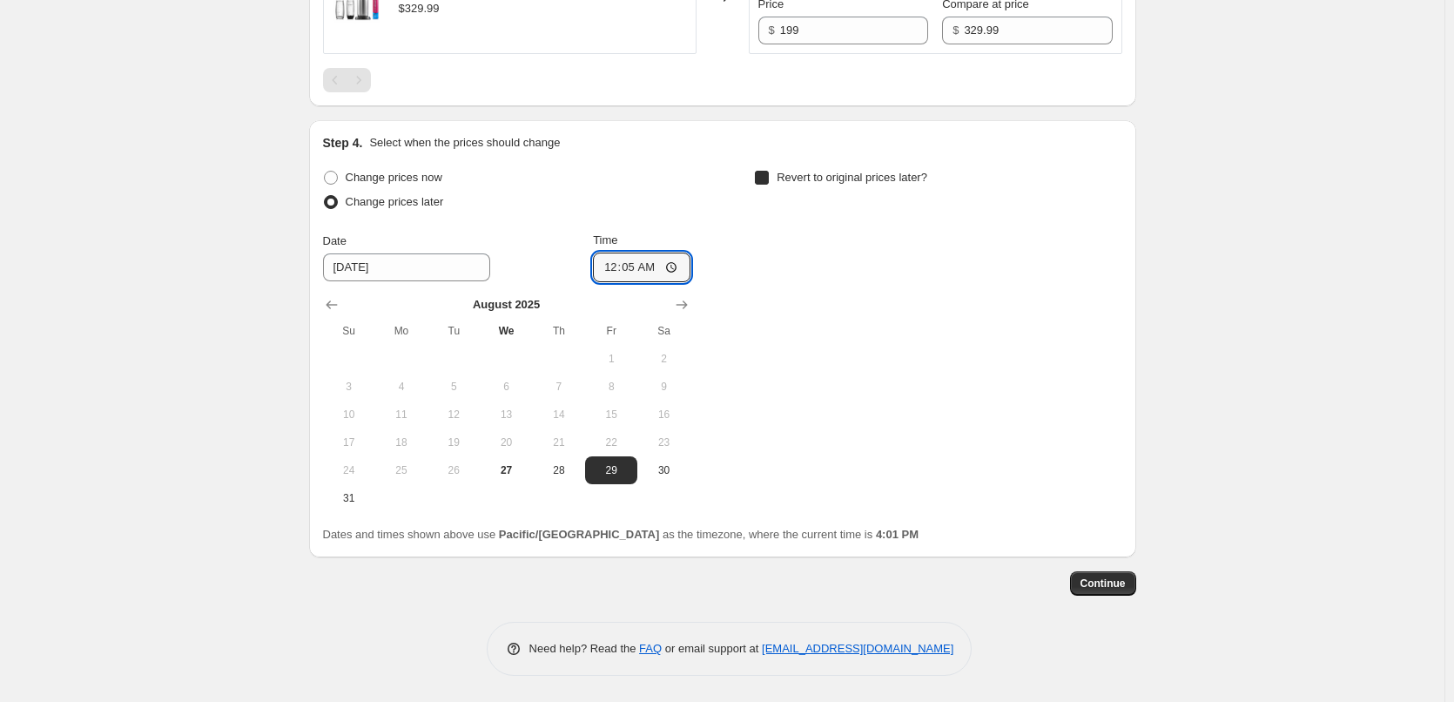
checkbox input "true"
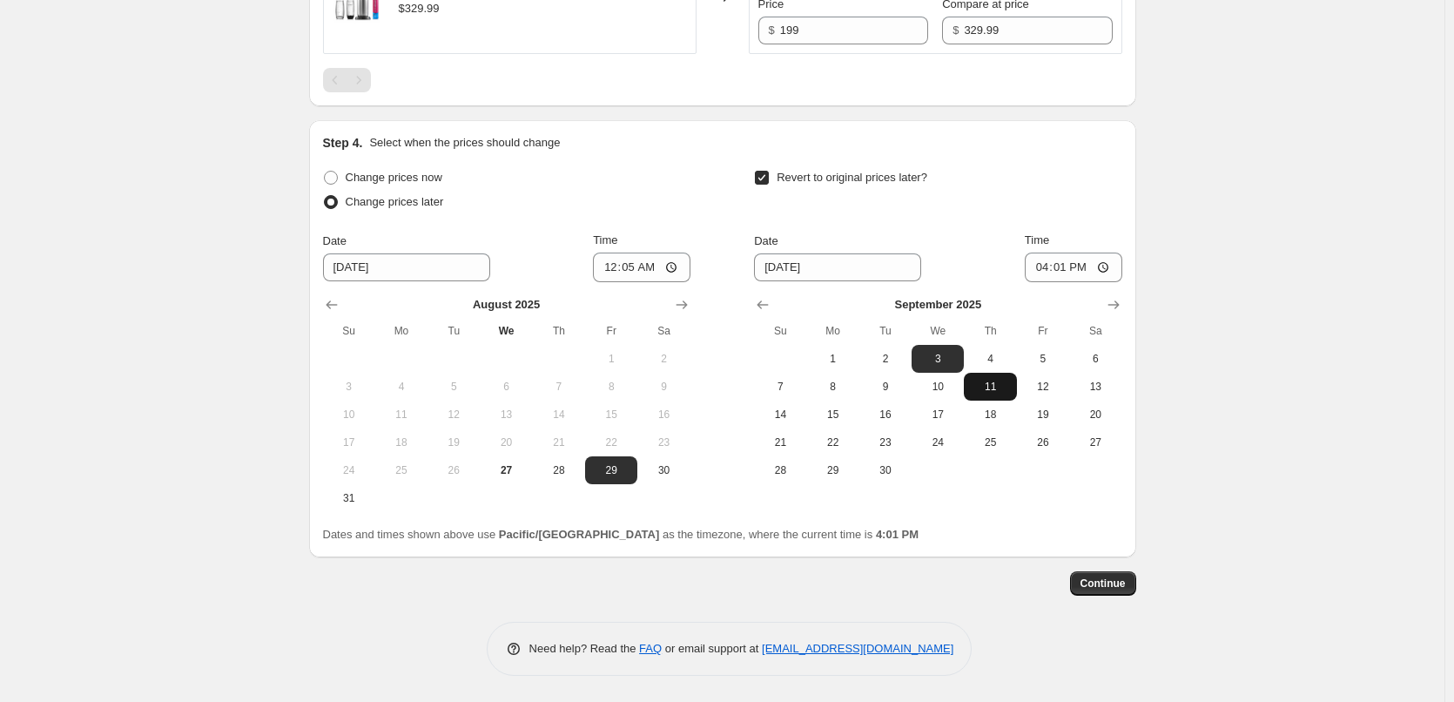
click at [1003, 387] on span "11" at bounding box center [990, 387] width 38 height 14
type input "[DATE]"
click at [1047, 271] on input "16:01" at bounding box center [1074, 267] width 98 height 30
type input "23:55"
click at [1121, 582] on span "Continue" at bounding box center [1103, 583] width 45 height 14
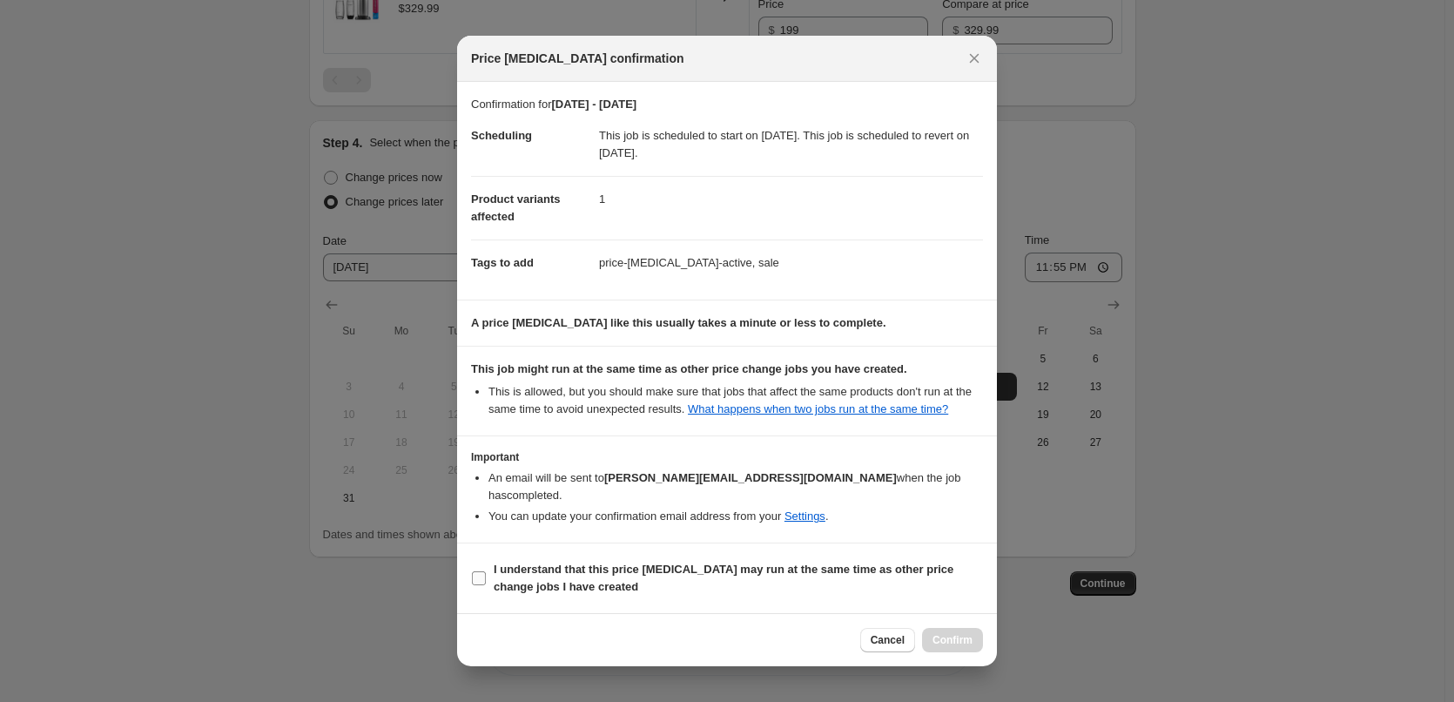
click at [723, 562] on b "I understand that this price [MEDICAL_DATA] may run at the same time as other p…" at bounding box center [724, 577] width 460 height 30
click at [486, 571] on input "I understand that this price [MEDICAL_DATA] may run at the same time as other p…" at bounding box center [479, 578] width 14 height 14
checkbox input "true"
click at [957, 633] on span "Confirm" at bounding box center [952, 640] width 40 height 14
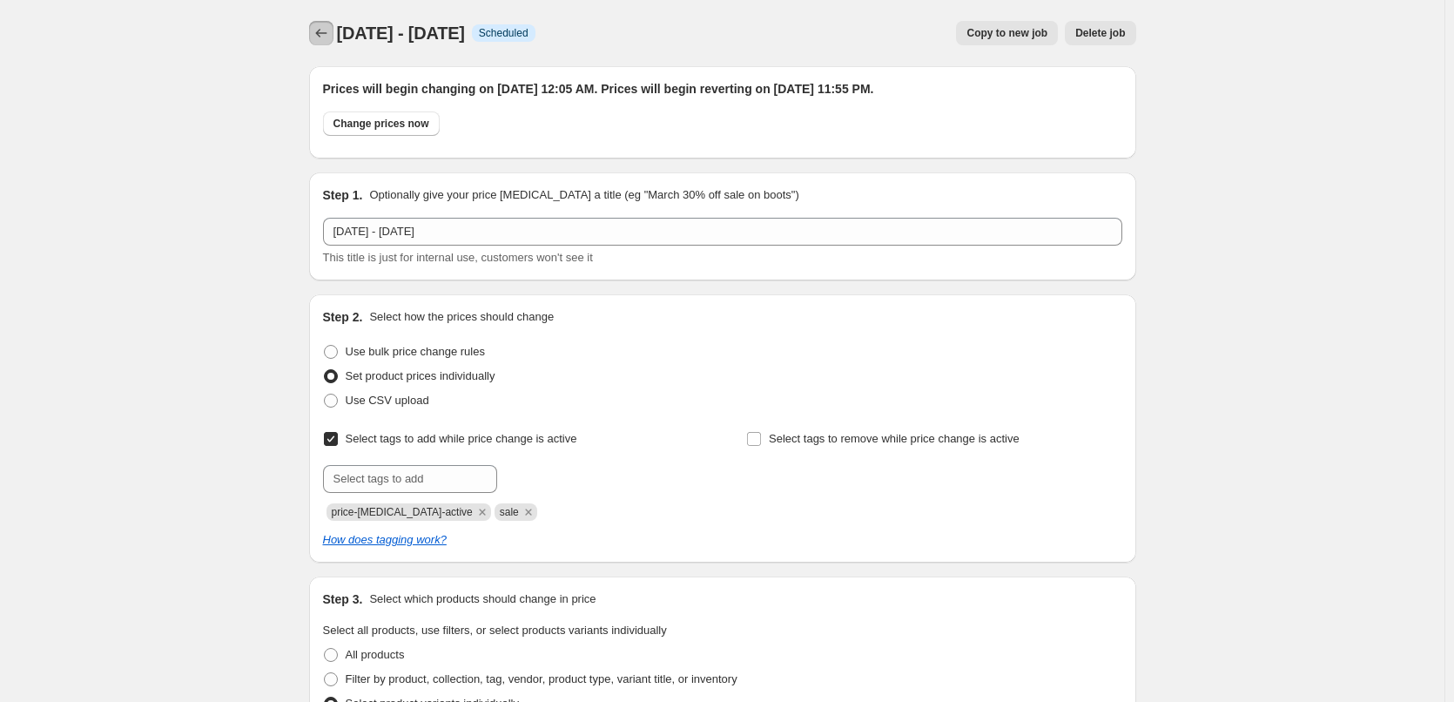
click at [333, 37] on button "Price change jobs" at bounding box center [321, 33] width 24 height 24
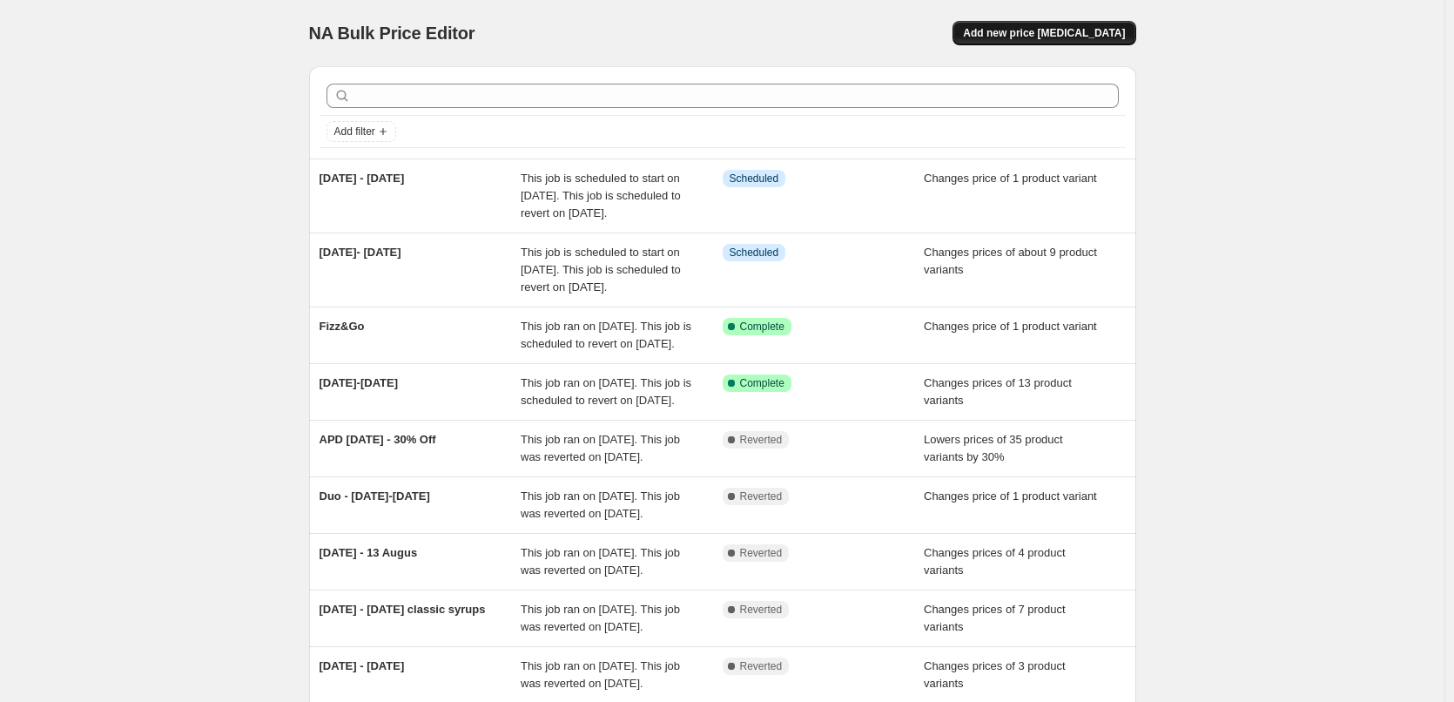
click at [1106, 30] on span "Add new price [MEDICAL_DATA]" at bounding box center [1044, 33] width 162 height 14
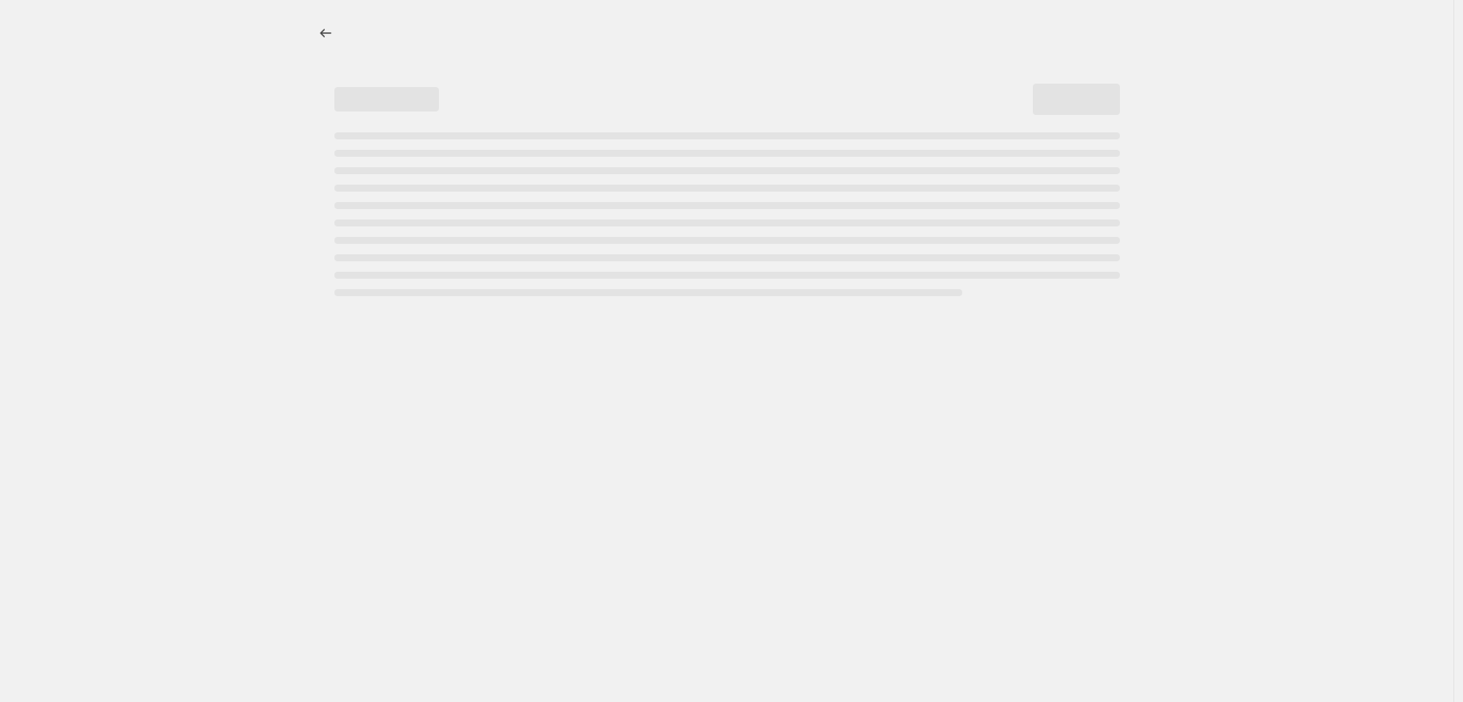
select select "percentage"
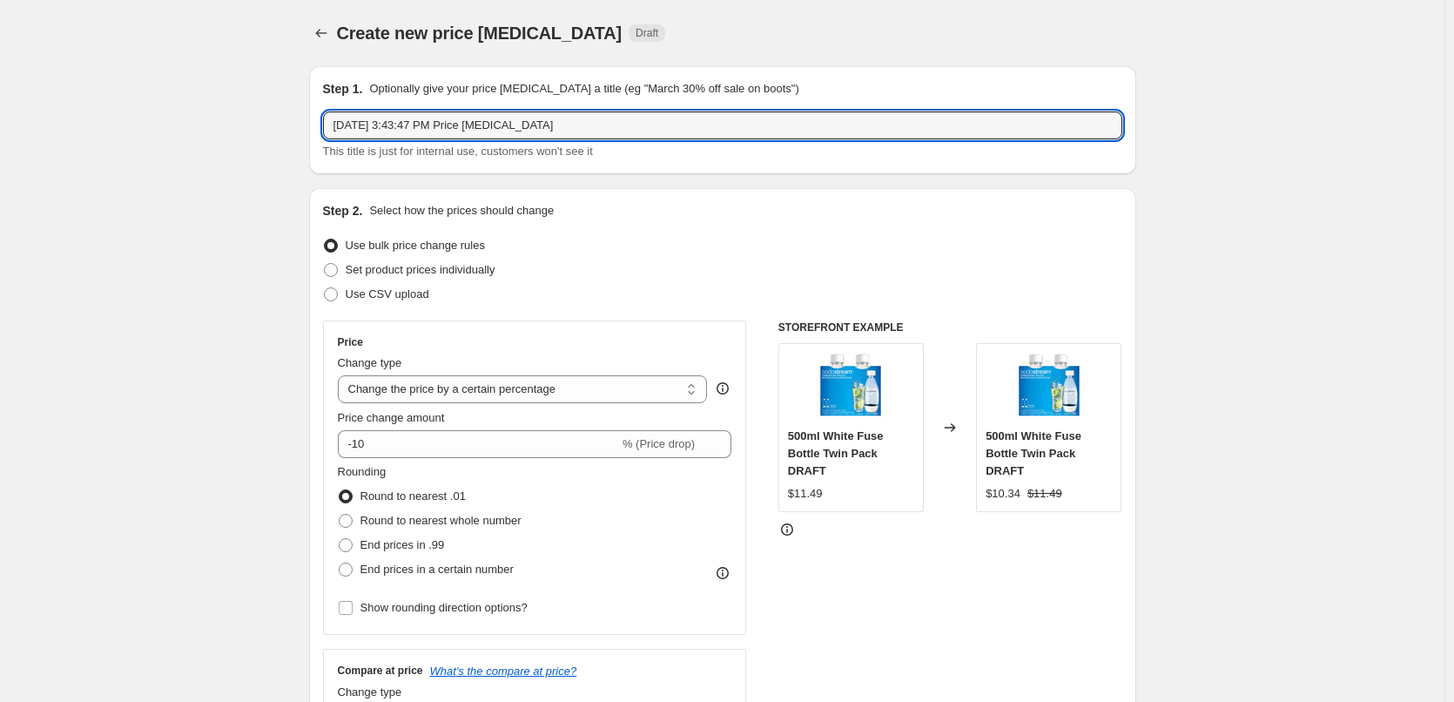
drag, startPoint x: 444, startPoint y: 118, endPoint x: 249, endPoint y: 123, distance: 195.1
type input "[DATE] - [DATE]"
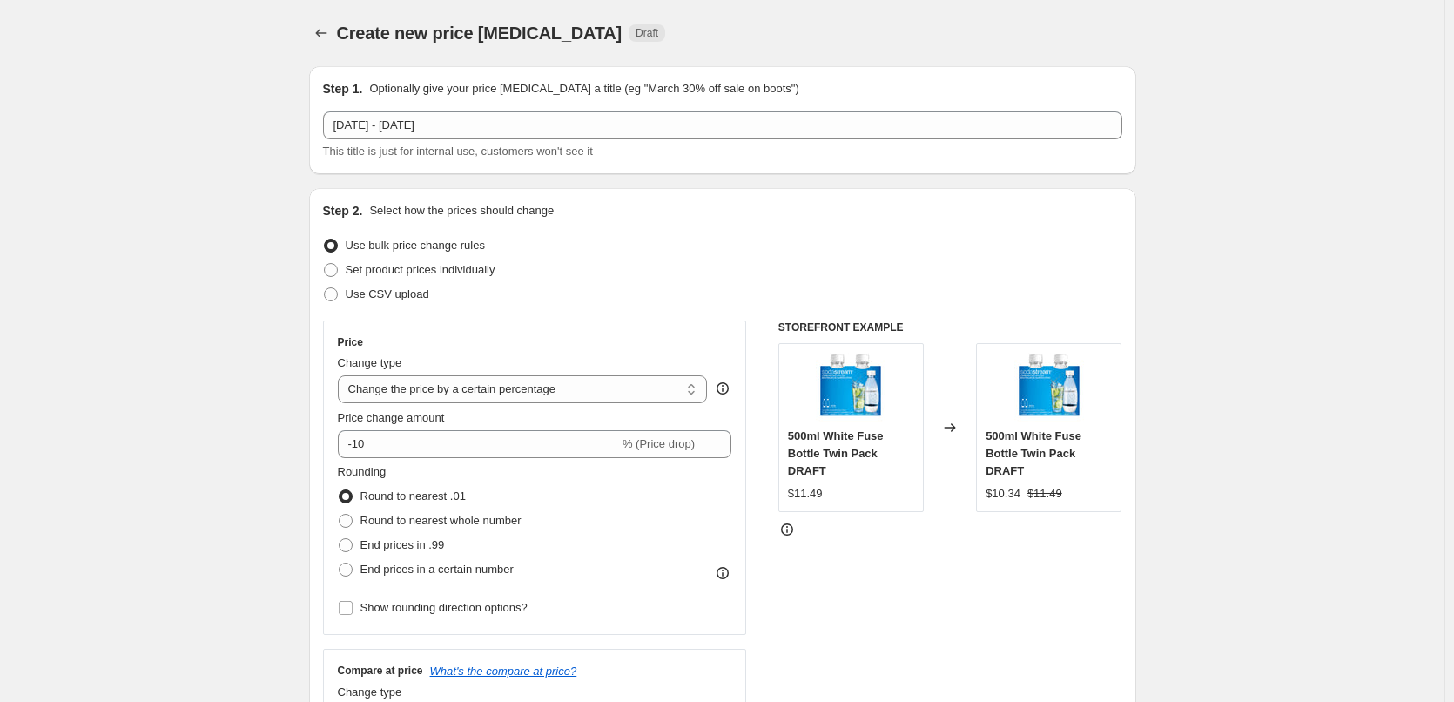
click at [507, 272] on div "Set product prices individually" at bounding box center [722, 270] width 799 height 24
click at [490, 272] on span "Set product prices individually" at bounding box center [421, 269] width 150 height 13
click at [325, 264] on input "Set product prices individually" at bounding box center [324, 263] width 1 height 1
radio input "true"
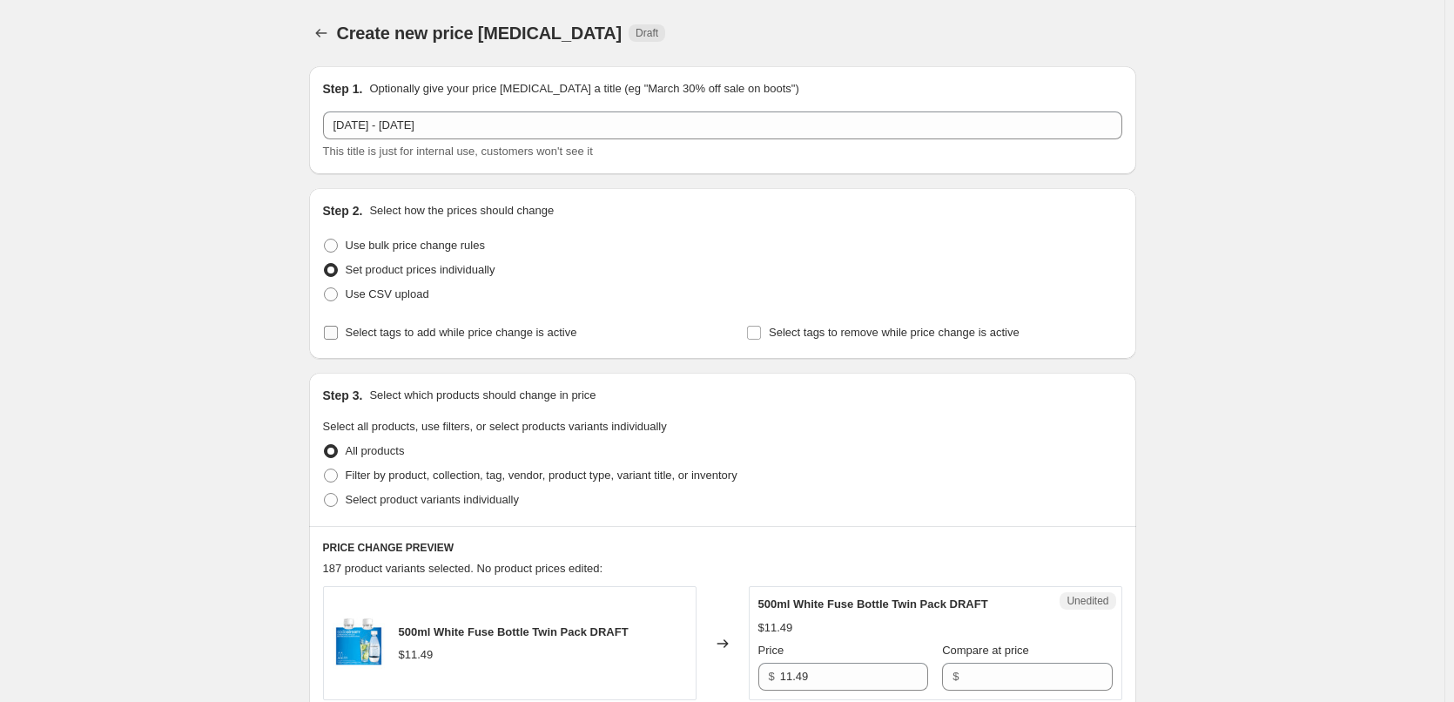
drag, startPoint x: 581, startPoint y: 329, endPoint x: 567, endPoint y: 330, distance: 14.0
click at [578, 327] on div "Select tags to add while price change is active" at bounding box center [510, 332] width 375 height 24
click at [376, 333] on span "Select tags to add while price change is active" at bounding box center [462, 332] width 232 height 13
click at [338, 333] on input "Select tags to add while price change is active" at bounding box center [331, 333] width 14 height 14
checkbox input "true"
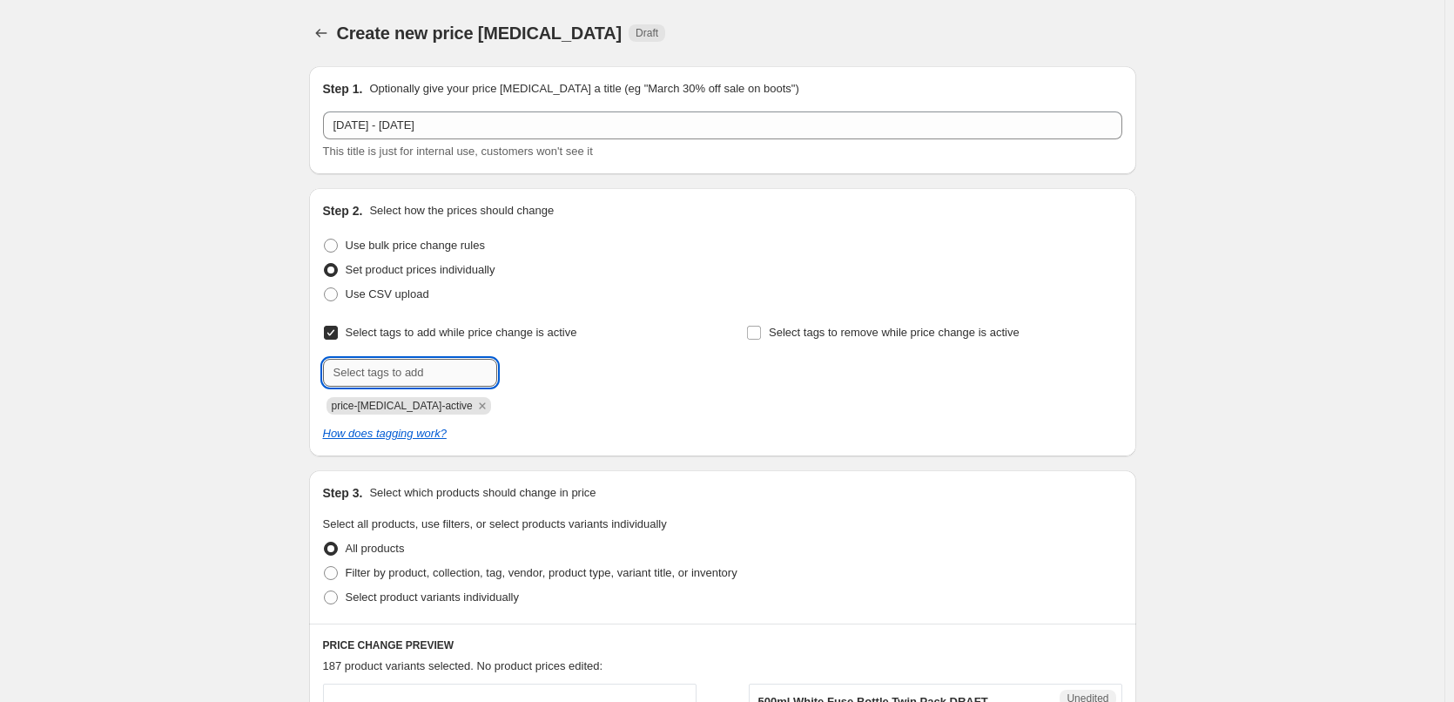
click at [391, 383] on input "text" at bounding box center [410, 373] width 174 height 28
type input "sale"
click at [527, 377] on button "Add sale" at bounding box center [534, 371] width 64 height 24
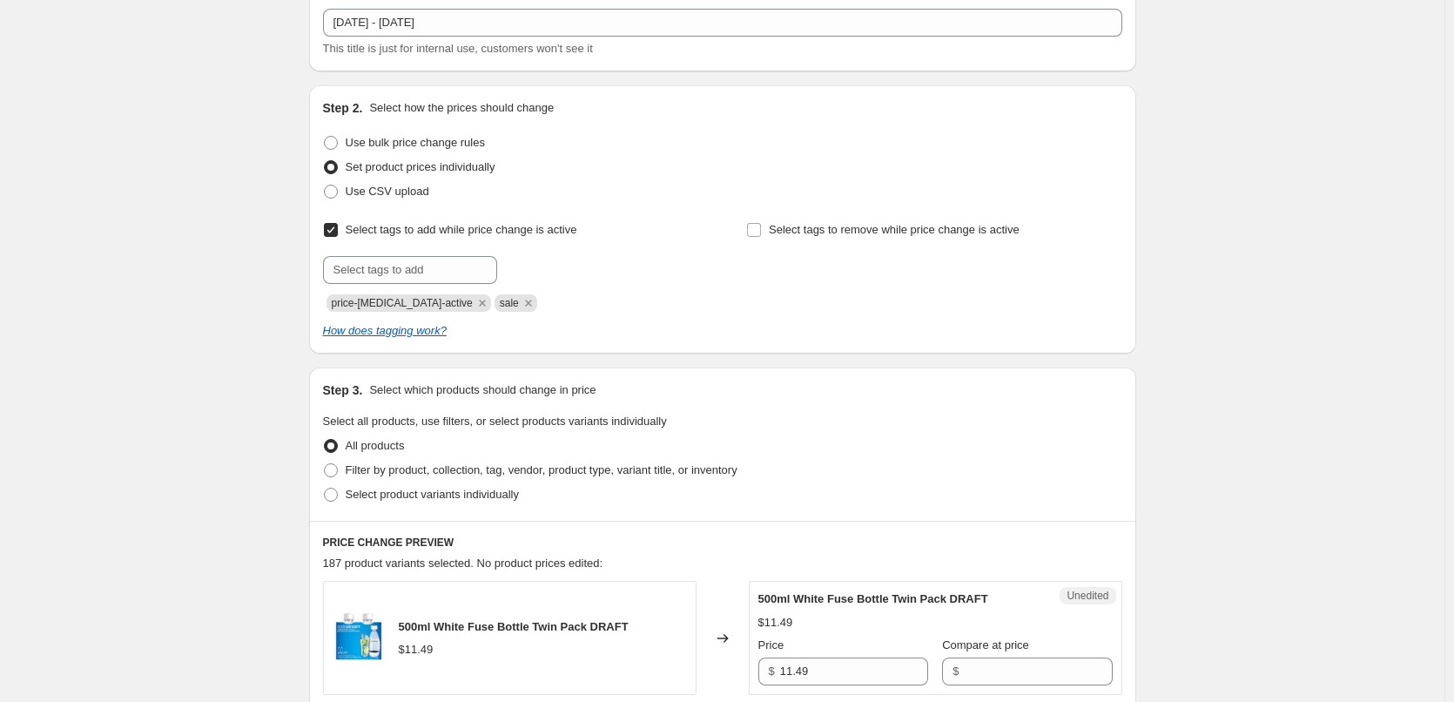
scroll to position [348, 0]
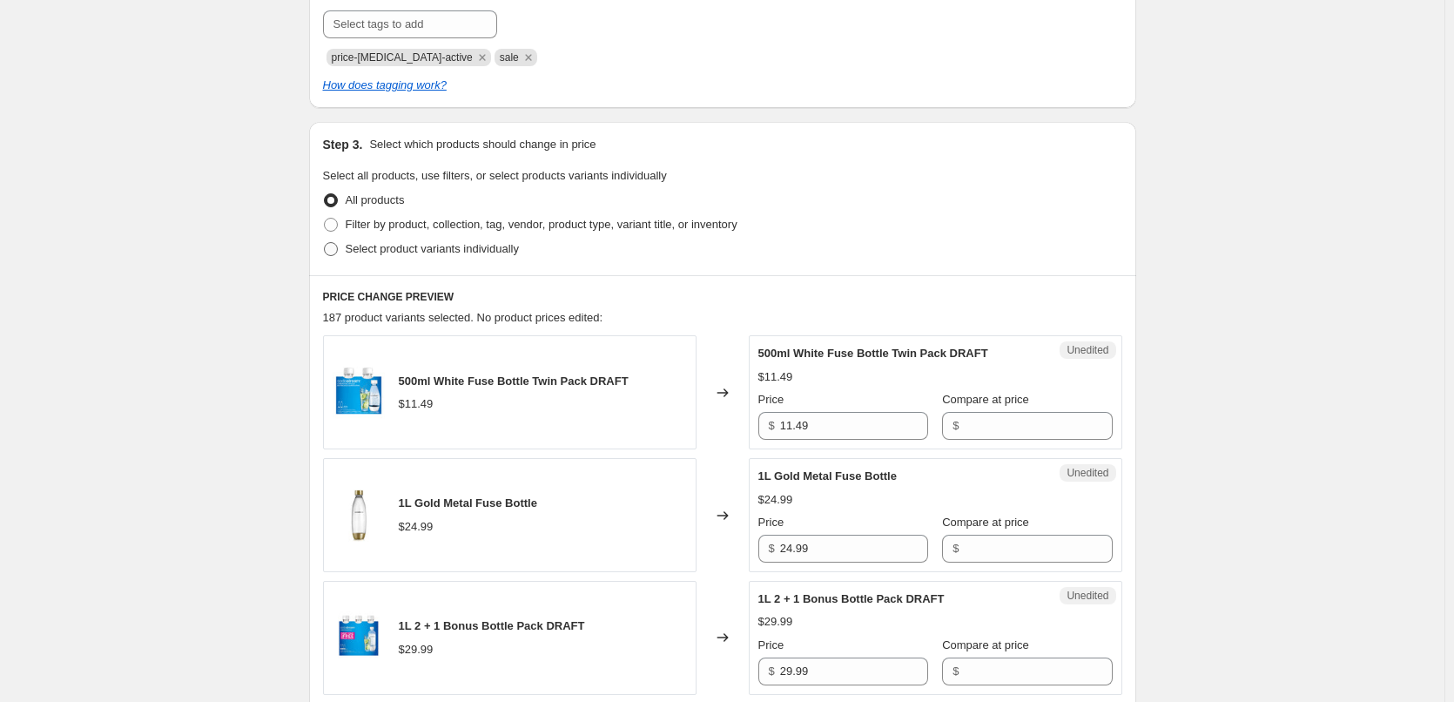
click at [475, 246] on span "Select product variants individually" at bounding box center [432, 248] width 173 height 13
click at [325, 243] on input "Select product variants individually" at bounding box center [324, 242] width 1 height 1
radio input "true"
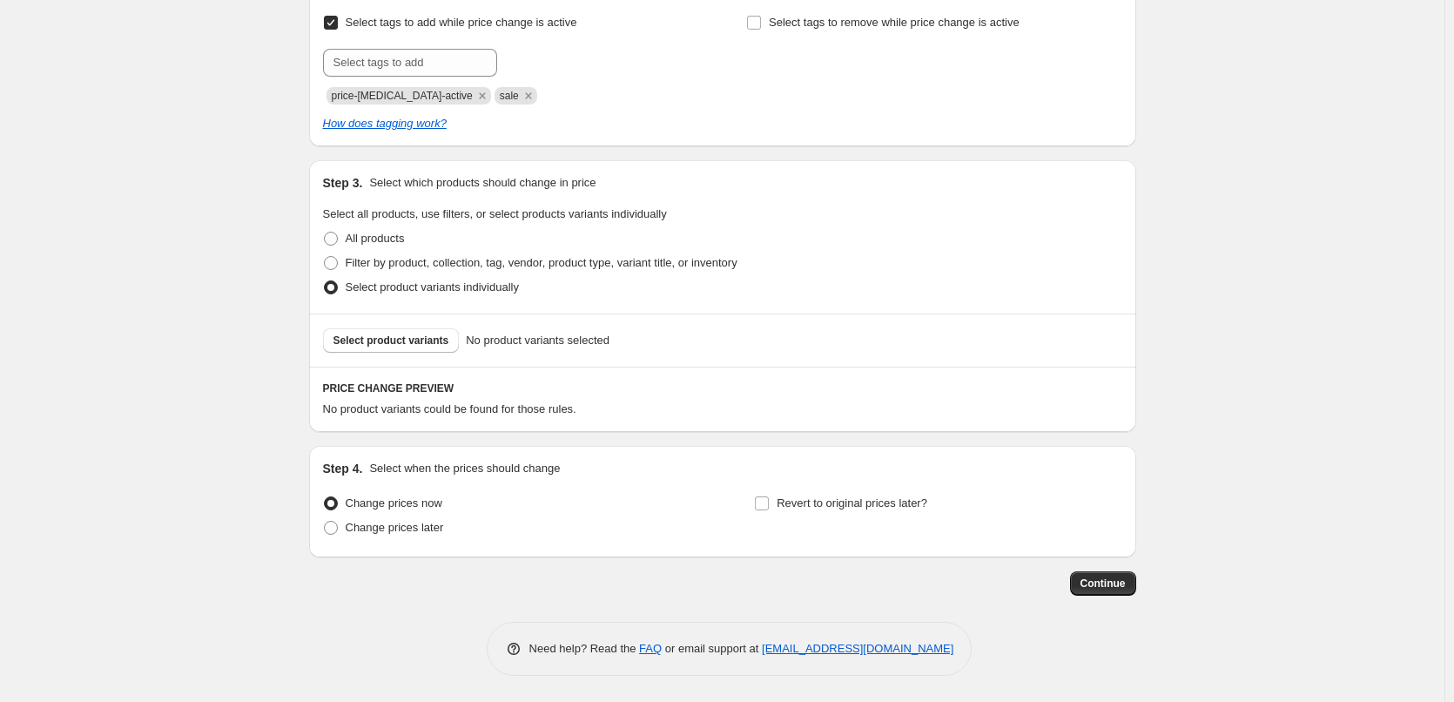
scroll to position [310, 0]
click at [391, 330] on button "Select product variants" at bounding box center [391, 340] width 137 height 24
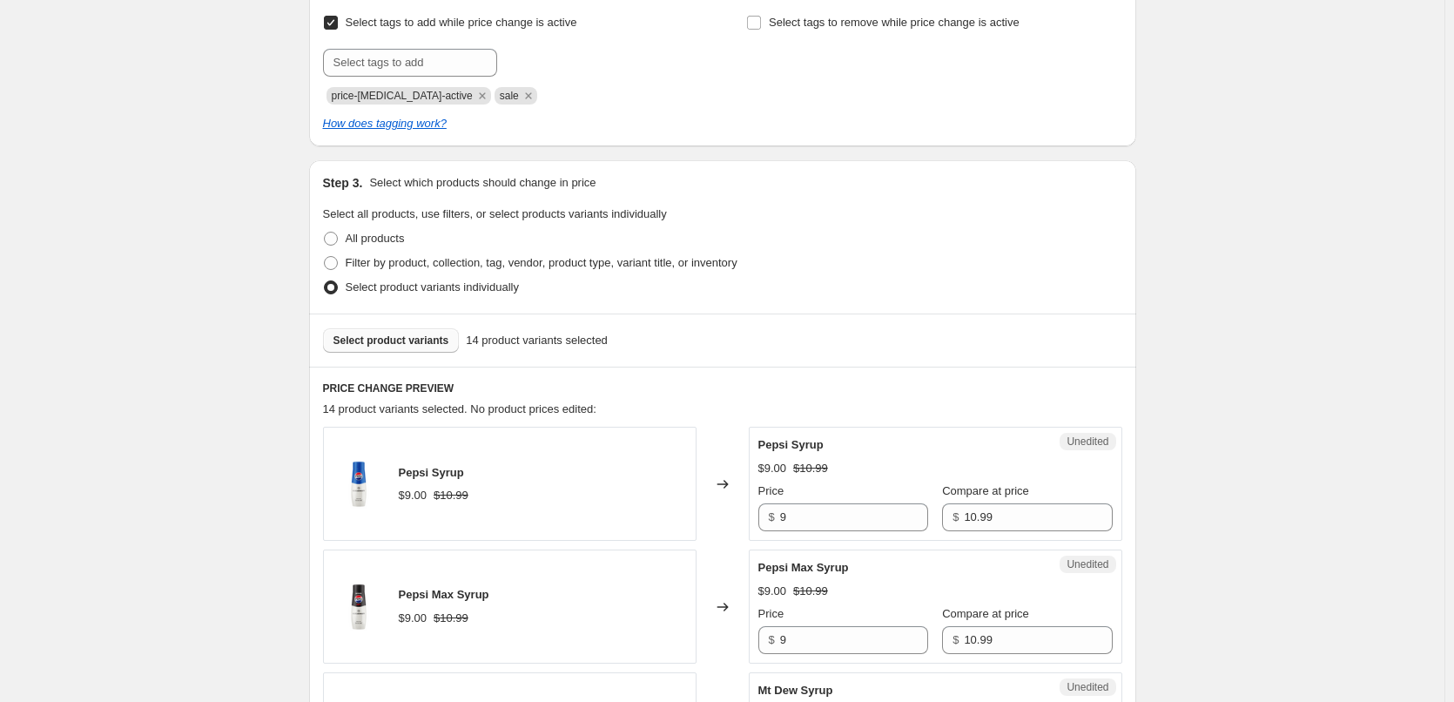
click at [367, 345] on span "Select product variants" at bounding box center [391, 340] width 116 height 14
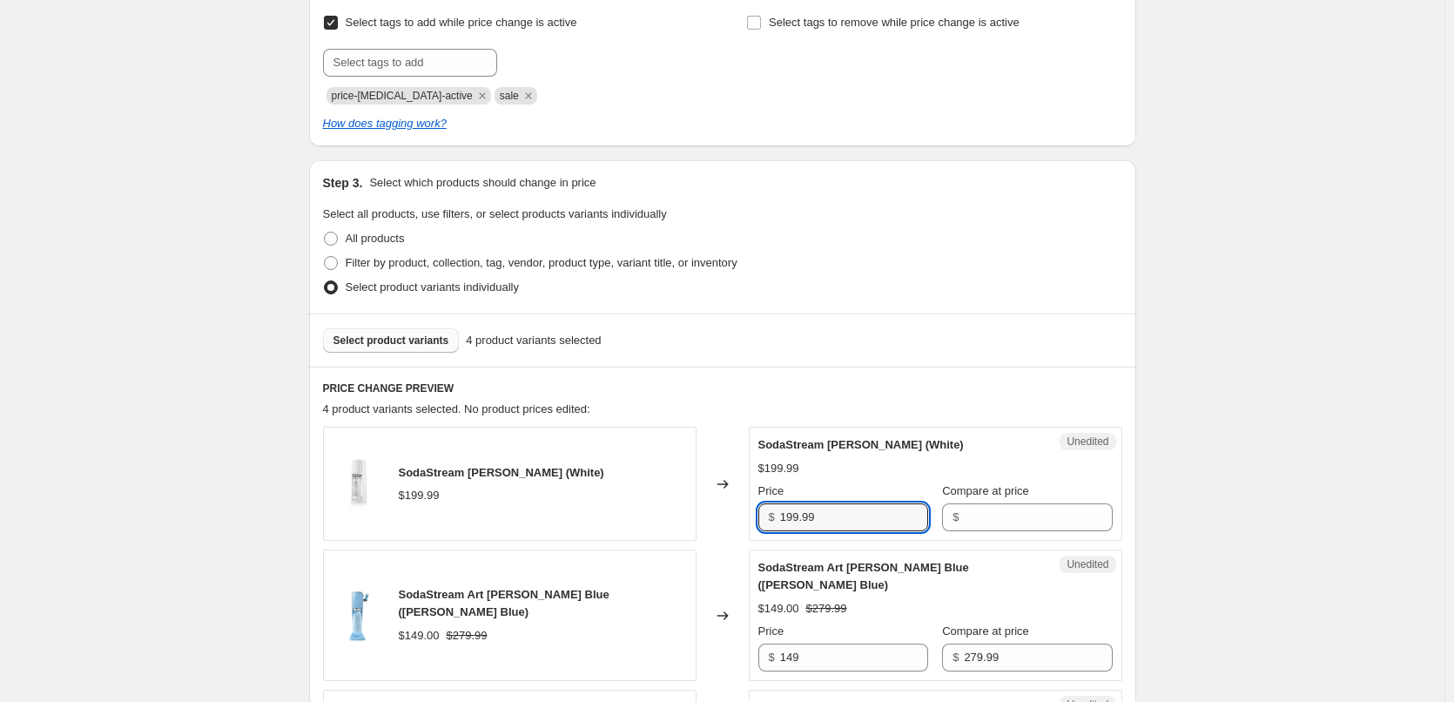
drag, startPoint x: 794, startPoint y: 523, endPoint x: 706, endPoint y: 522, distance: 88.0
click at [706, 522] on div "SodaStream [PERSON_NAME] (White) $199.99 Changed to Unedited SodaStream [PERSON…" at bounding box center [722, 484] width 799 height 114
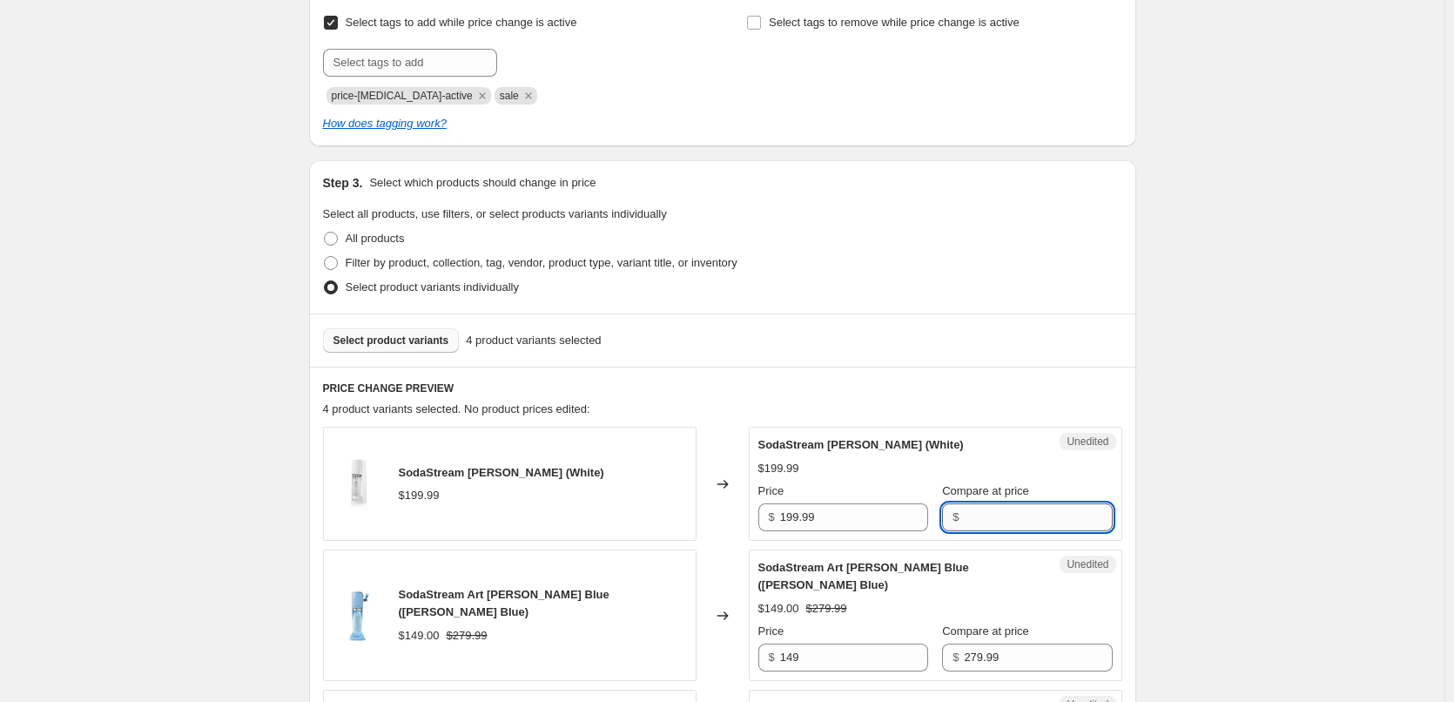
click at [1005, 516] on input "Compare at price" at bounding box center [1038, 517] width 148 height 28
paste input "199.99"
type input "199.99"
drag, startPoint x: 759, startPoint y: 517, endPoint x: 607, endPoint y: 522, distance: 152.4
click at [670, 516] on div "SodaStream [PERSON_NAME] (White) $199.99 Changed to Unedited SodaStream [PERSON…" at bounding box center [722, 484] width 799 height 114
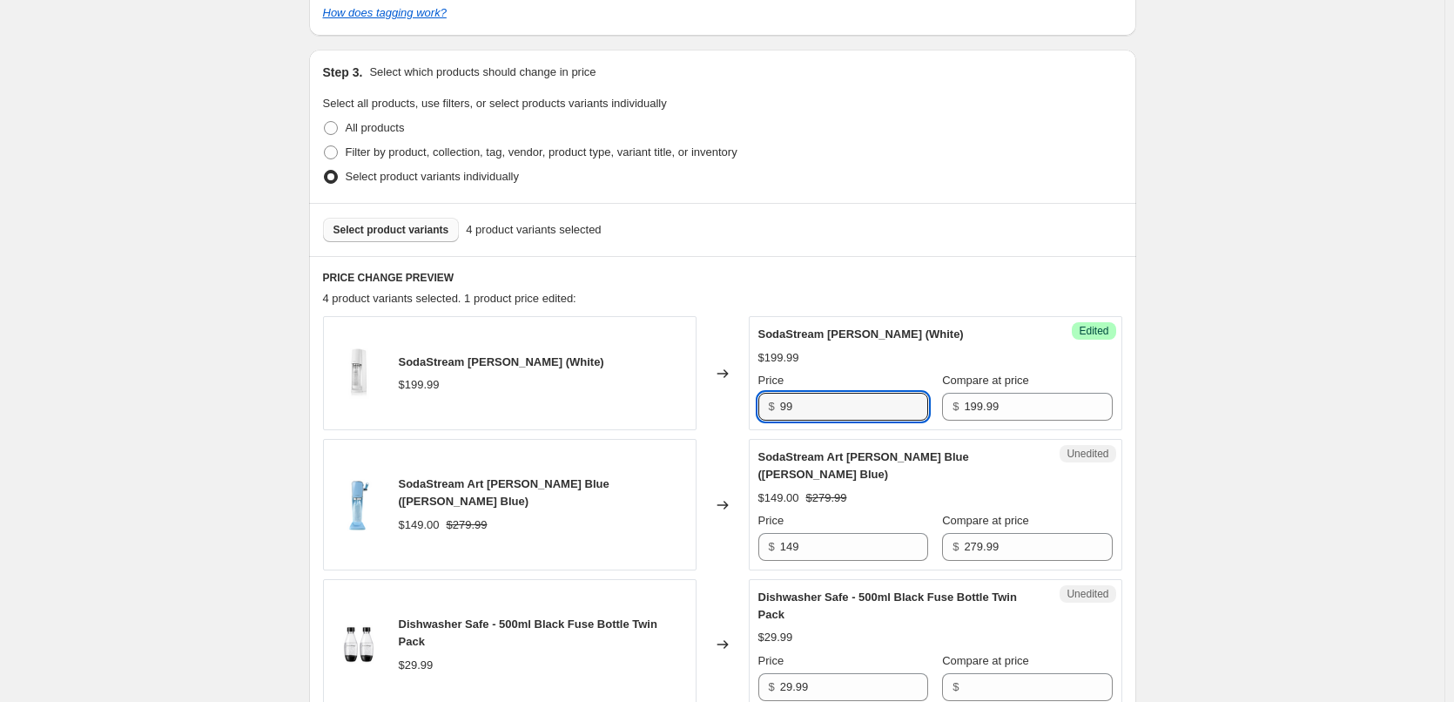
scroll to position [571, 0]
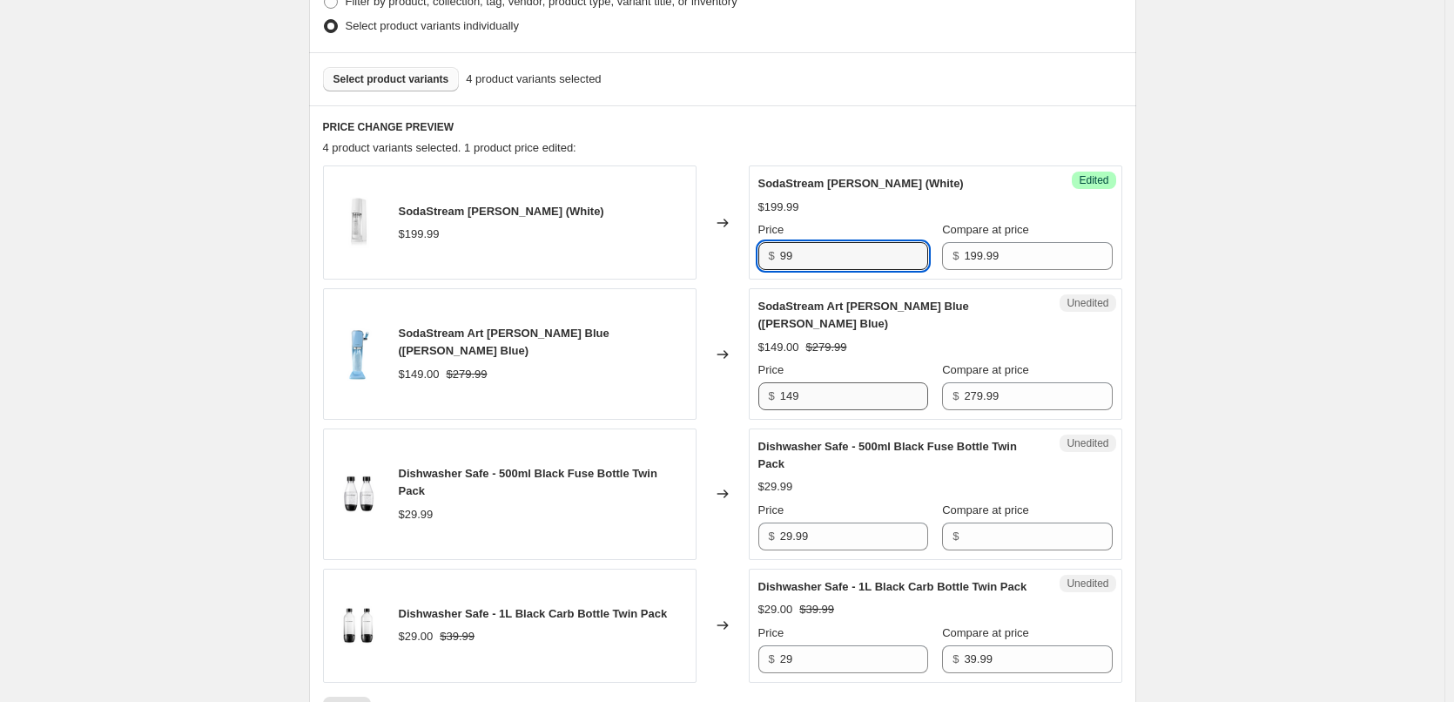
type input "99"
click at [795, 382] on input "149" at bounding box center [854, 396] width 148 height 28
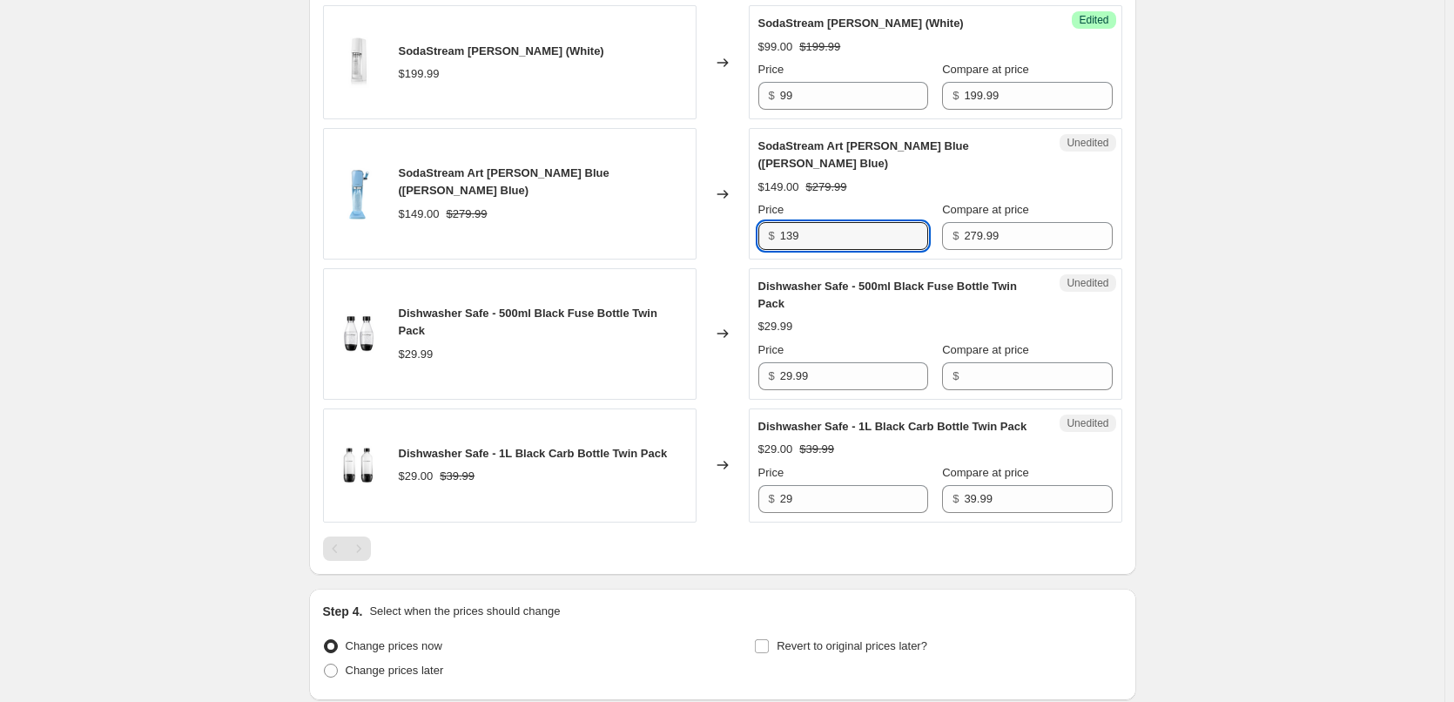
scroll to position [745, 0]
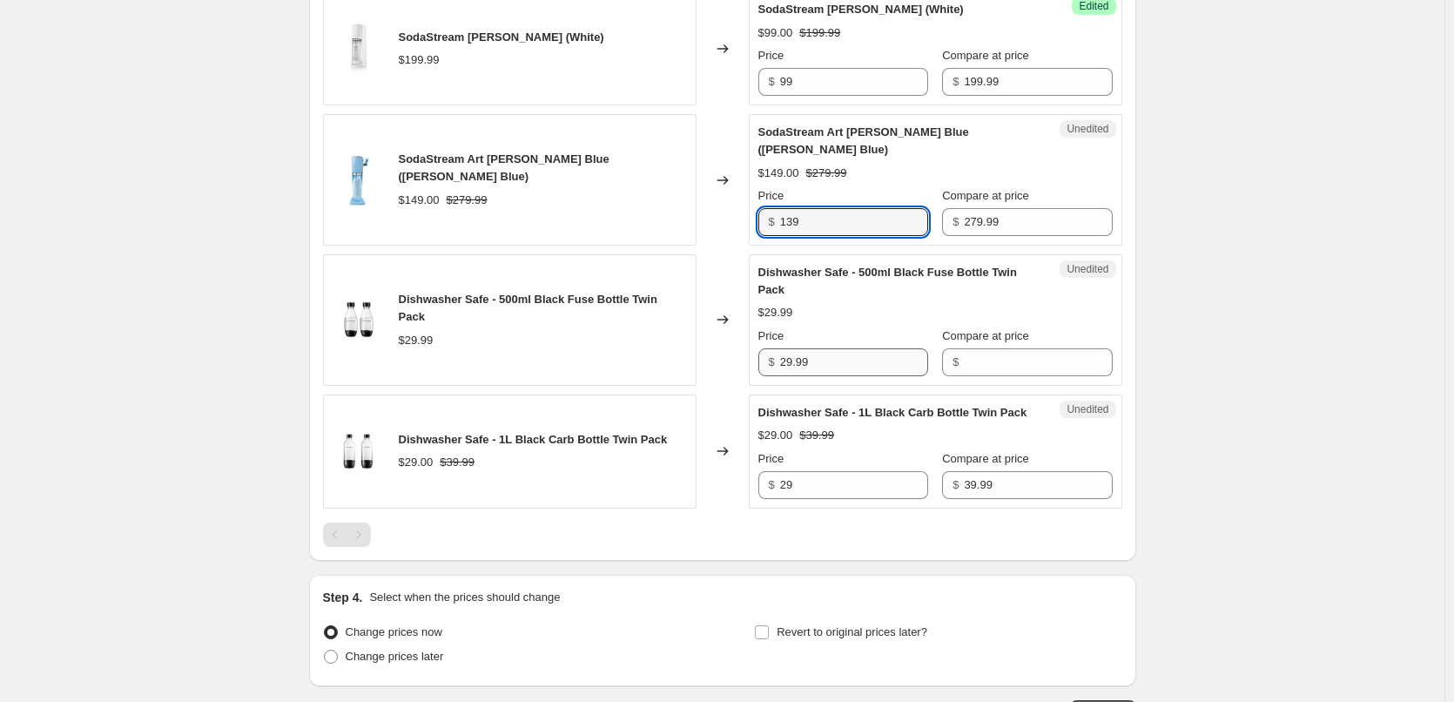
type input "139"
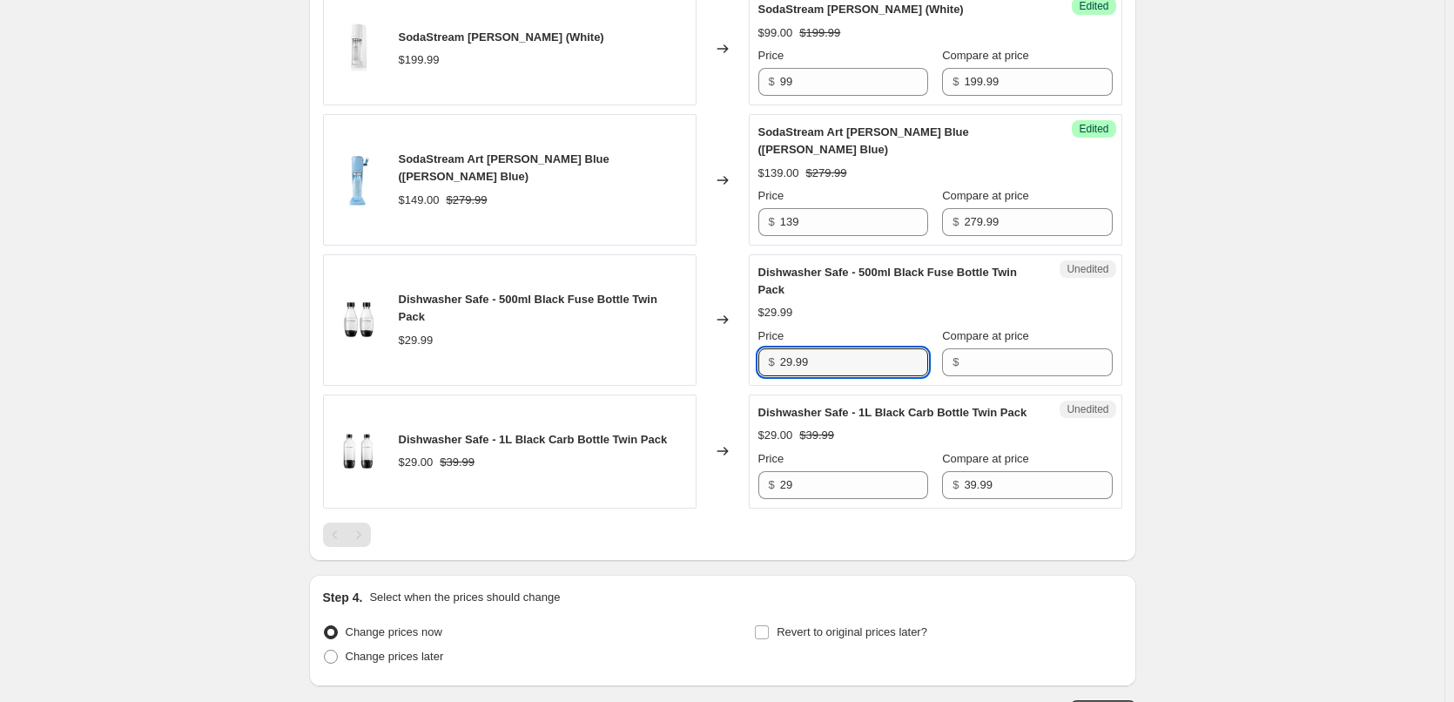
drag, startPoint x: 838, startPoint y: 353, endPoint x: 740, endPoint y: 344, distance: 98.9
click at [740, 344] on div "Dishwasher Safe - 500ml Black Fuse Bottle Twin Pack $29.99 Changed to Unedited …" at bounding box center [722, 319] width 799 height 131
click at [1037, 348] on input "Compare at price" at bounding box center [1038, 362] width 148 height 28
paste input "29.99"
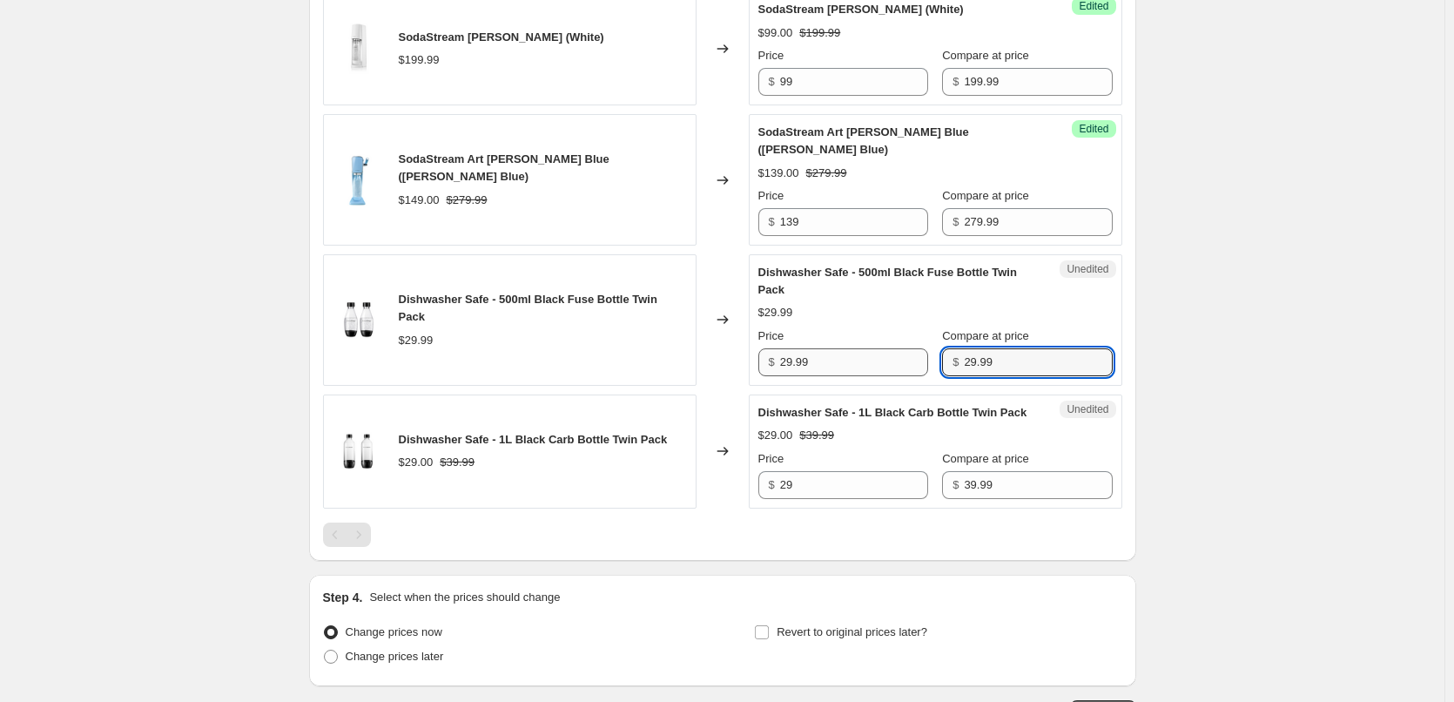
type input "29.99"
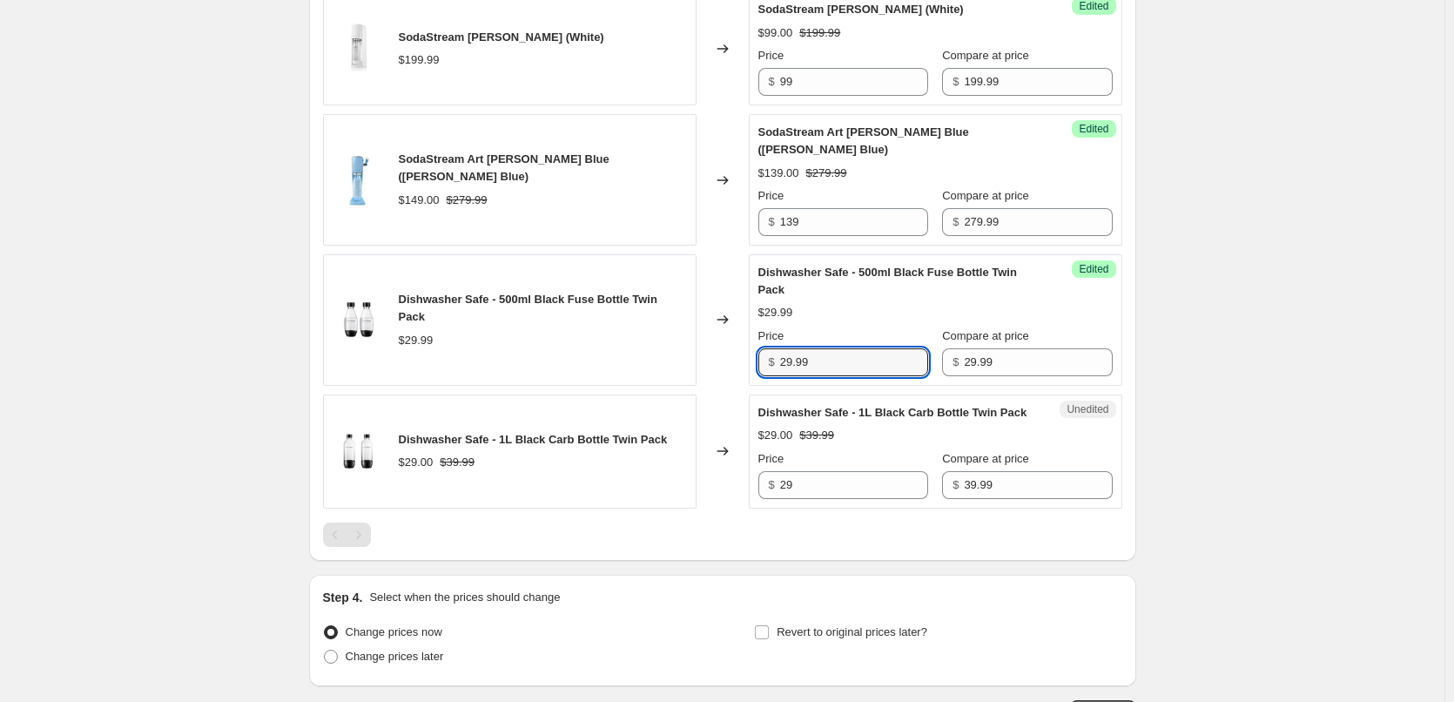
drag, startPoint x: 852, startPoint y: 343, endPoint x: 686, endPoint y: 333, distance: 166.6
click at [695, 333] on div "Dishwasher Safe - 500ml Black Fuse Bottle Twin Pack $29.99 Changed to Success E…" at bounding box center [722, 319] width 799 height 131
type input "19"
click at [396, 665] on label "Change prices later" at bounding box center [383, 656] width 121 height 24
click at [325, 650] on input "Change prices later" at bounding box center [324, 650] width 1 height 1
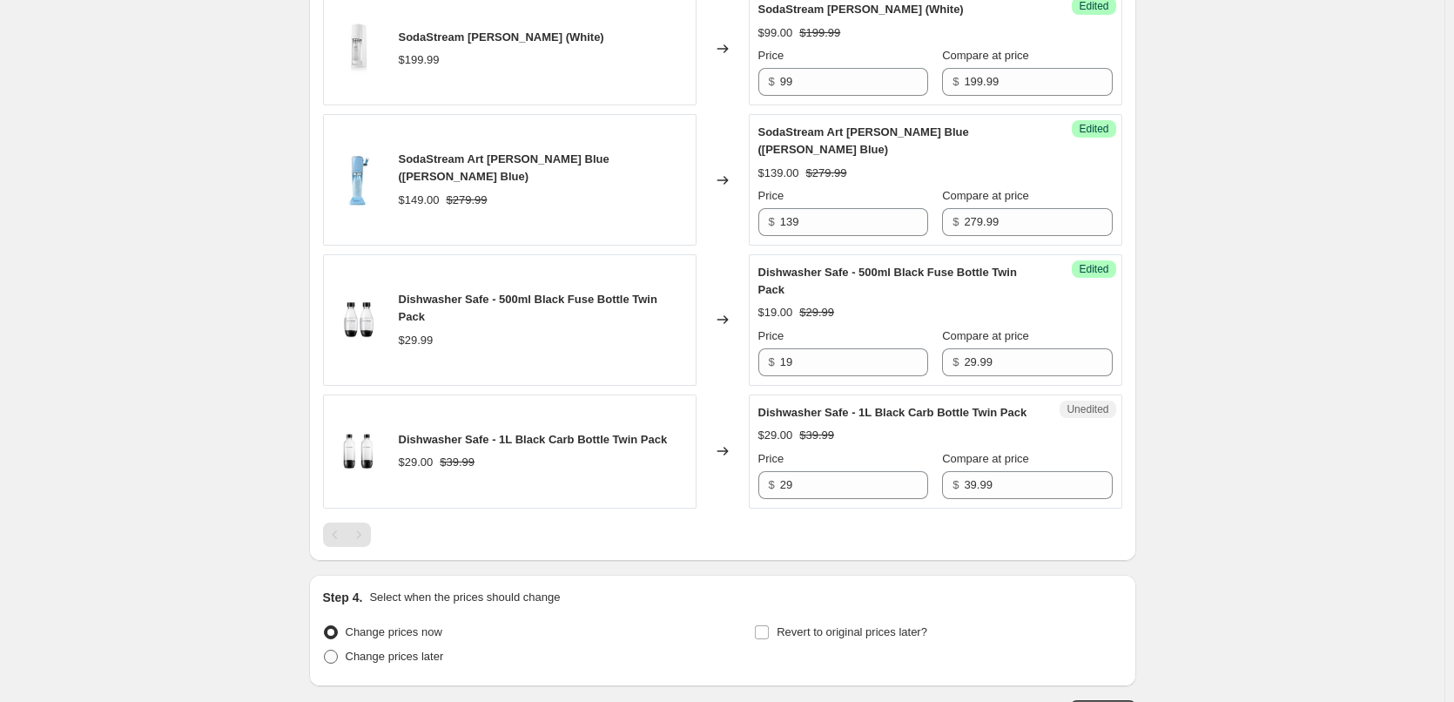
radio input "true"
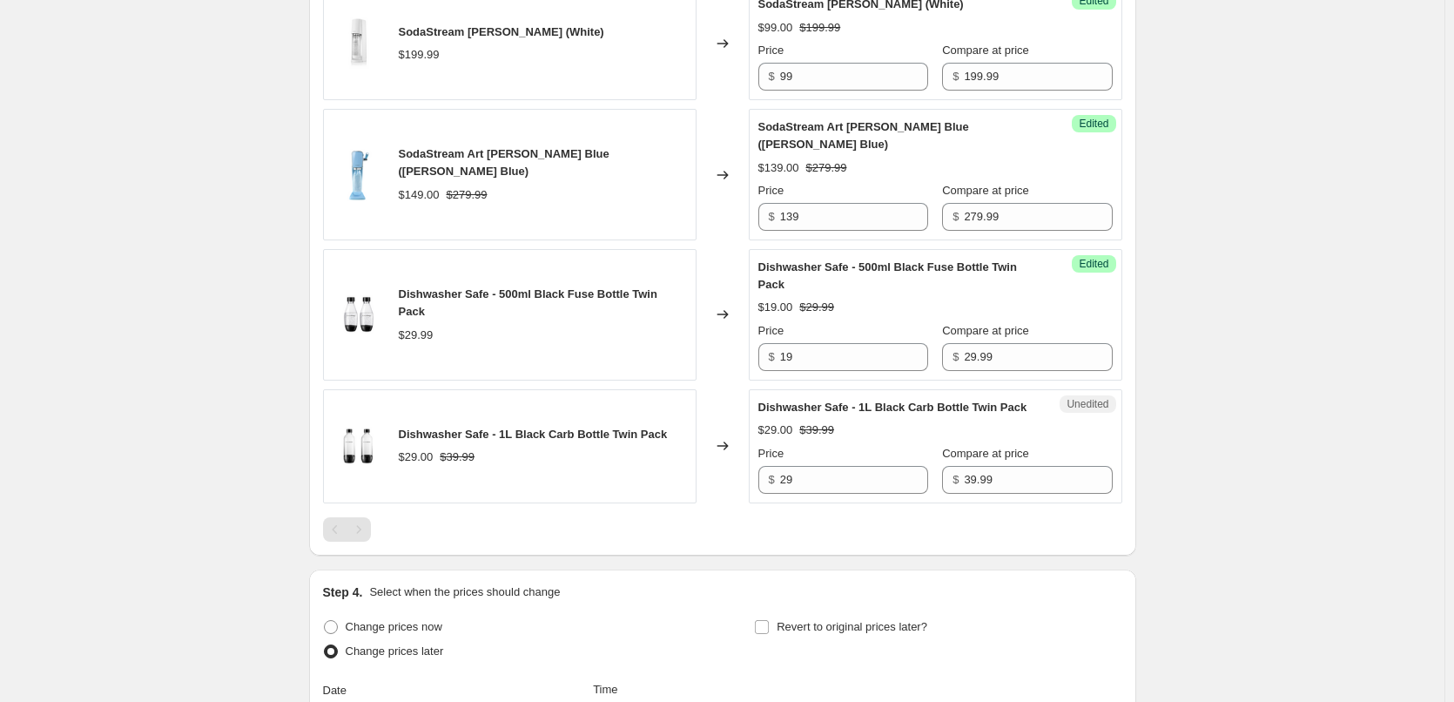
scroll to position [1094, 0]
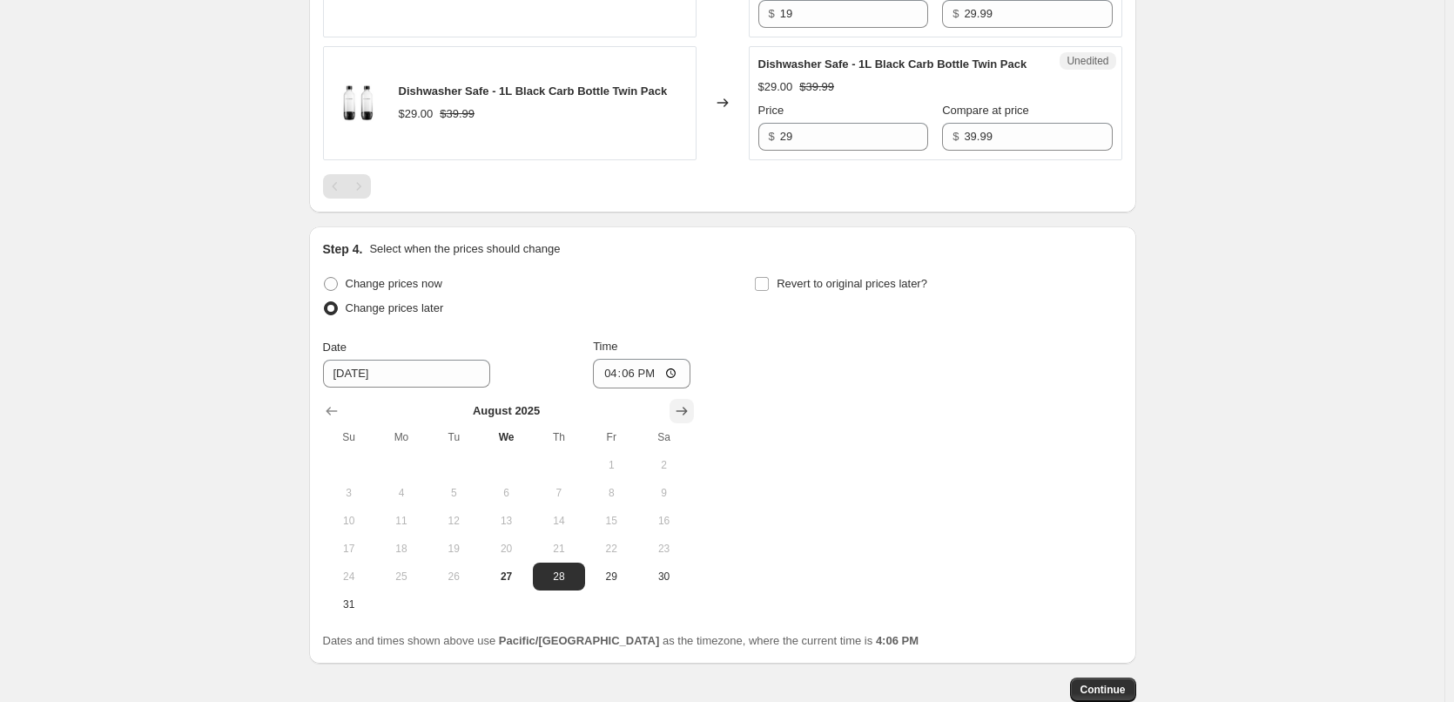
click at [680, 413] on icon "Show next month, September 2025" at bounding box center [681, 410] width 17 height 17
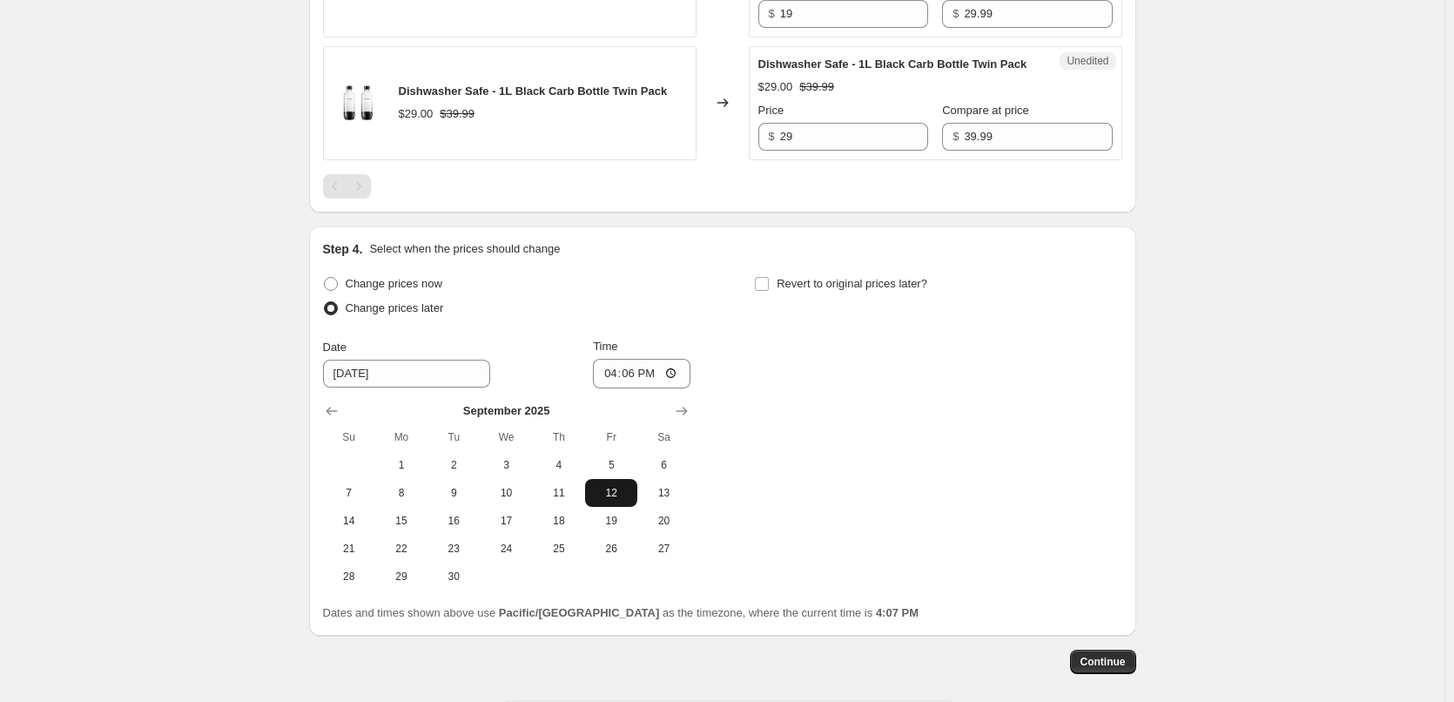
click at [616, 490] on span "12" at bounding box center [611, 493] width 38 height 14
type input "[DATE]"
click at [606, 370] on input "16:06" at bounding box center [642, 374] width 98 height 30
type input "00:05"
click at [851, 285] on span "Revert to original prices later?" at bounding box center [852, 283] width 151 height 13
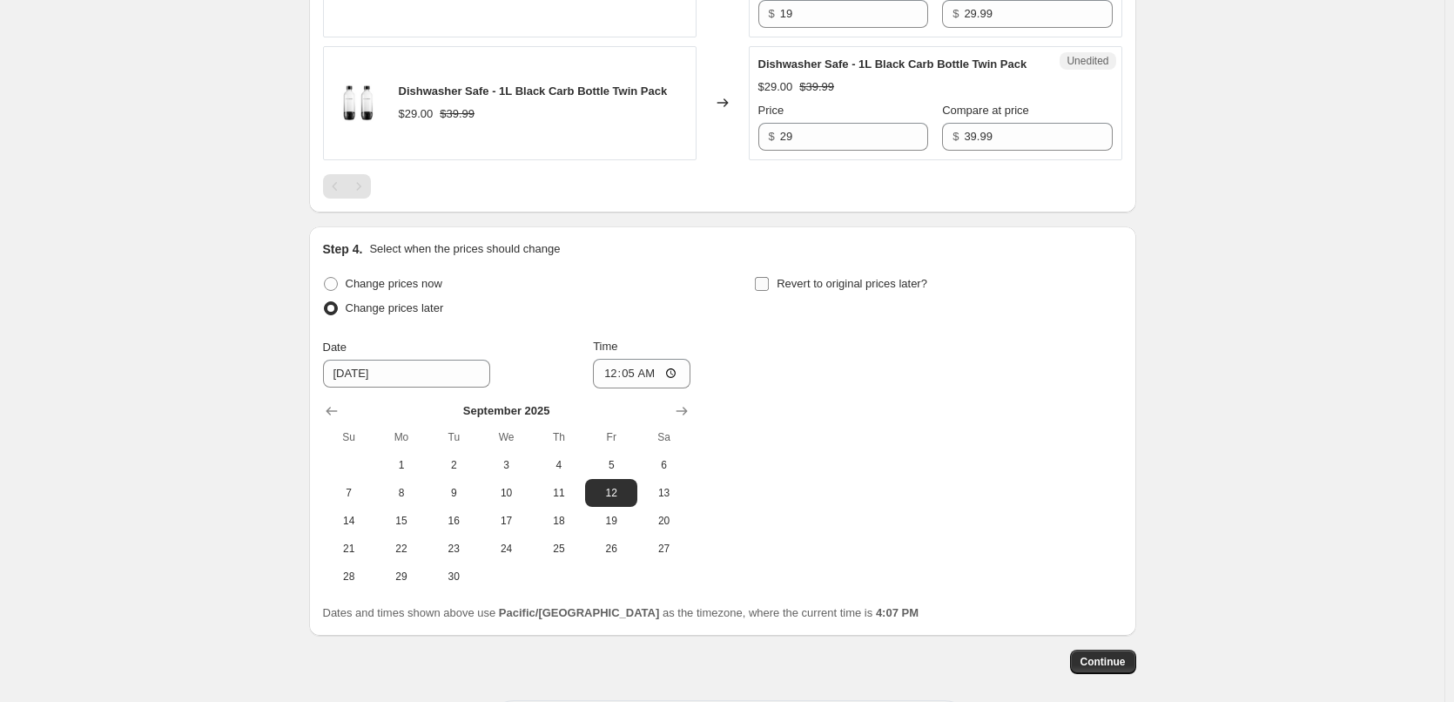
click at [769, 285] on input "Revert to original prices later?" at bounding box center [762, 284] width 14 height 14
checkbox input "true"
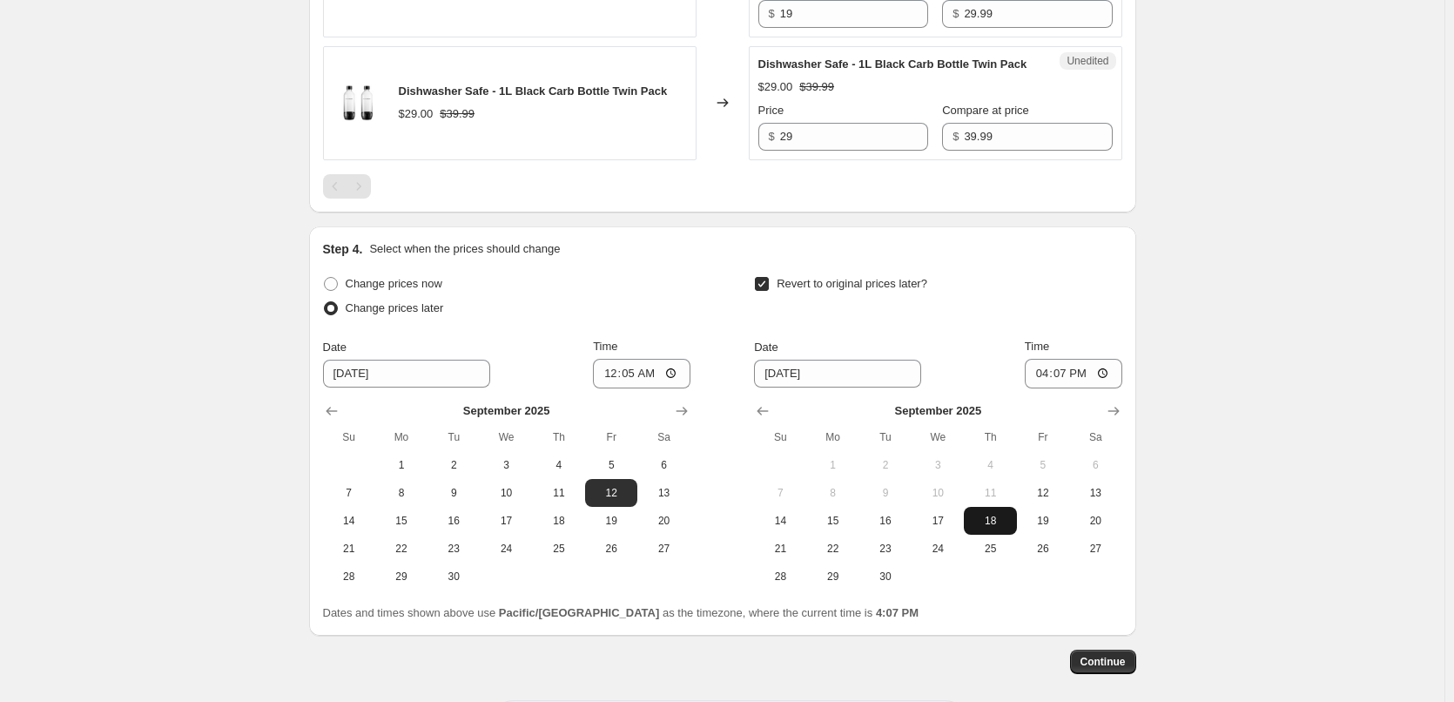
click at [995, 535] on button "25" at bounding box center [990, 549] width 52 height 28
type input "[DATE]"
click at [1042, 374] on input "16:07" at bounding box center [1074, 374] width 98 height 30
type input "23:55"
click at [1125, 663] on span "Continue" at bounding box center [1103, 662] width 45 height 14
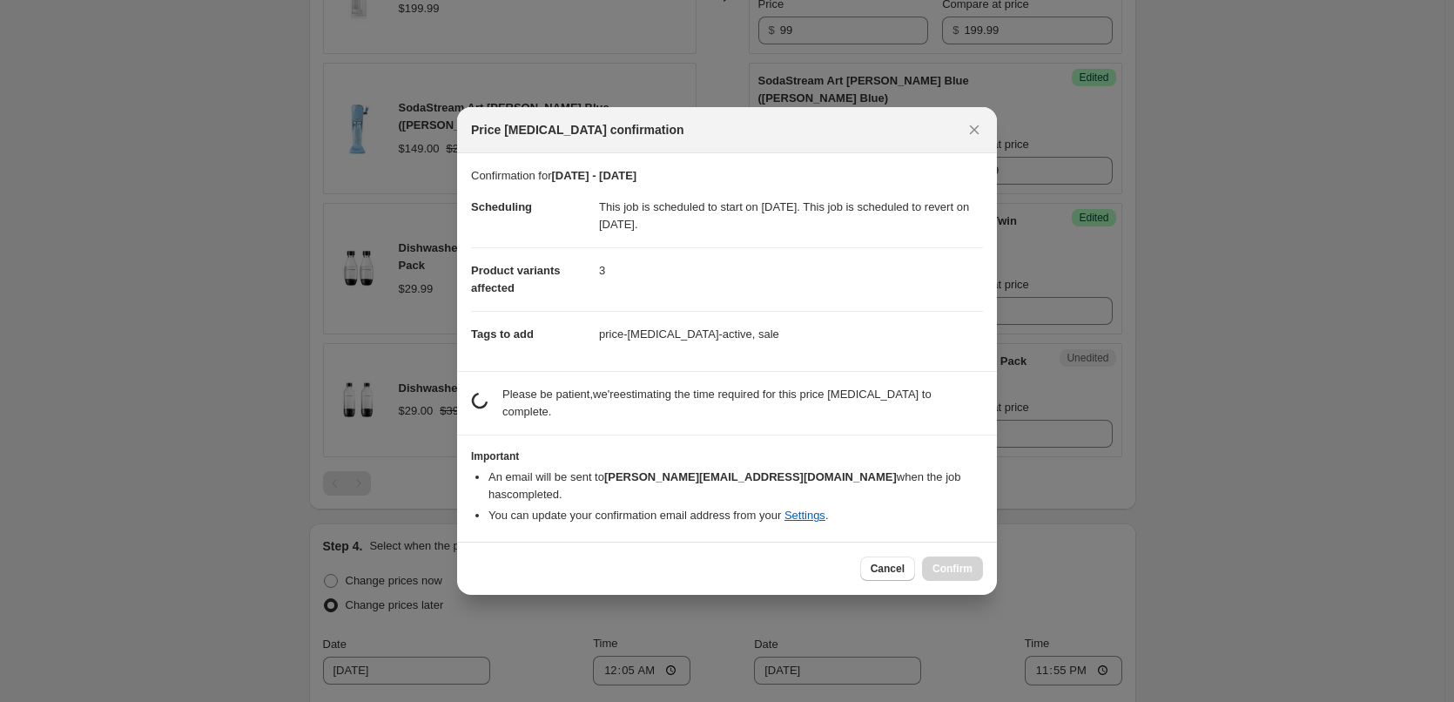
scroll to position [0, 0]
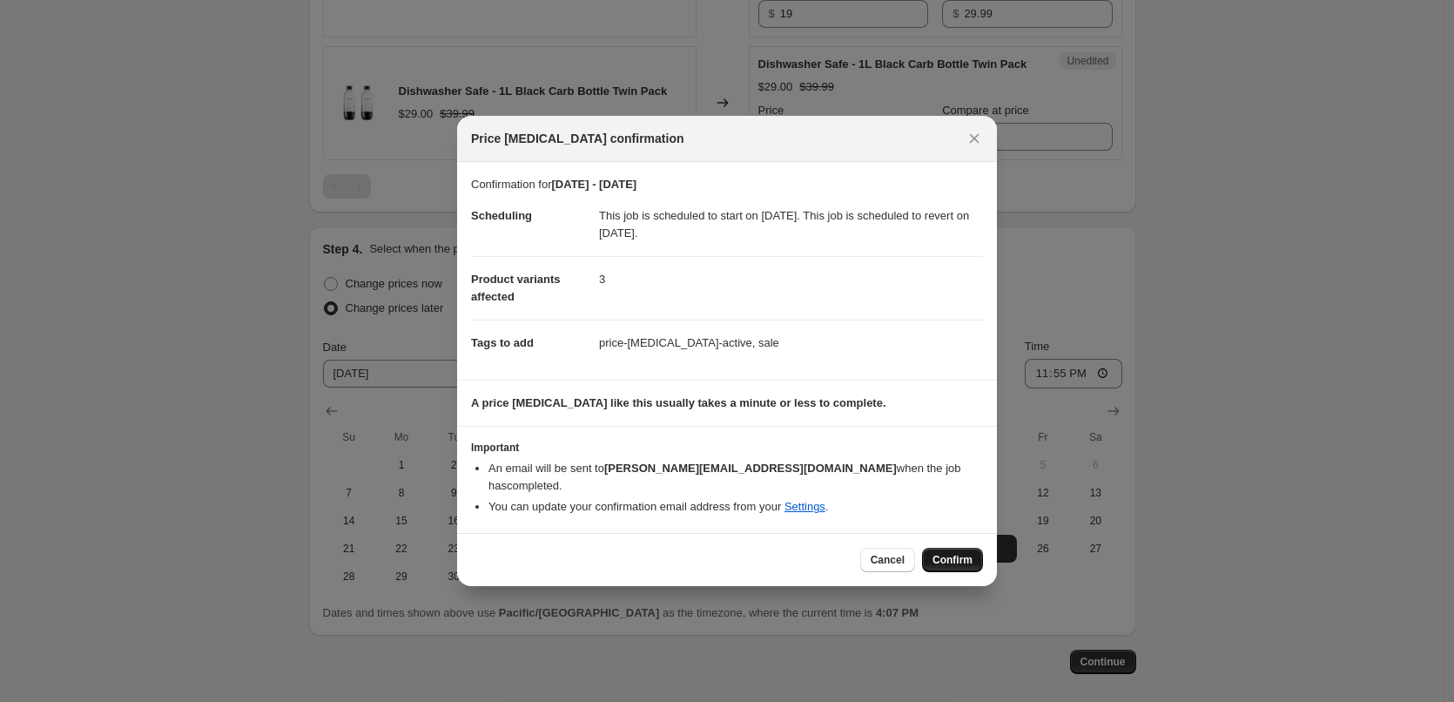
click at [955, 557] on span "Confirm" at bounding box center [952, 560] width 40 height 14
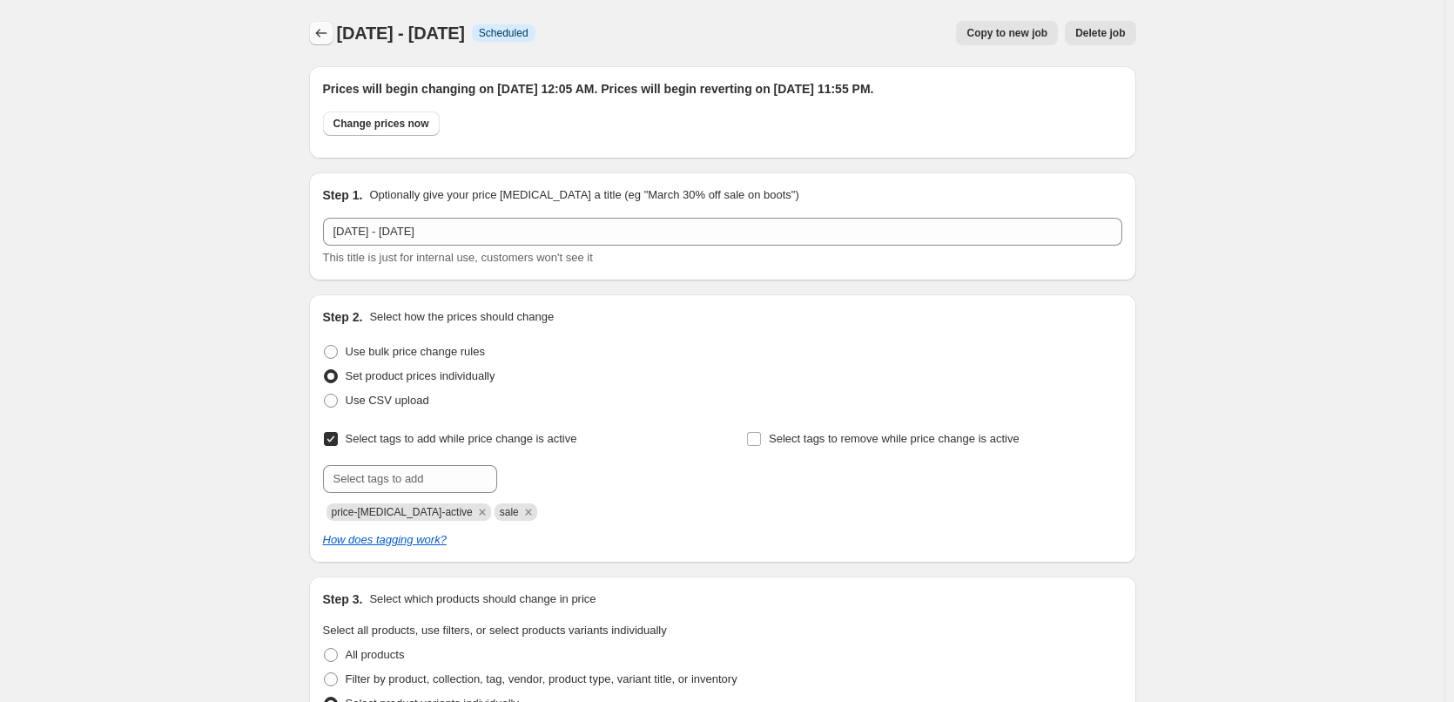
click at [330, 34] on icon "Price change jobs" at bounding box center [321, 32] width 17 height 17
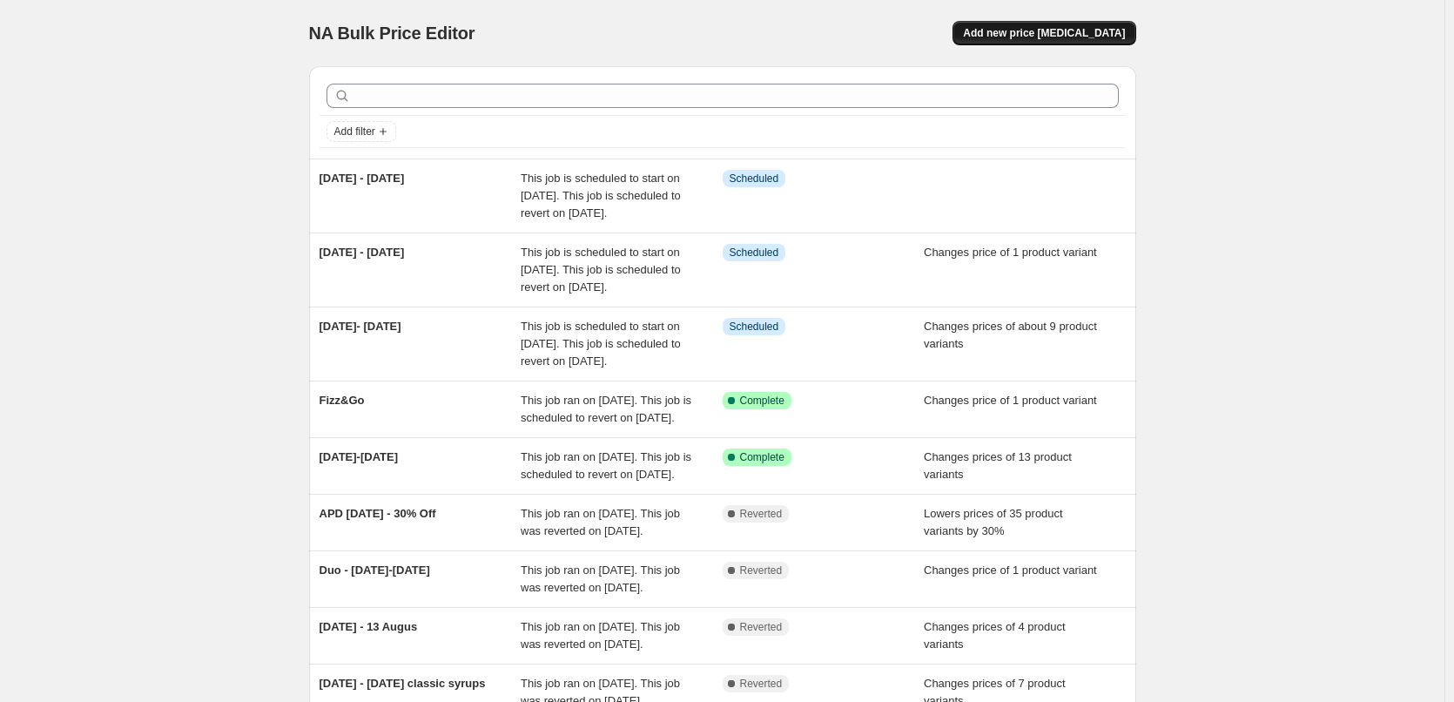
click at [1129, 23] on button "Add new price [MEDICAL_DATA]" at bounding box center [1044, 33] width 183 height 24
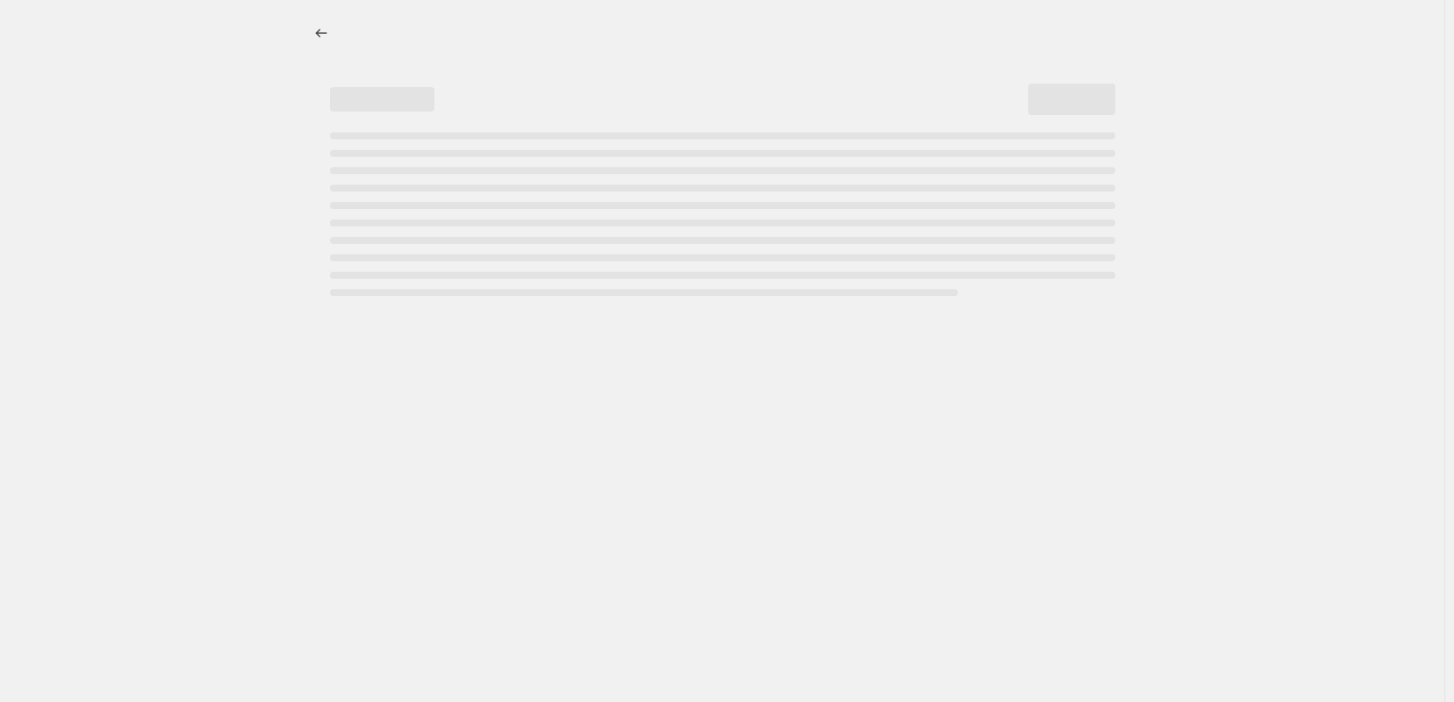
select select "percentage"
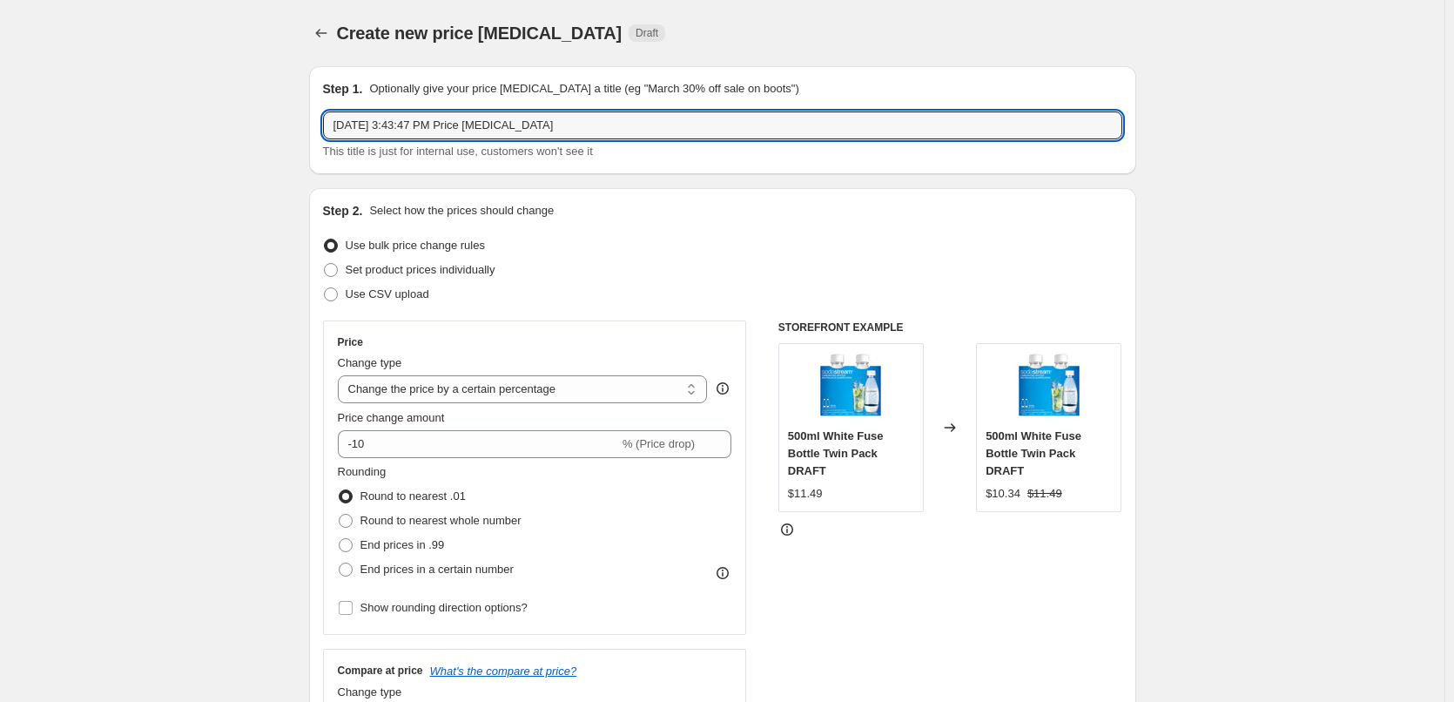
drag, startPoint x: 596, startPoint y: 125, endPoint x: 151, endPoint y: 124, distance: 444.9
type input "Gaia [DATE]-[DATE]"
click at [444, 282] on div "Use CSV upload" at bounding box center [722, 294] width 799 height 24
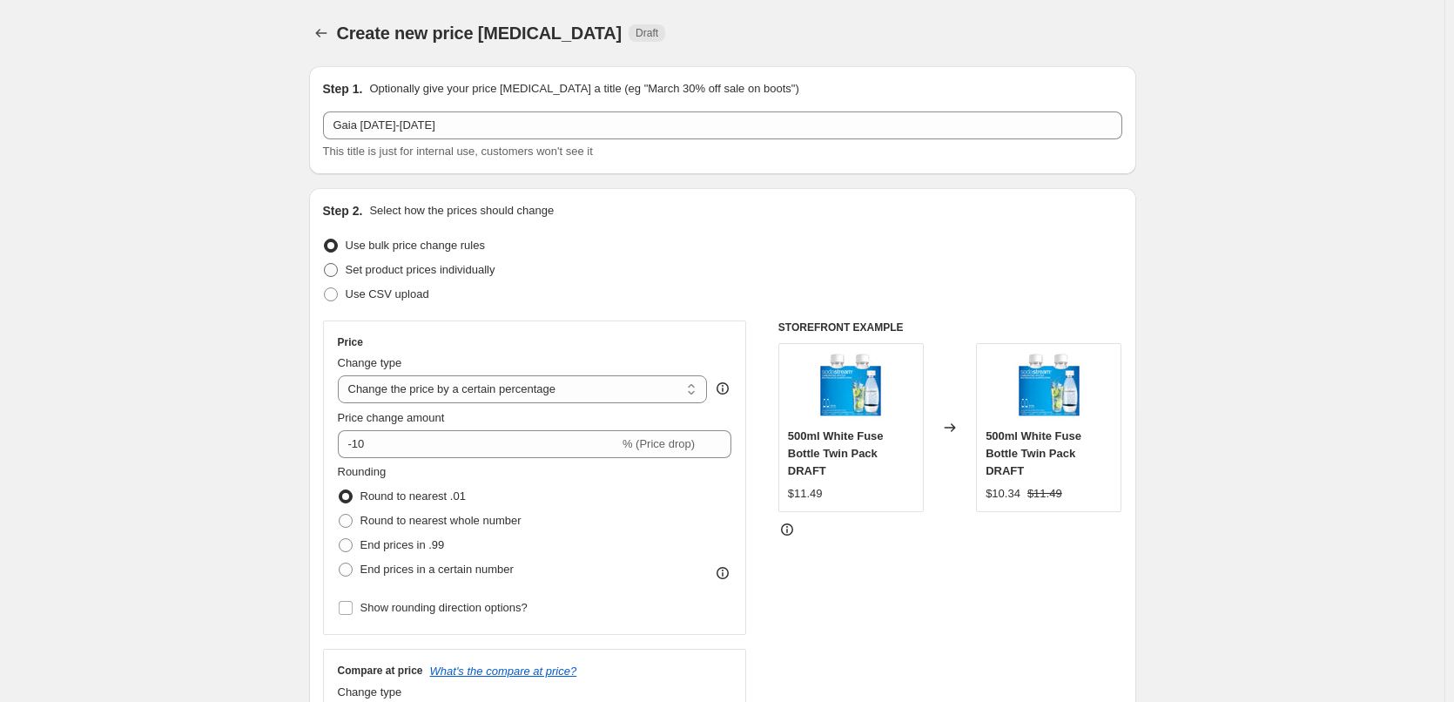
click at [451, 275] on span "Set product prices individually" at bounding box center [421, 269] width 150 height 13
click at [325, 264] on input "Set product prices individually" at bounding box center [324, 263] width 1 height 1
radio input "true"
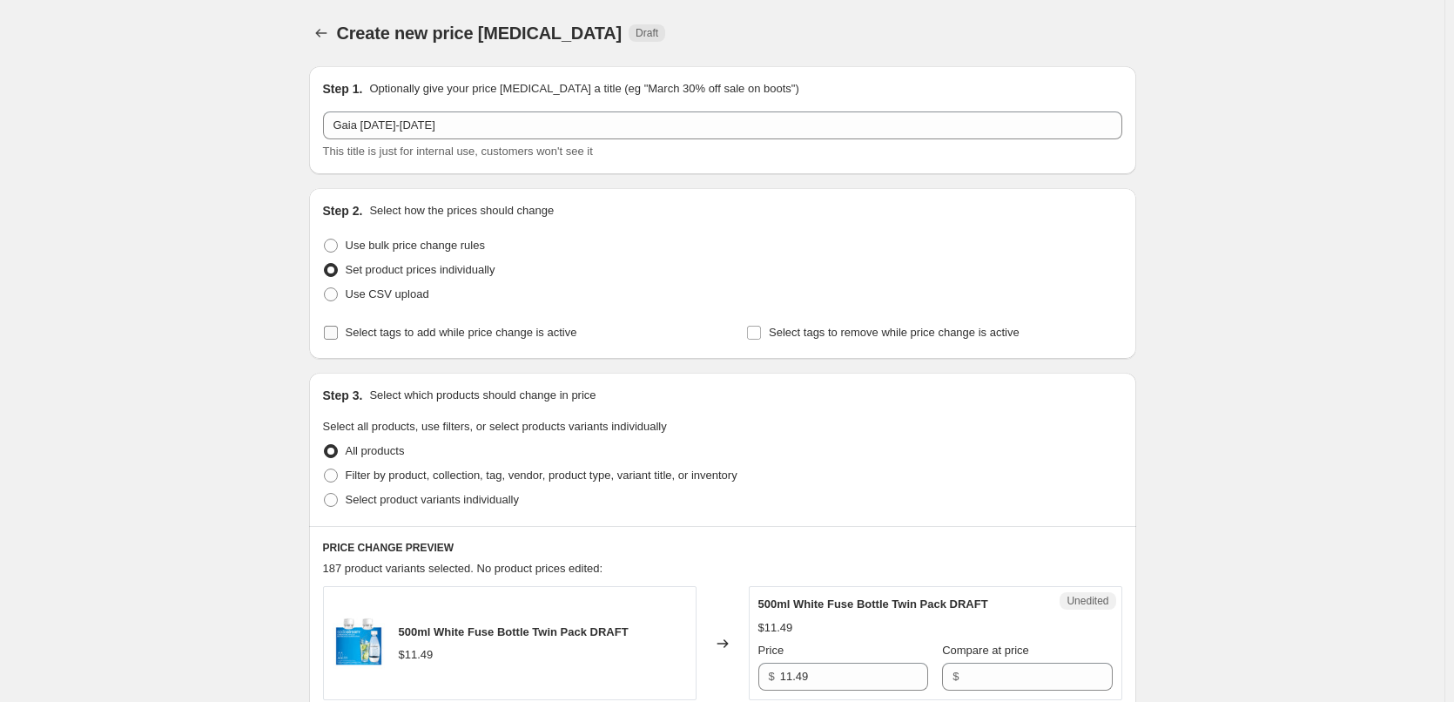
click at [411, 335] on span "Select tags to add while price change is active" at bounding box center [462, 332] width 232 height 13
click at [338, 335] on input "Select tags to add while price change is active" at bounding box center [331, 333] width 14 height 14
checkbox input "true"
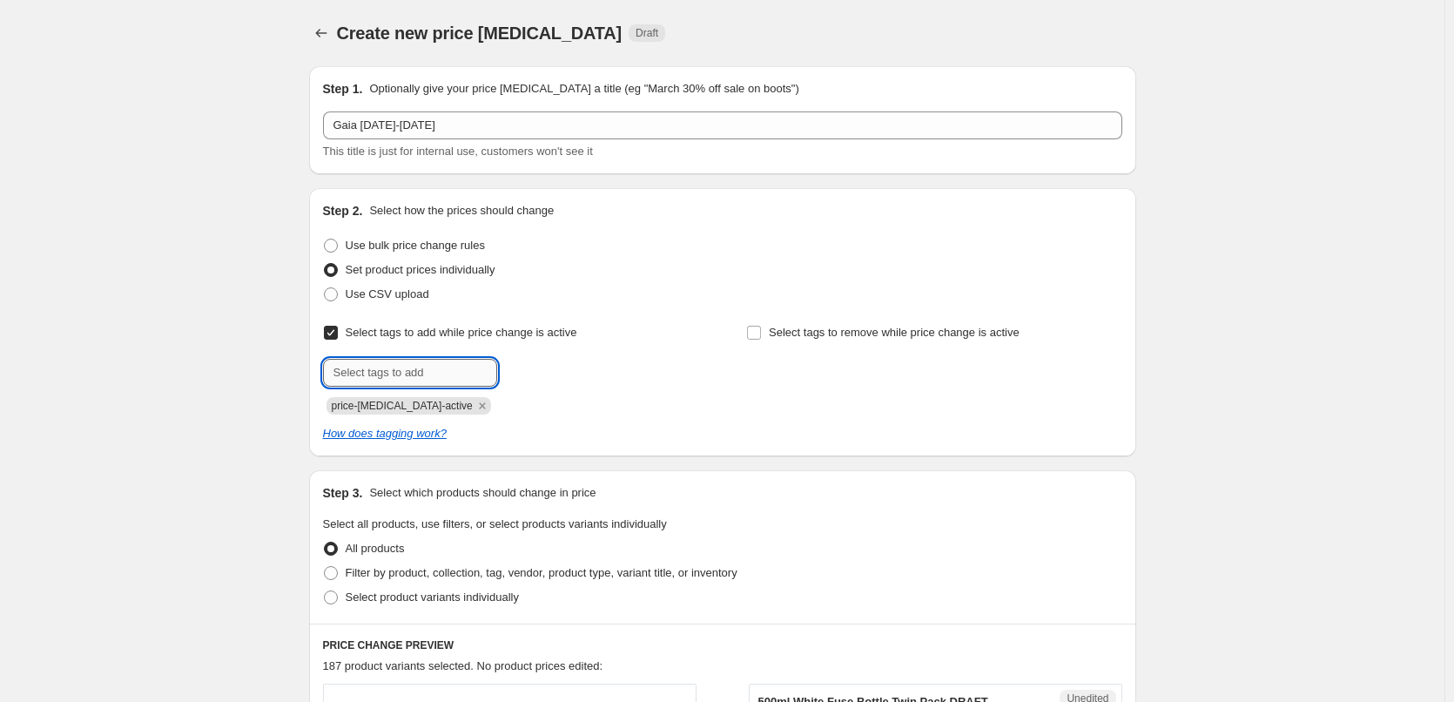
click at [393, 367] on input "text" at bounding box center [410, 373] width 174 height 28
drag, startPoint x: 383, startPoint y: 369, endPoint x: 158, endPoint y: 358, distance: 225.8
type input "sale"
click at [526, 374] on b "Add" at bounding box center [522, 371] width 20 height 12
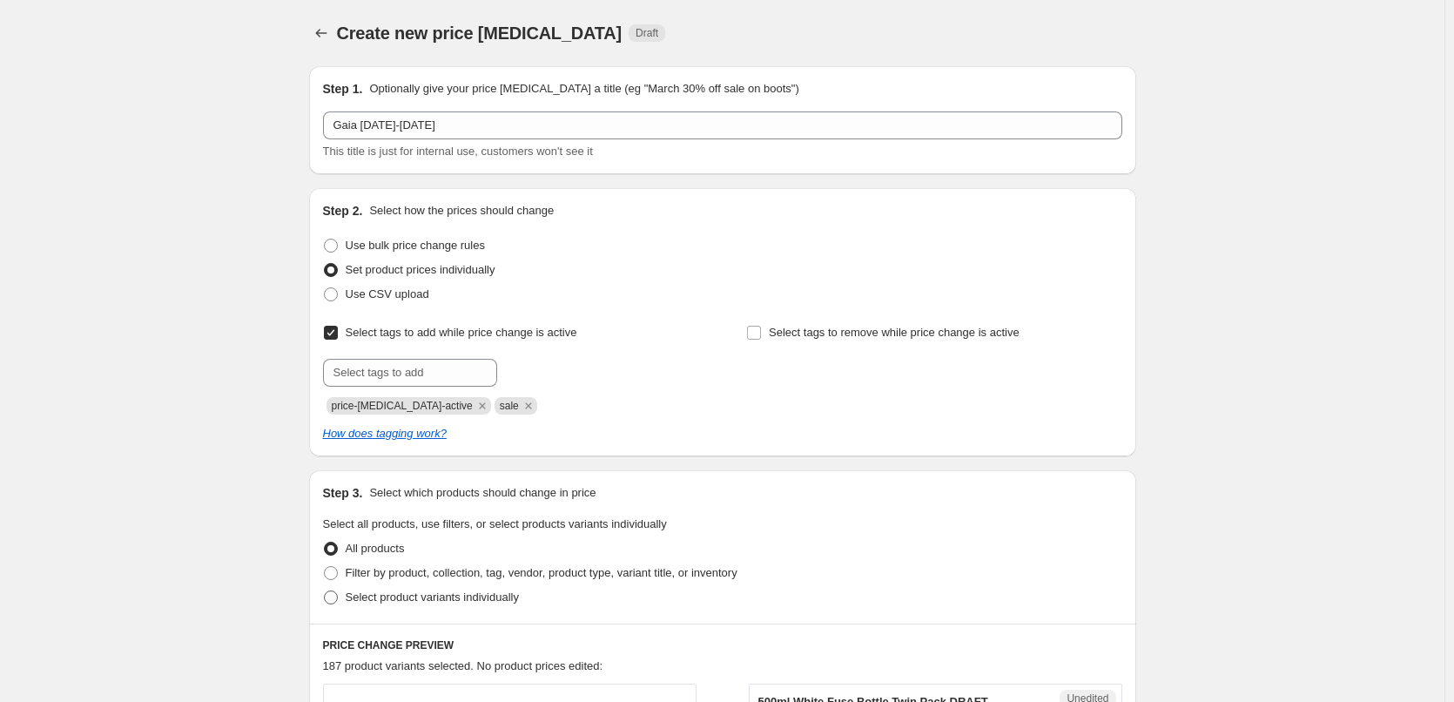
click at [428, 593] on span "Select product variants individually" at bounding box center [432, 596] width 173 height 13
click at [325, 591] on input "Select product variants individually" at bounding box center [324, 590] width 1 height 1
radio input "true"
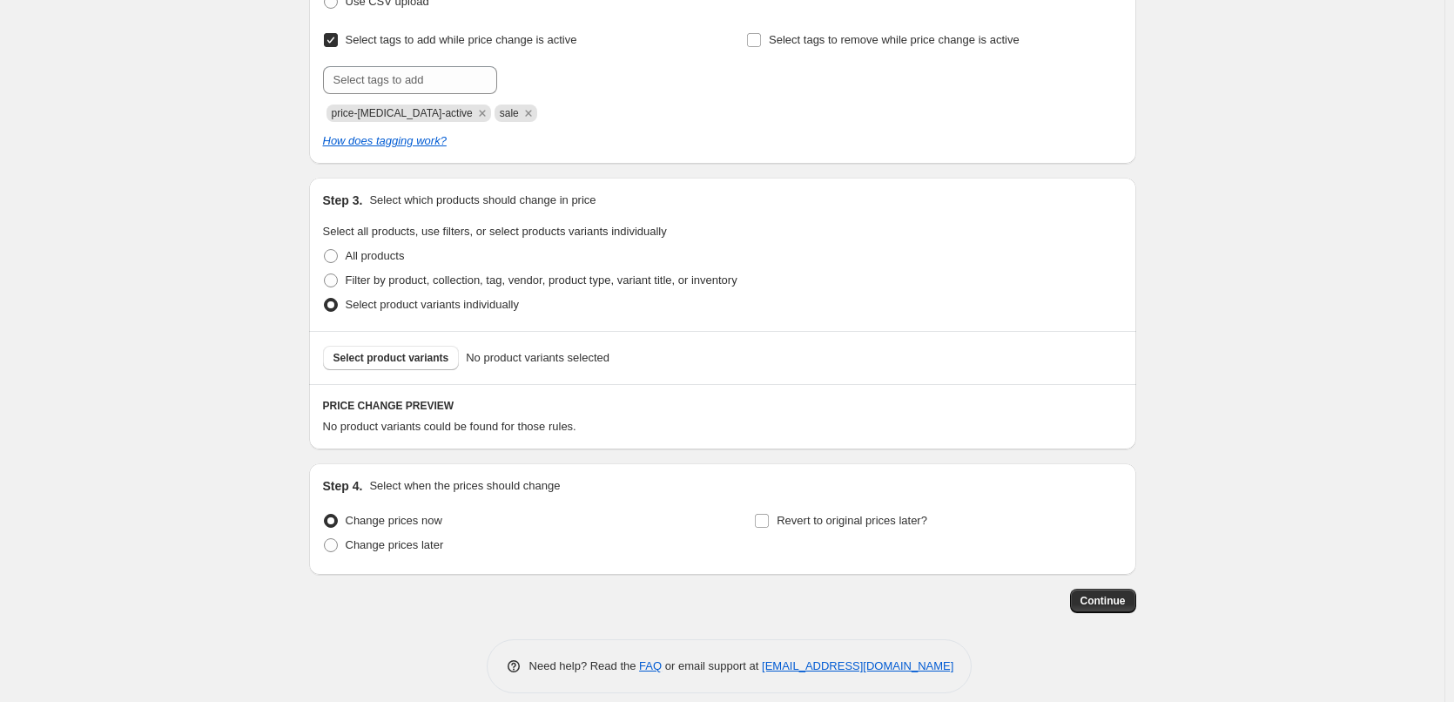
scroll to position [310, 0]
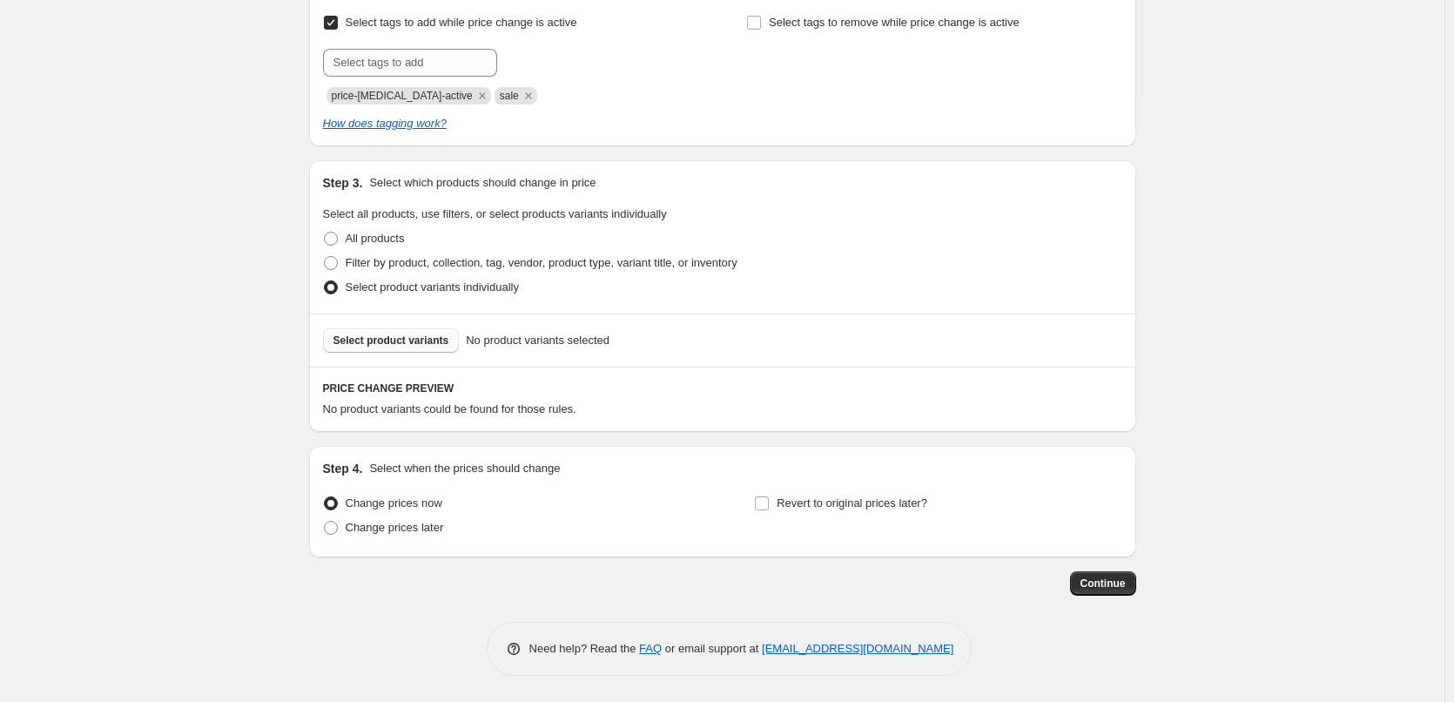
click at [433, 346] on span "Select product variants" at bounding box center [391, 340] width 116 height 14
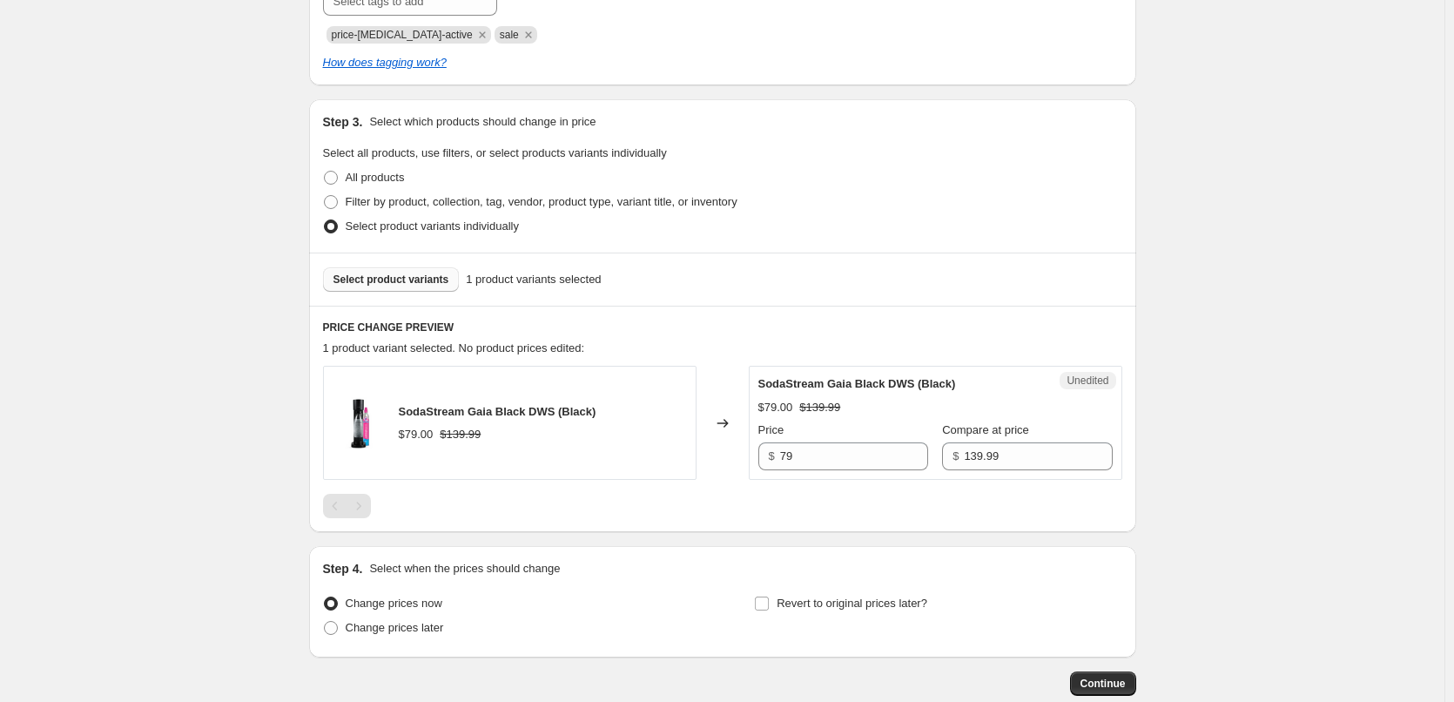
scroll to position [397, 0]
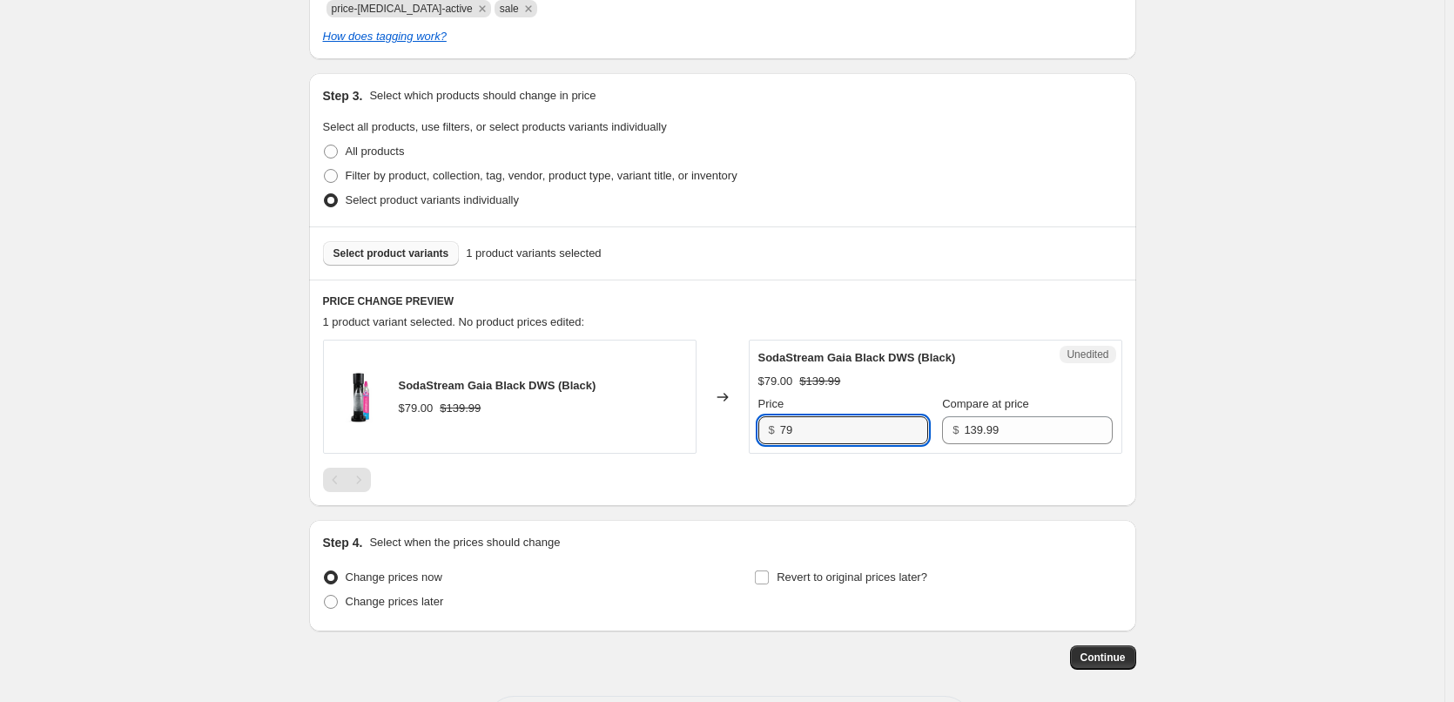
drag, startPoint x: 819, startPoint y: 433, endPoint x: 750, endPoint y: 435, distance: 69.7
click at [750, 435] on div "SodaStream Gaia Black DWS (Black) $79.00 $139.99 Changed to Unedited SodaStream…" at bounding box center [722, 397] width 799 height 114
type input "89"
click at [383, 606] on span "Change prices later" at bounding box center [395, 601] width 98 height 13
click at [325, 596] on input "Change prices later" at bounding box center [324, 595] width 1 height 1
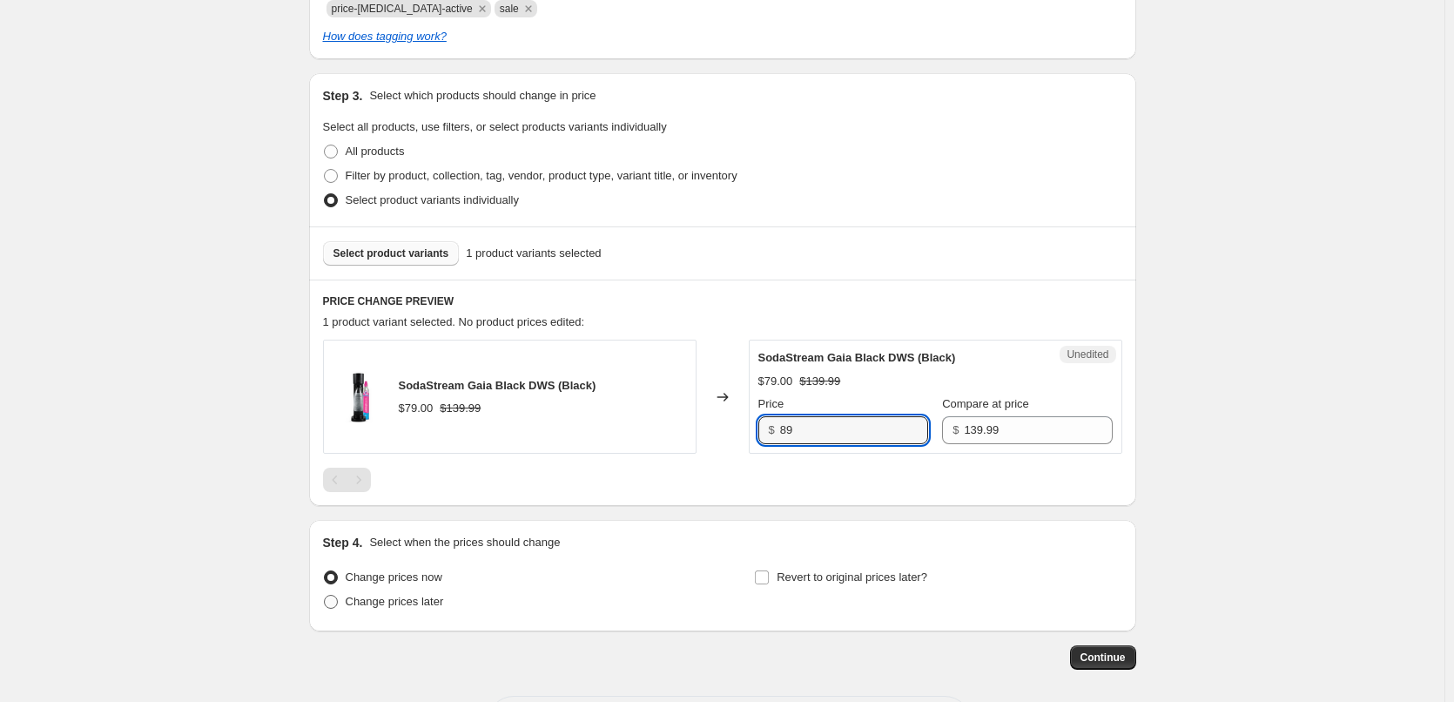
radio input "true"
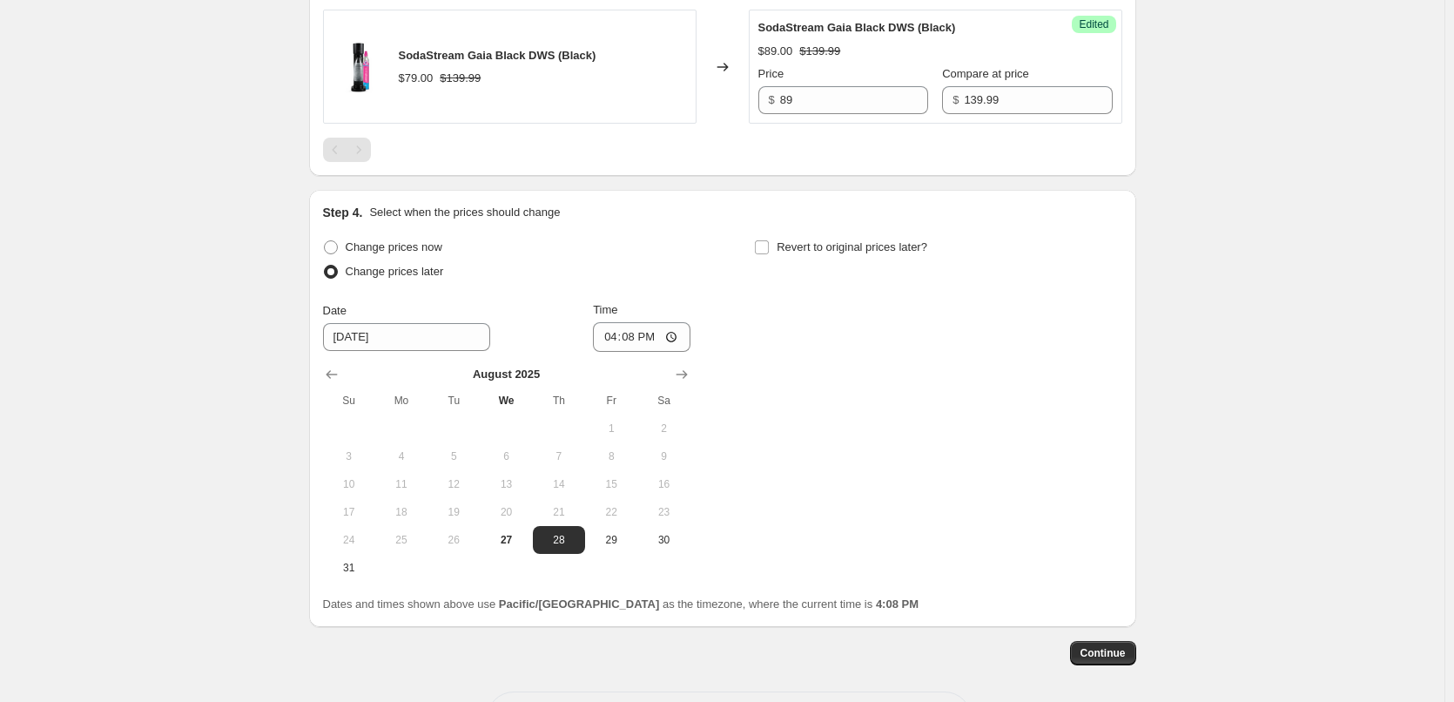
scroll to position [745, 0]
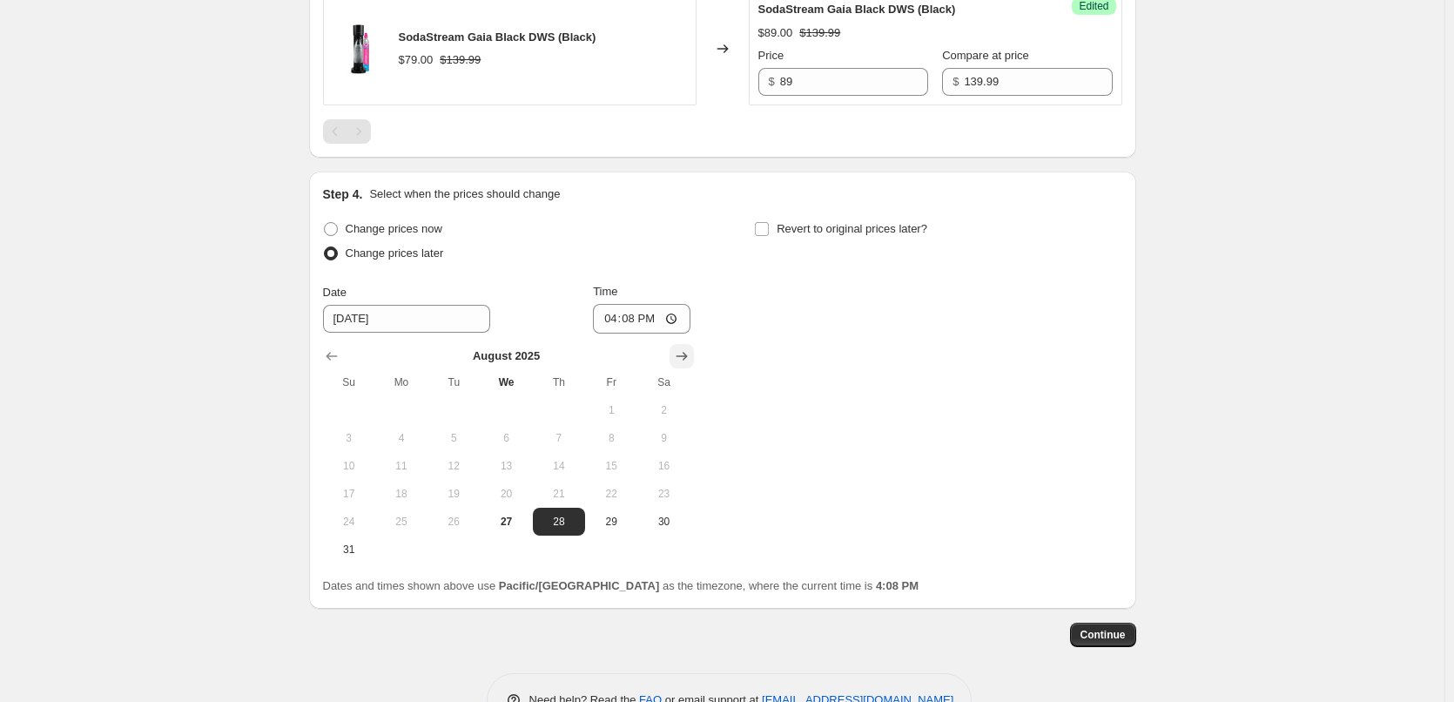
click at [688, 351] on icon "Show next month, September 2025" at bounding box center [681, 355] width 17 height 17
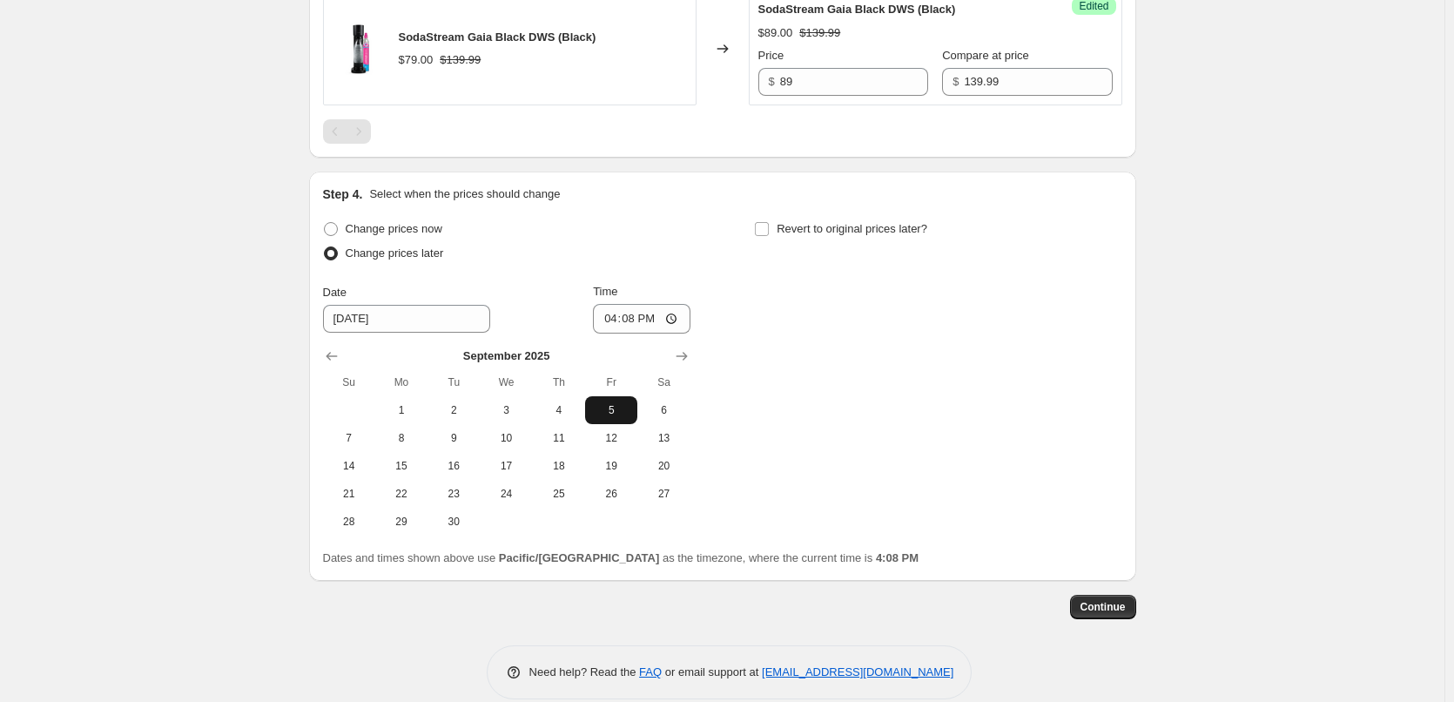
click at [605, 414] on span "5" at bounding box center [611, 410] width 38 height 14
type input "[DATE]"
click at [611, 316] on input "16:08" at bounding box center [642, 319] width 98 height 30
type input "00:05"
click at [878, 231] on span "Revert to original prices later?" at bounding box center [852, 228] width 151 height 13
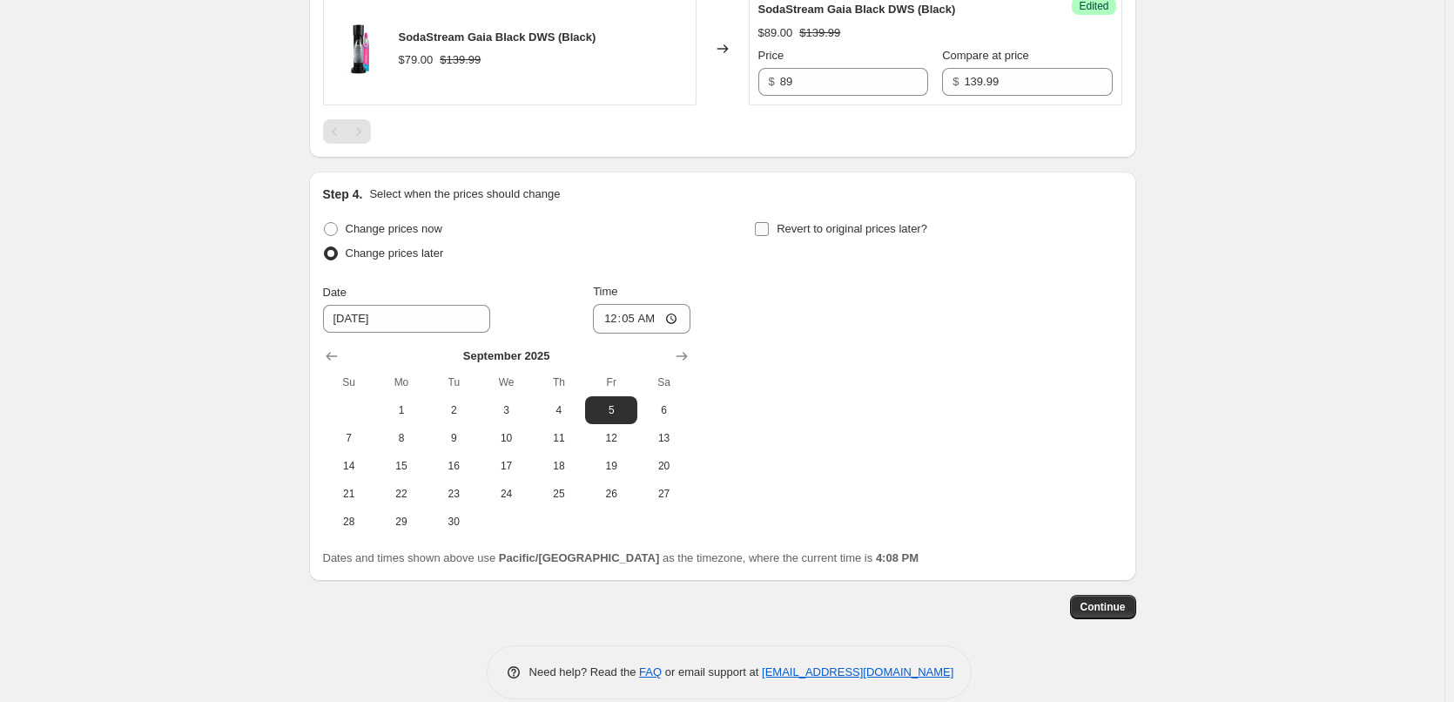
click at [769, 231] on input "Revert to original prices later?" at bounding box center [762, 229] width 14 height 14
checkbox input "true"
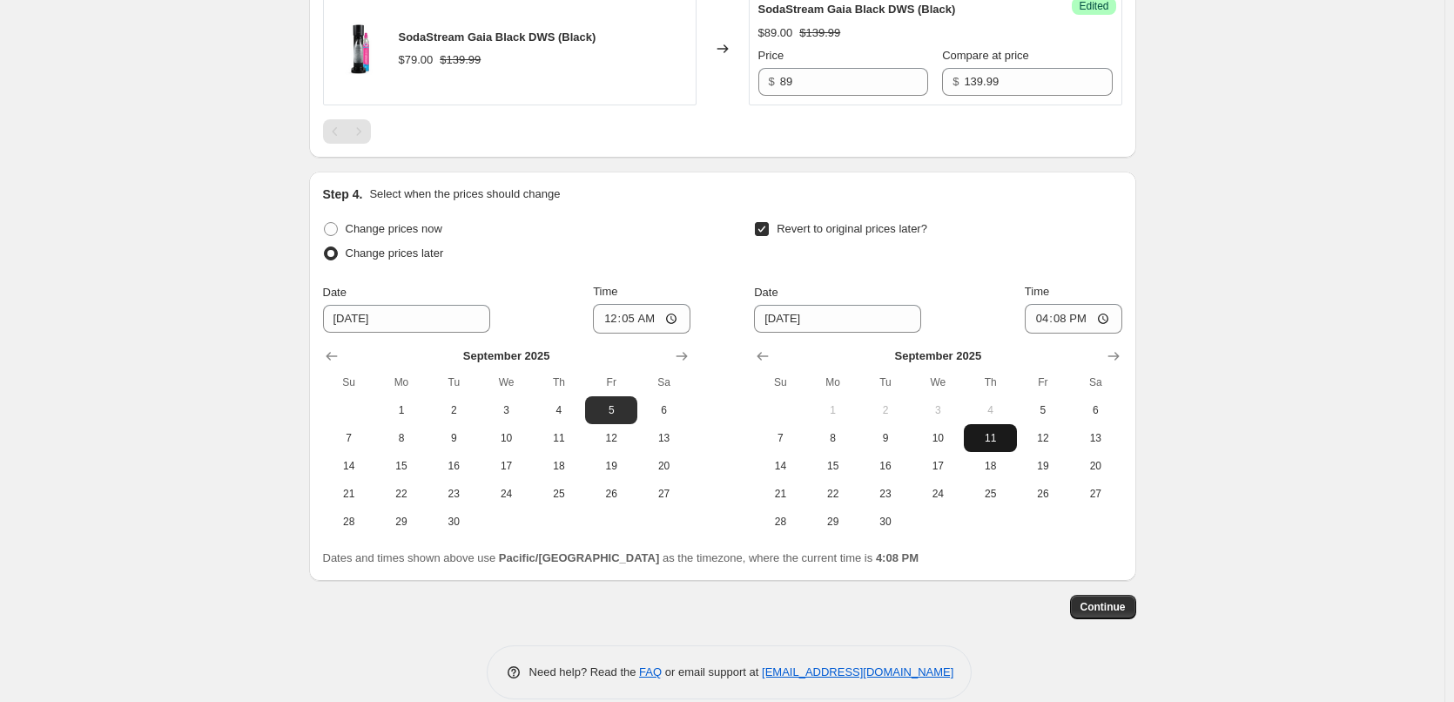
click at [1007, 432] on span "11" at bounding box center [990, 438] width 38 height 14
type input "[DATE]"
click at [1047, 320] on input "16:08" at bounding box center [1074, 319] width 98 height 30
type input "23:55"
click at [1107, 604] on span "Continue" at bounding box center [1103, 607] width 45 height 14
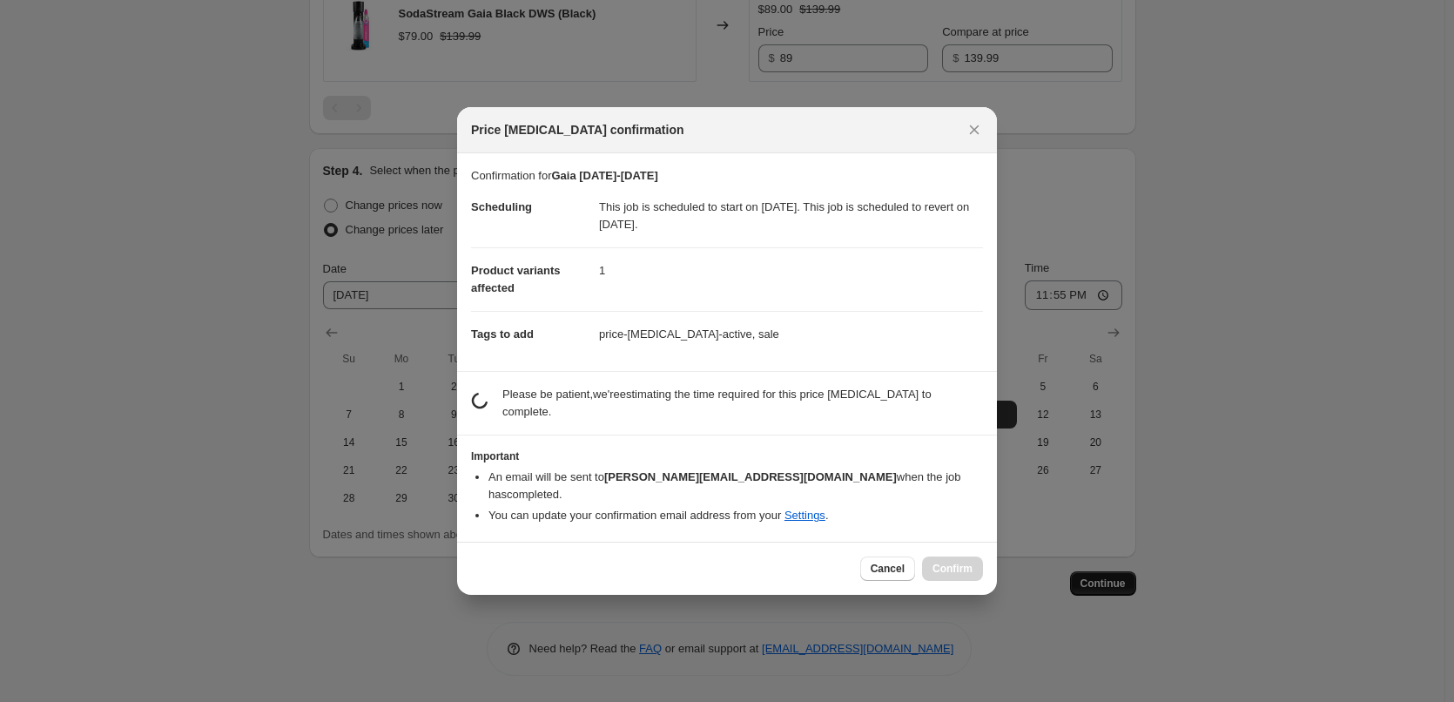
scroll to position [0, 0]
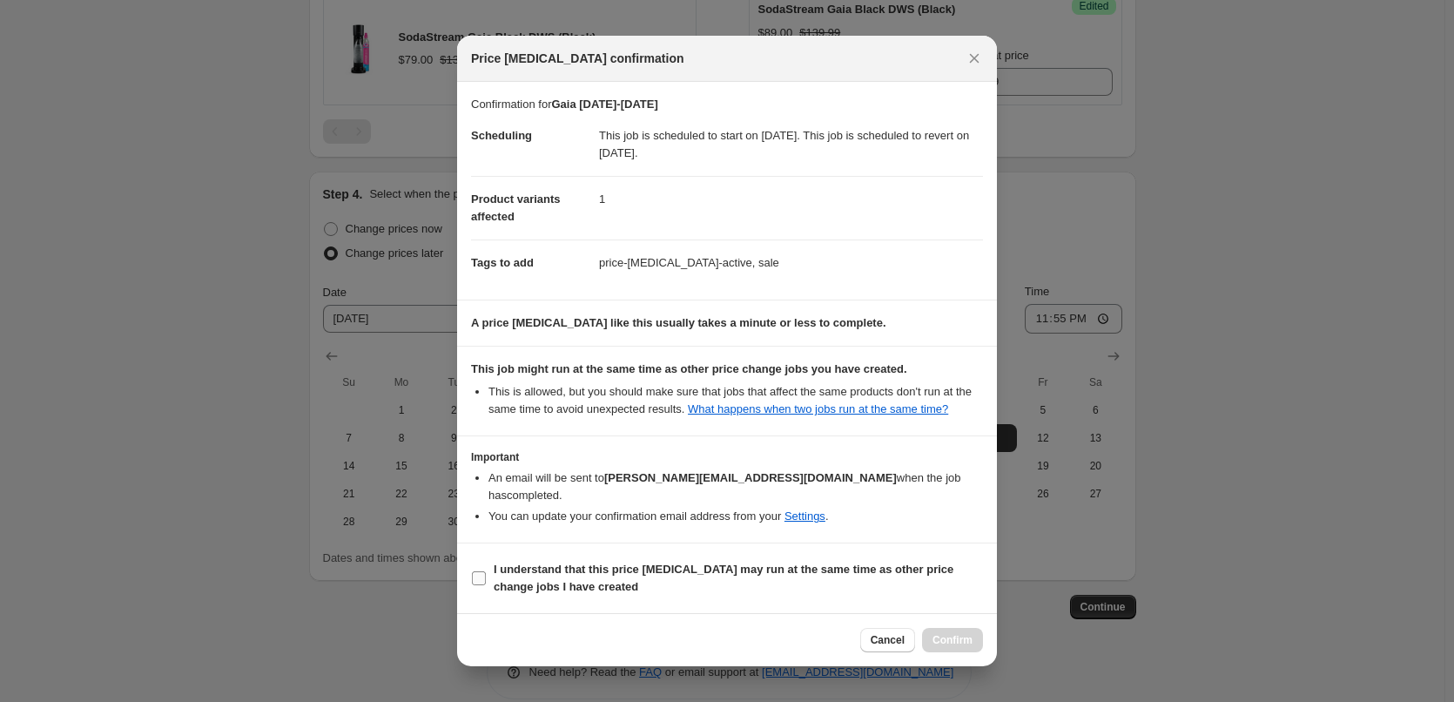
click at [778, 569] on span "I understand that this price [MEDICAL_DATA] may run at the same time as other p…" at bounding box center [738, 578] width 489 height 35
click at [486, 571] on input "I understand that this price [MEDICAL_DATA] may run at the same time as other p…" at bounding box center [479, 578] width 14 height 14
checkbox input "true"
click at [959, 633] on span "Confirm" at bounding box center [952, 640] width 40 height 14
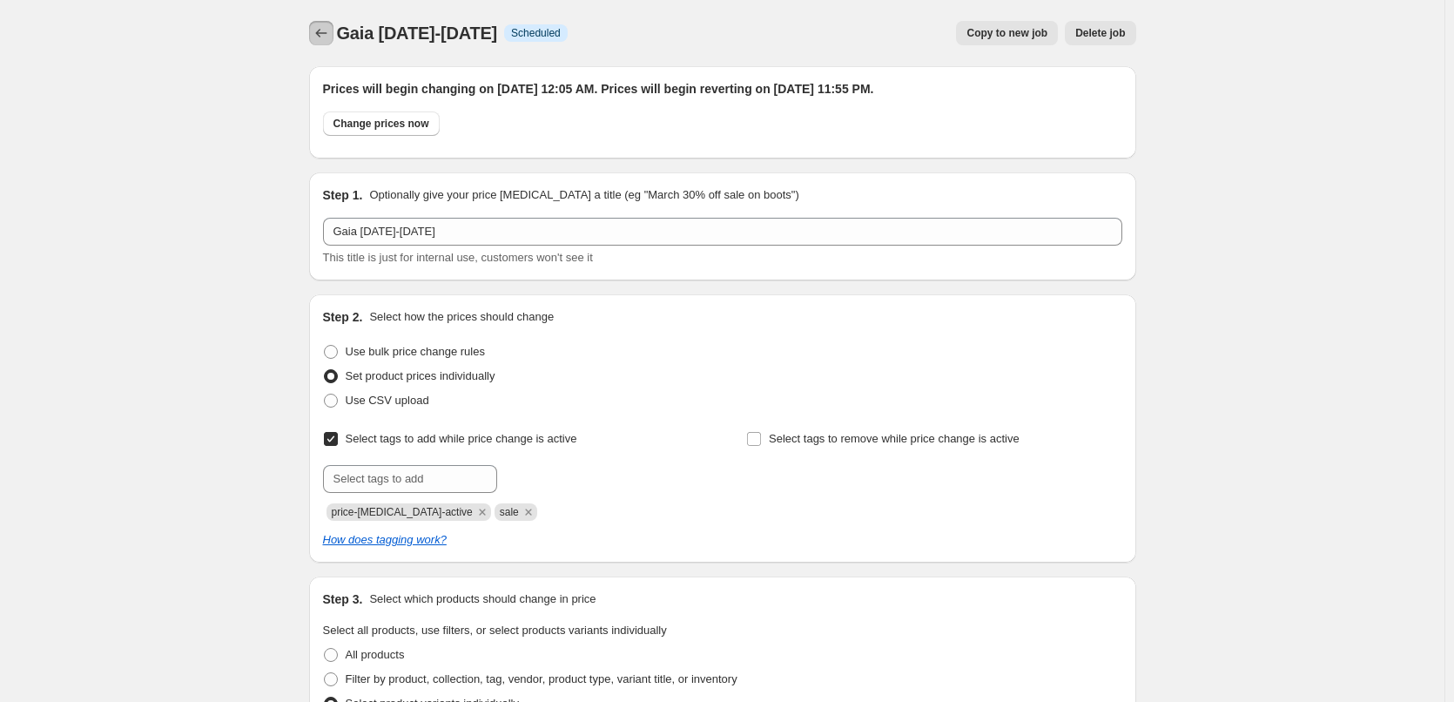
click at [328, 35] on icon "Price change jobs" at bounding box center [321, 32] width 17 height 17
